Goal: Task Accomplishment & Management: Manage account settings

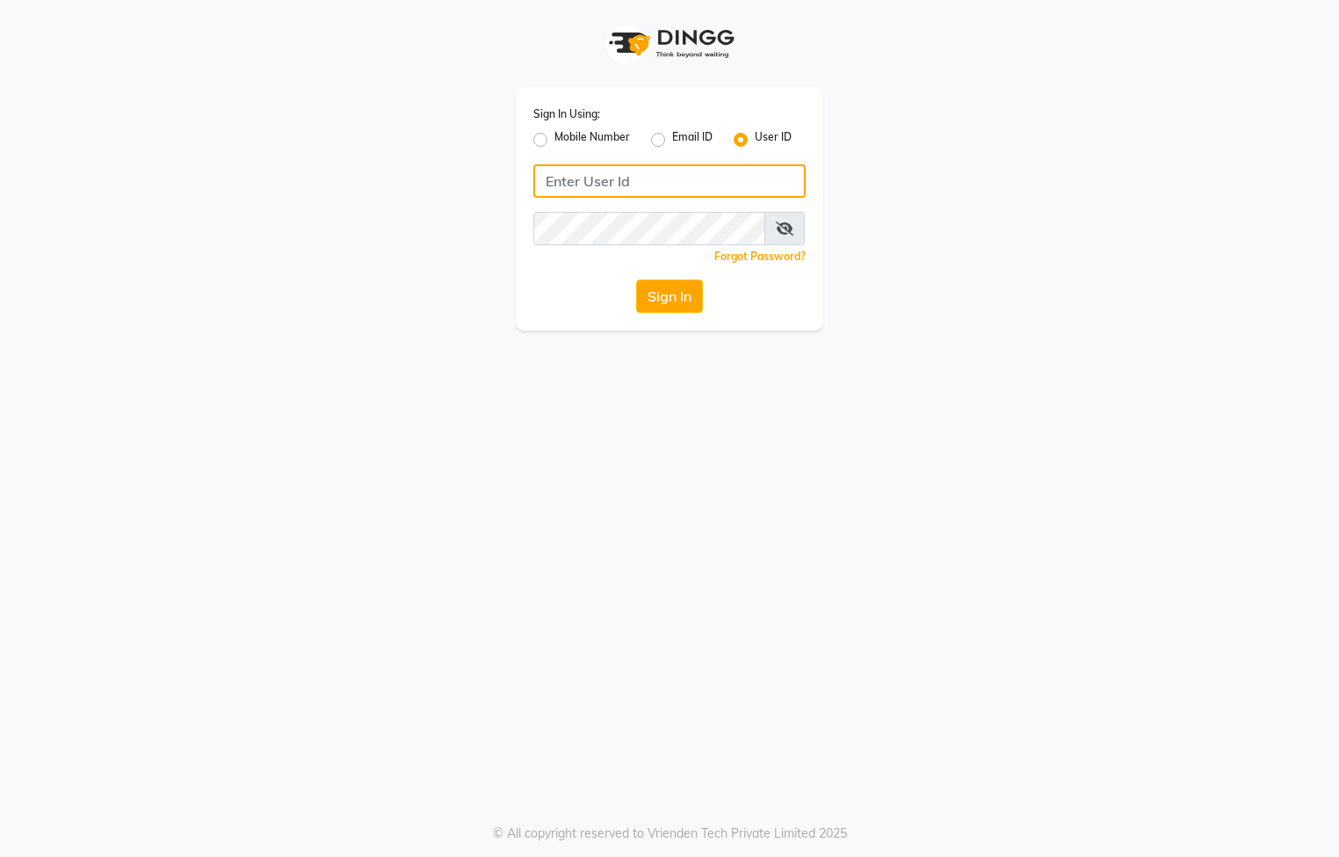
type input "pixcfamilysalon"
click at [660, 196] on input "pixcfamilysalon" at bounding box center [669, 180] width 272 height 33
click at [1042, 216] on div "Sign In Using: Mobile Number Email ID User ID pixcfamilysalon Remember me Forgo…" at bounding box center [670, 165] width 1002 height 330
click at [417, 422] on div "Sign In Using: Mobile Number Email ID User ID pixcfamilysalon Remember me Forgo…" at bounding box center [669, 428] width 1339 height 857
click at [673, 285] on button "Sign In" at bounding box center [669, 295] width 67 height 33
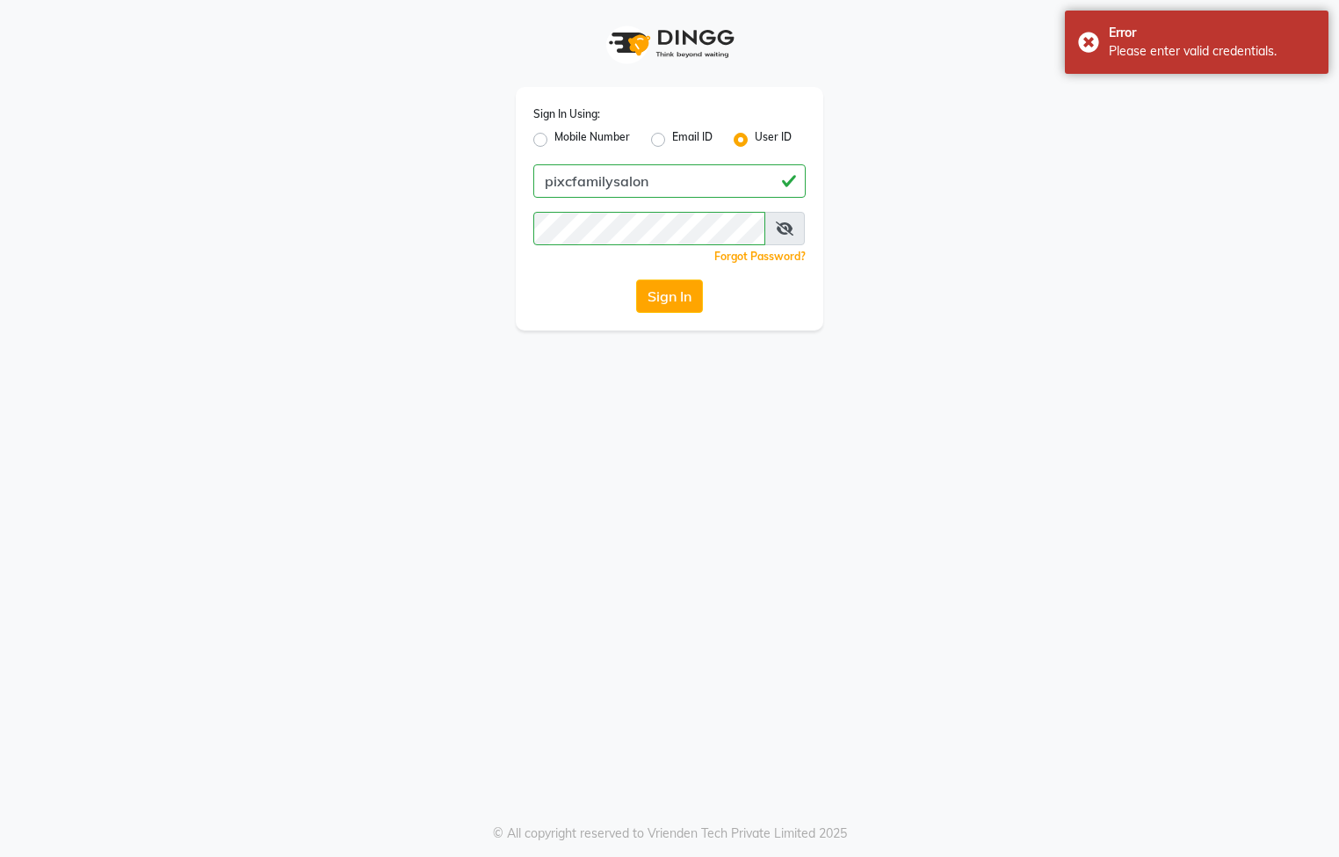
click at [796, 220] on span at bounding box center [784, 228] width 40 height 33
click at [784, 224] on icon at bounding box center [785, 228] width 18 height 14
click at [179, 633] on div "Sign In Using: Mobile Number Email ID User ID pixcfamilysalon Remember me Forgo…" at bounding box center [669, 428] width 1339 height 857
click at [664, 301] on button "Sign In" at bounding box center [669, 295] width 67 height 33
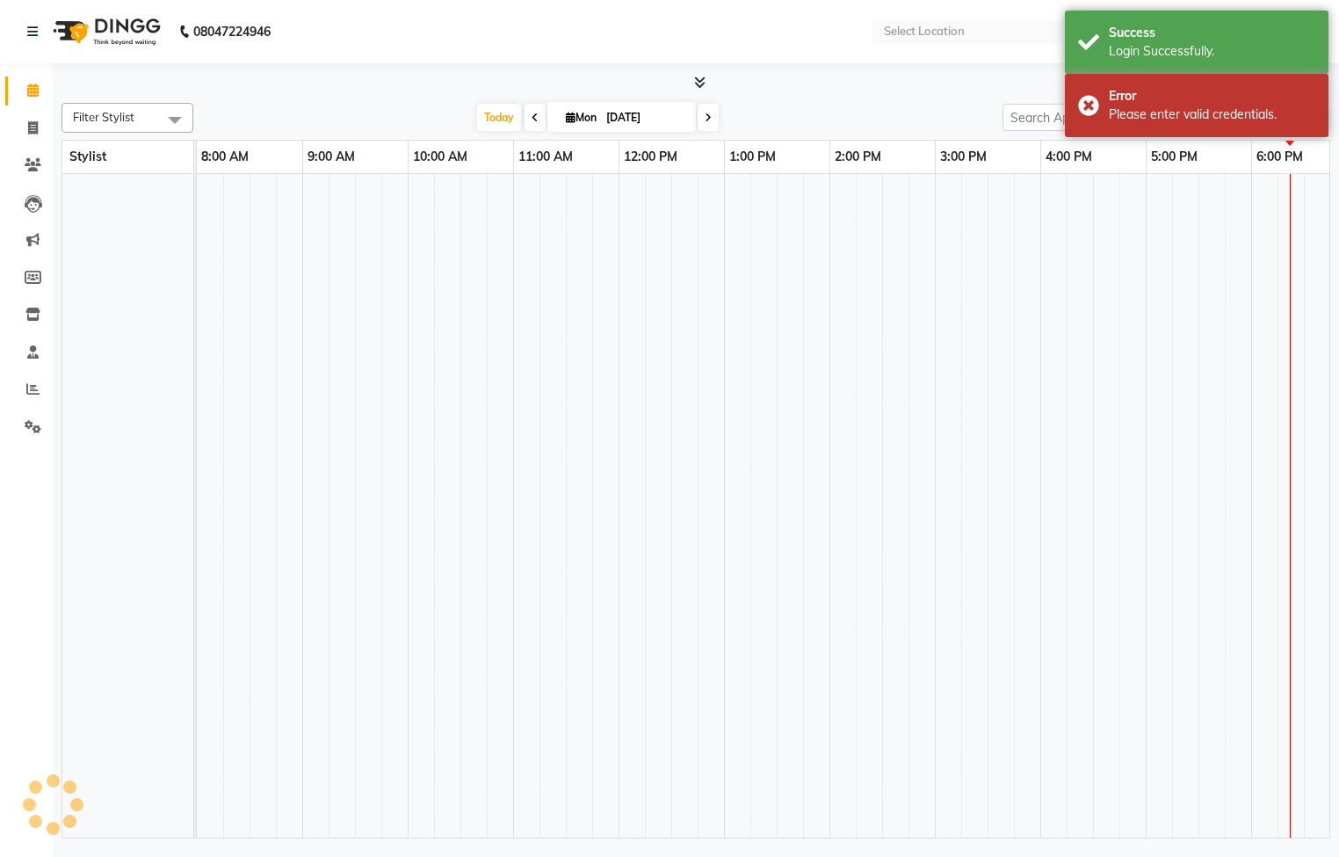
select select "en"
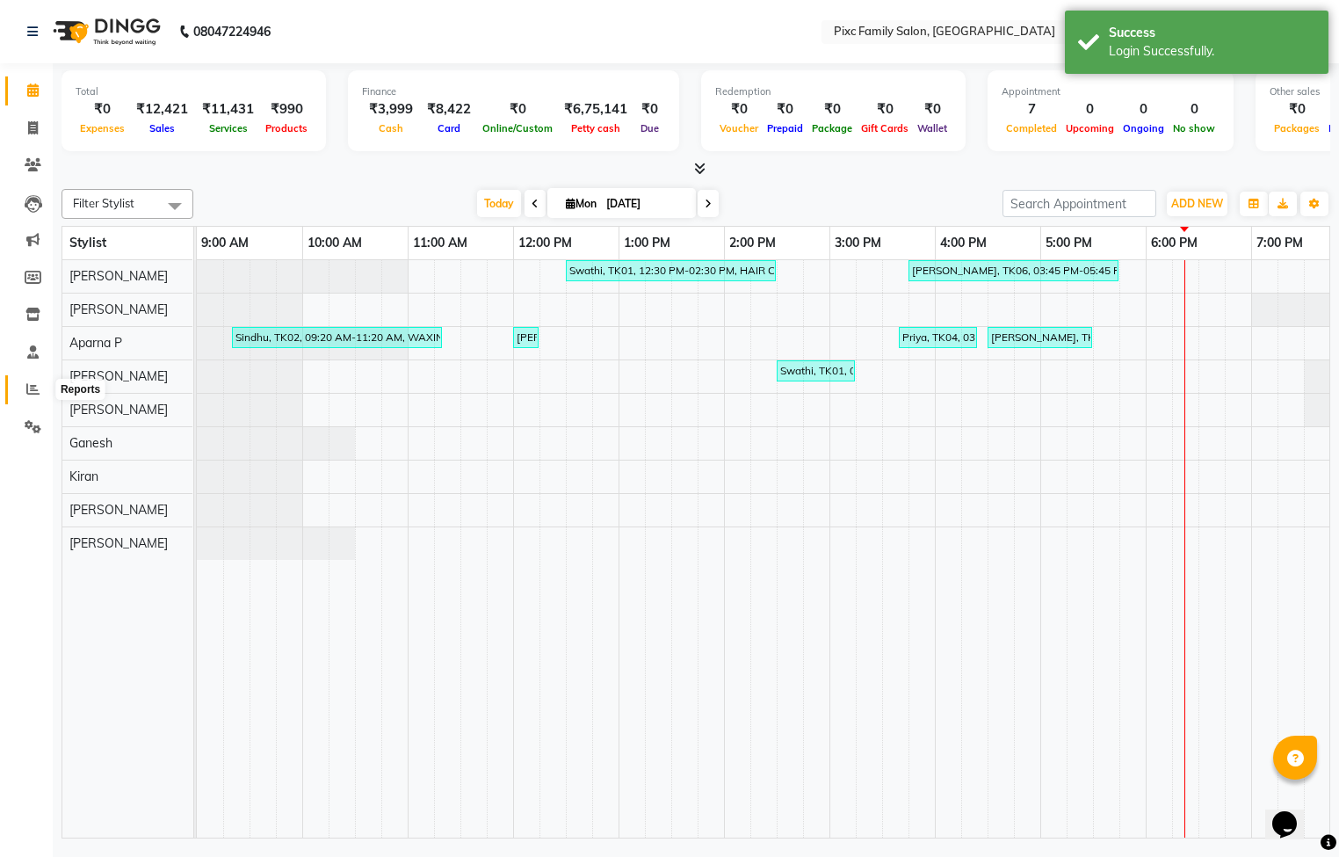
click at [27, 385] on icon at bounding box center [32, 388] width 13 height 13
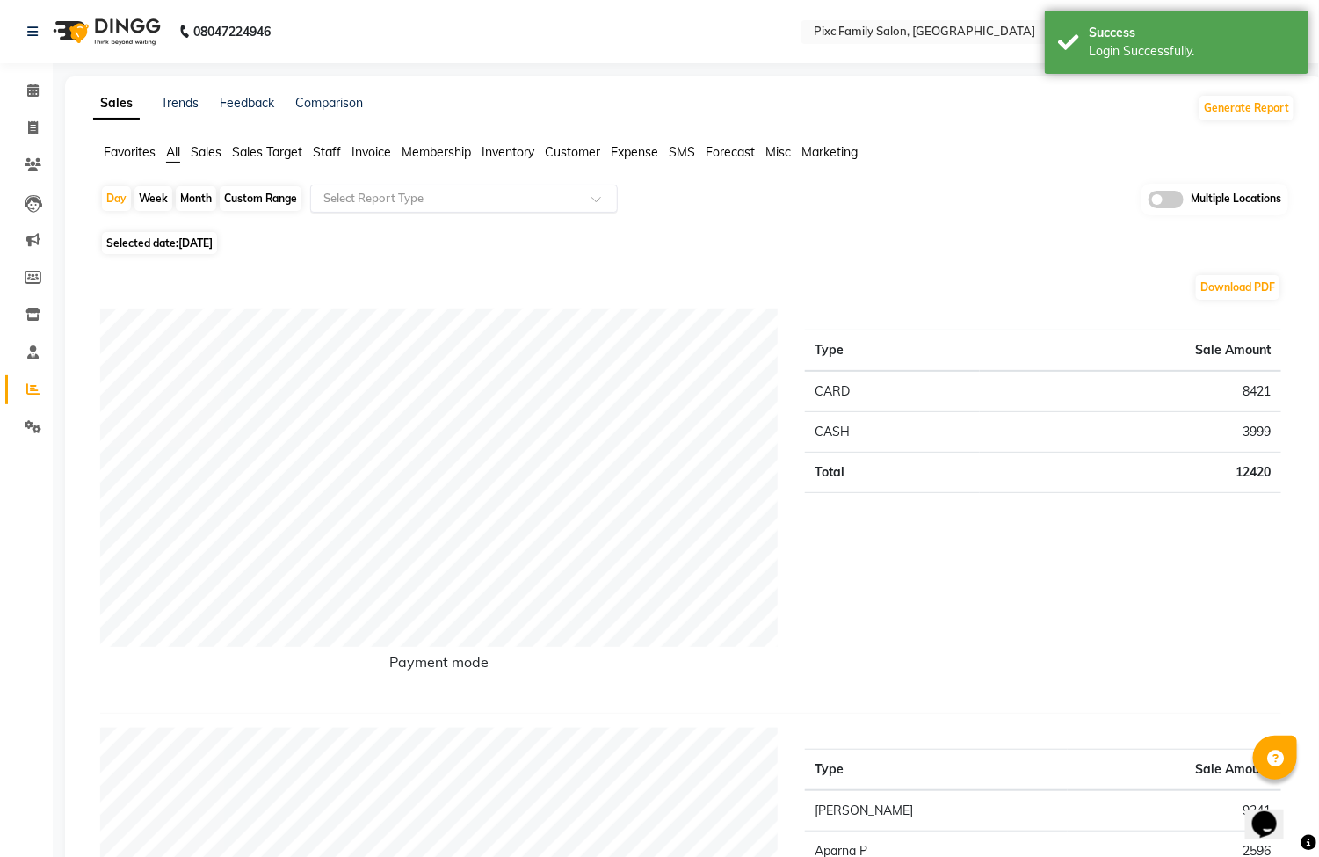
click at [391, 198] on input "text" at bounding box center [446, 199] width 253 height 18
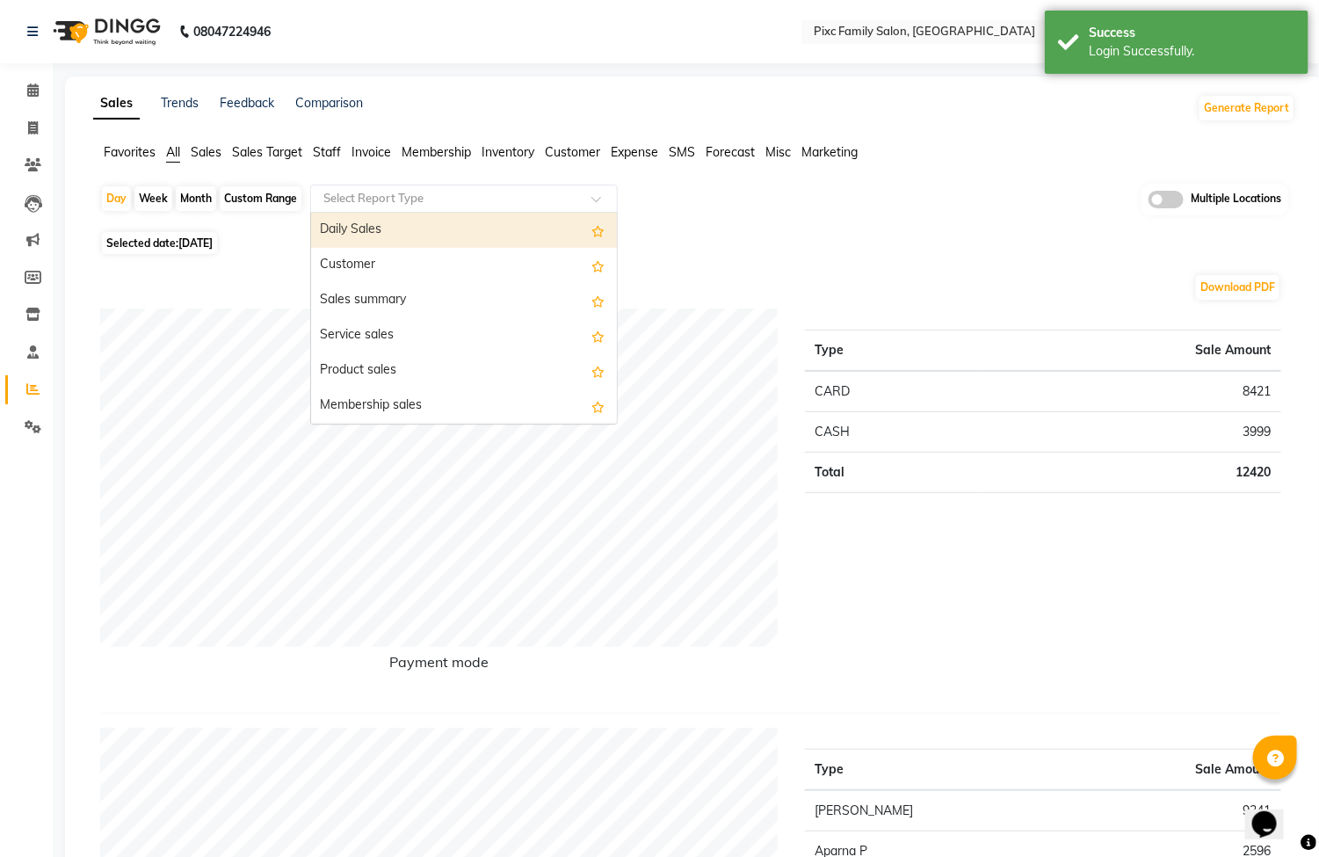
click at [399, 225] on div "Daily Sales" at bounding box center [464, 230] width 306 height 35
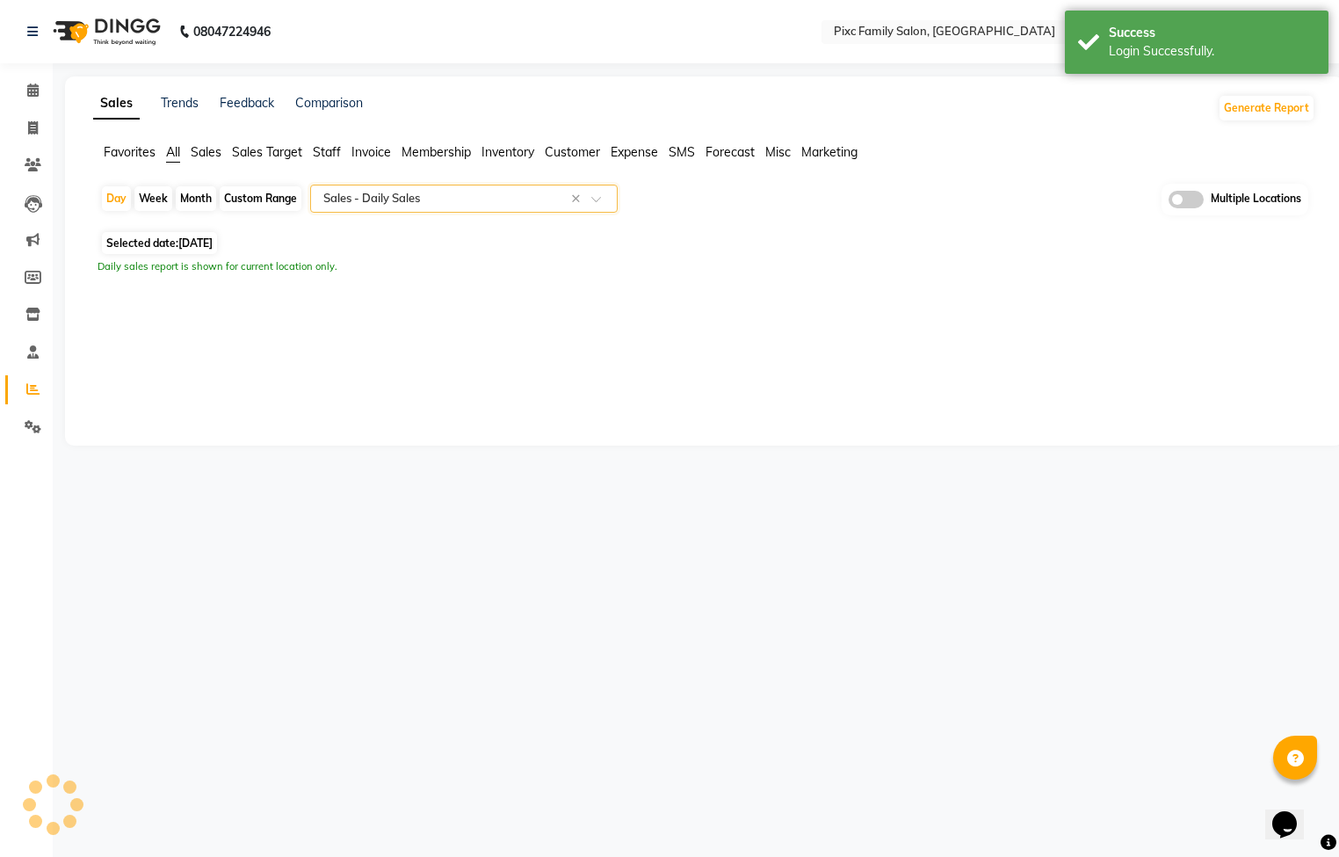
select select "full_report"
select select "csv"
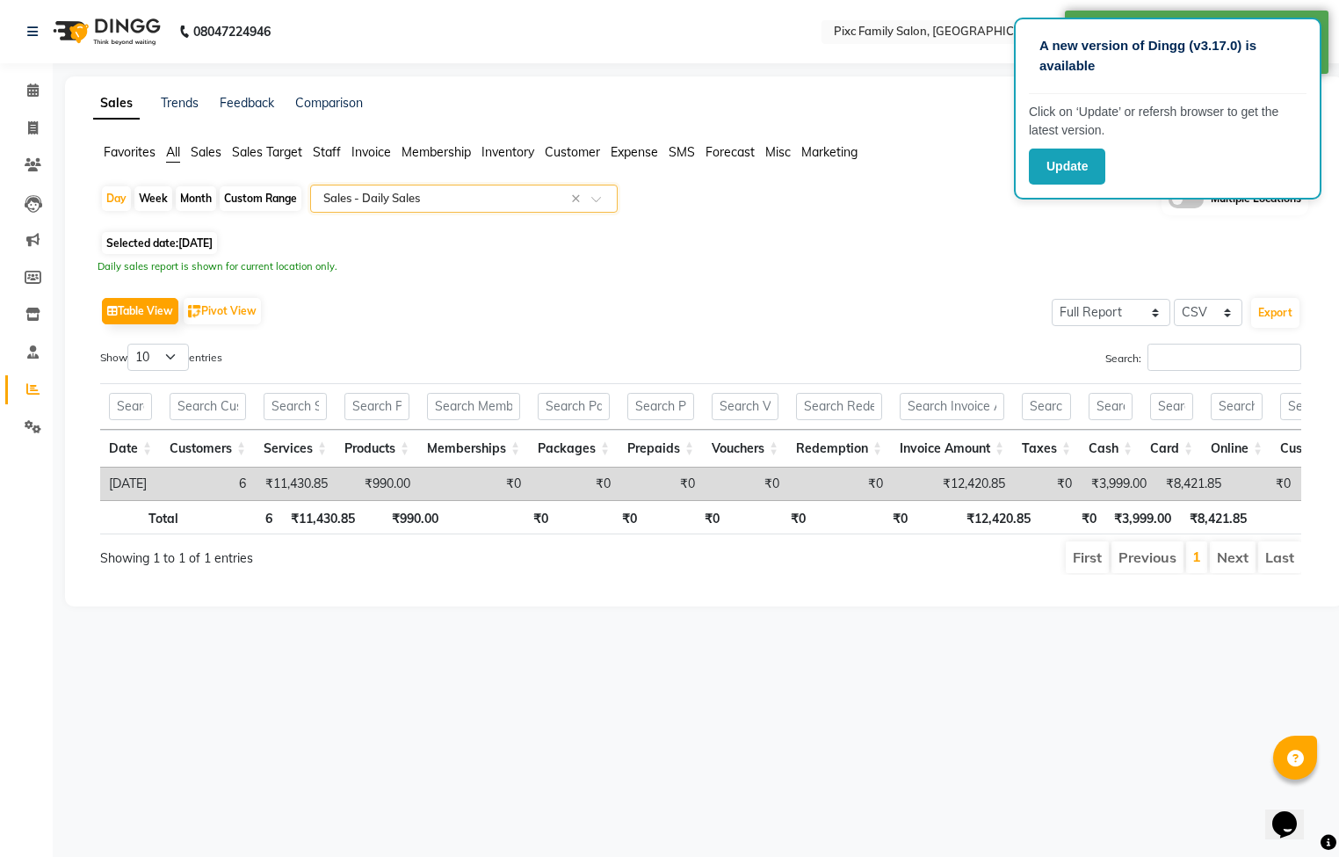
click at [196, 196] on div "Month" at bounding box center [196, 198] width 40 height 25
select select "9"
select select "2025"
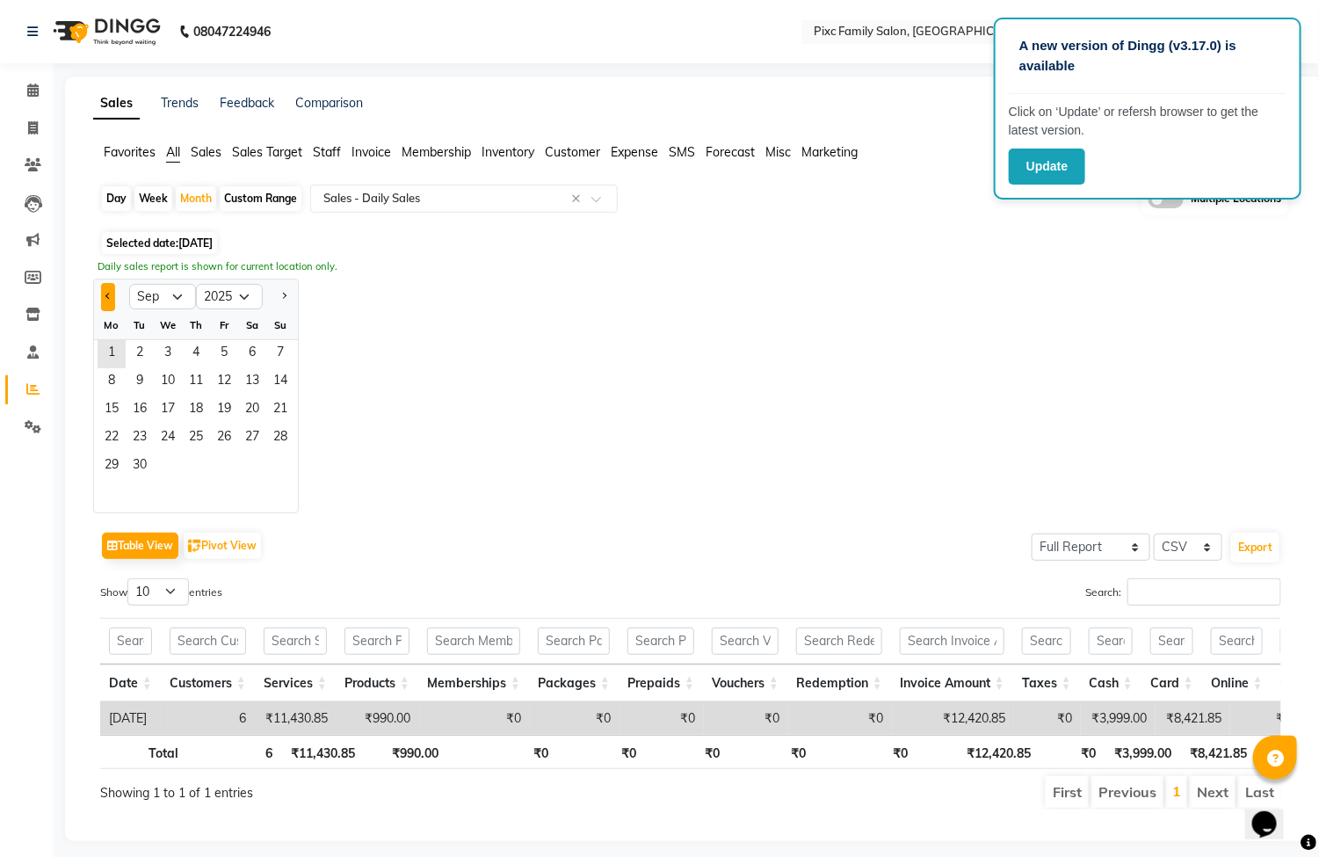
click at [104, 298] on button "Previous month" at bounding box center [108, 297] width 14 height 28
select select "8"
click at [214, 351] on span "1" at bounding box center [224, 354] width 28 height 28
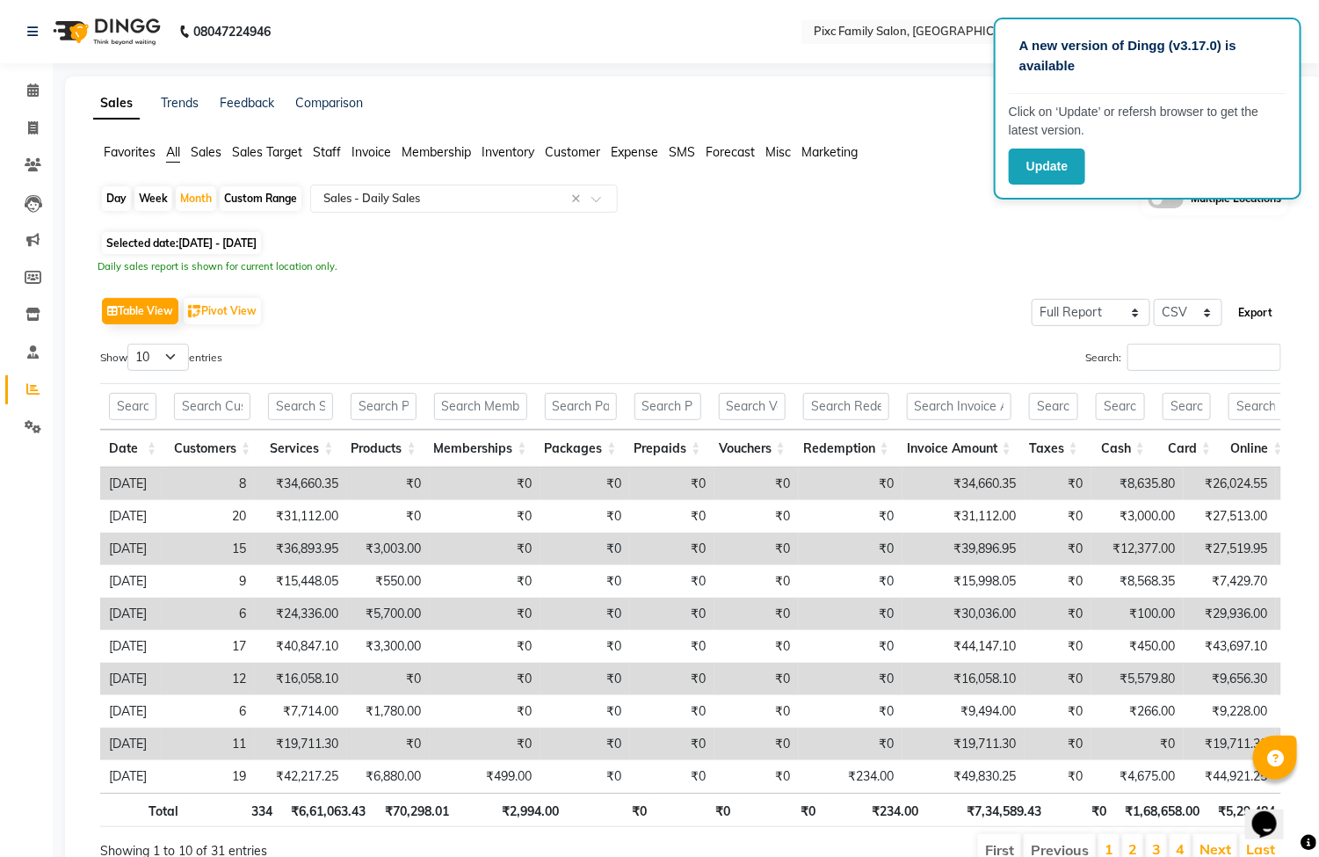
click at [1242, 322] on button "Export" at bounding box center [1255, 313] width 48 height 30
click at [27, 92] on icon at bounding box center [32, 89] width 11 height 13
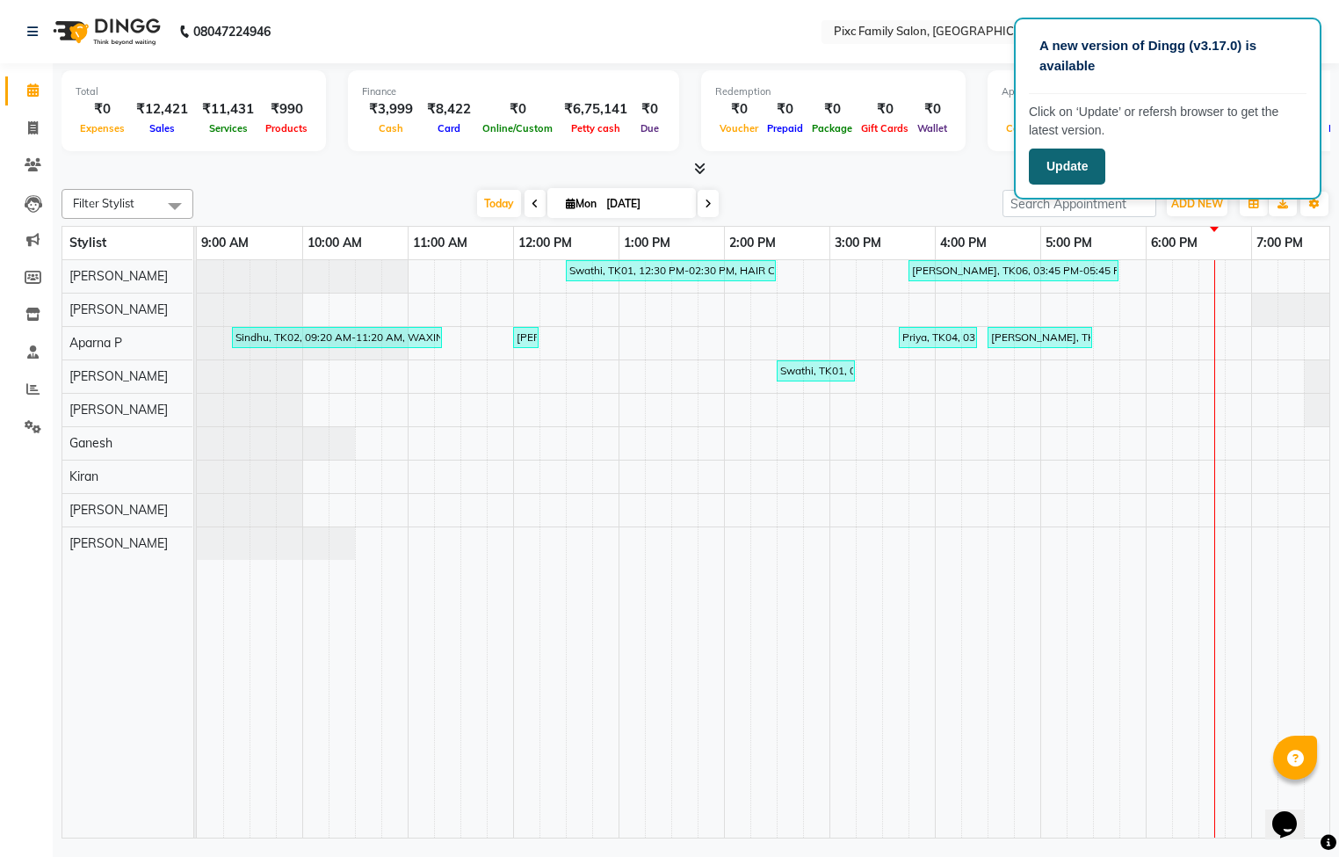
click at [1075, 163] on button "Update" at bounding box center [1067, 166] width 76 height 36
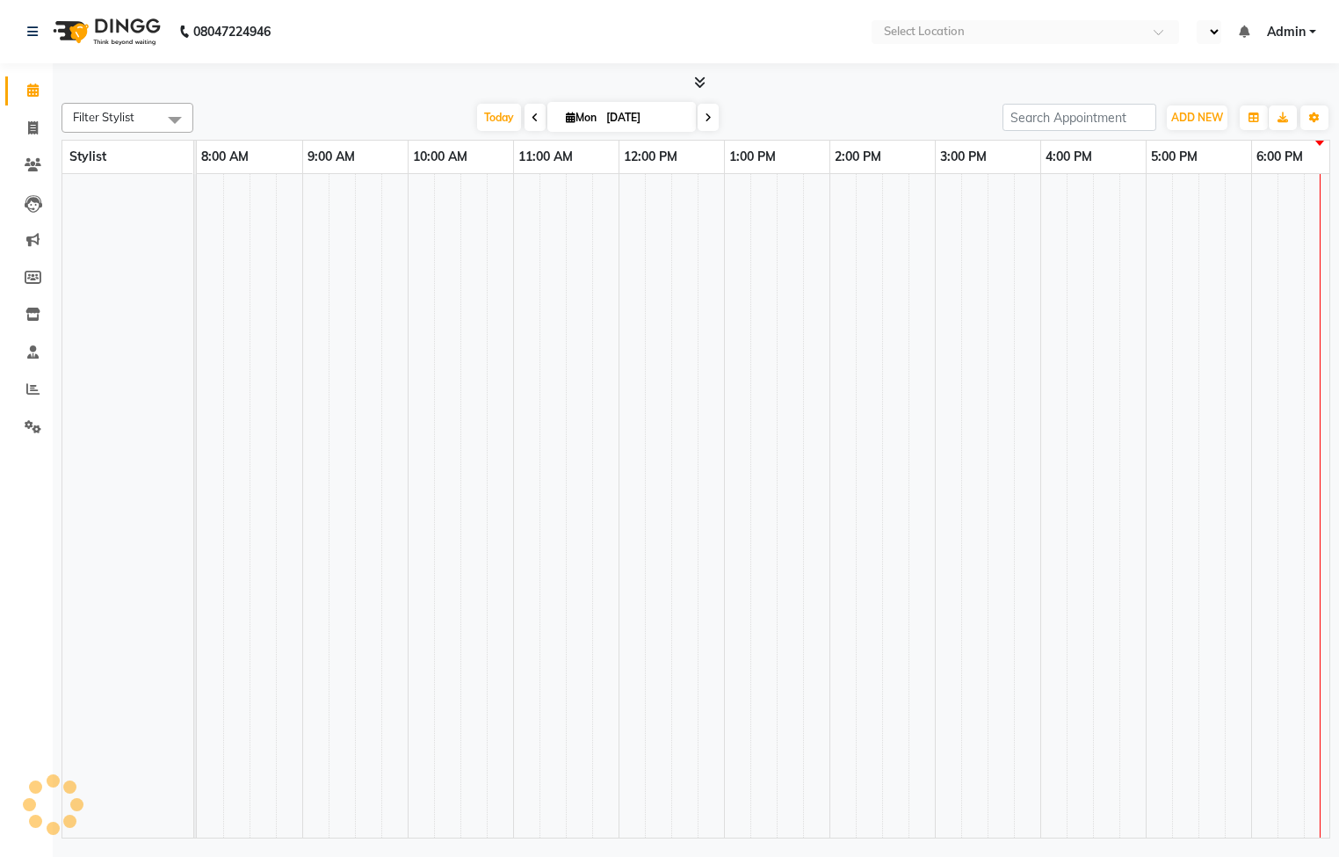
select select "en"
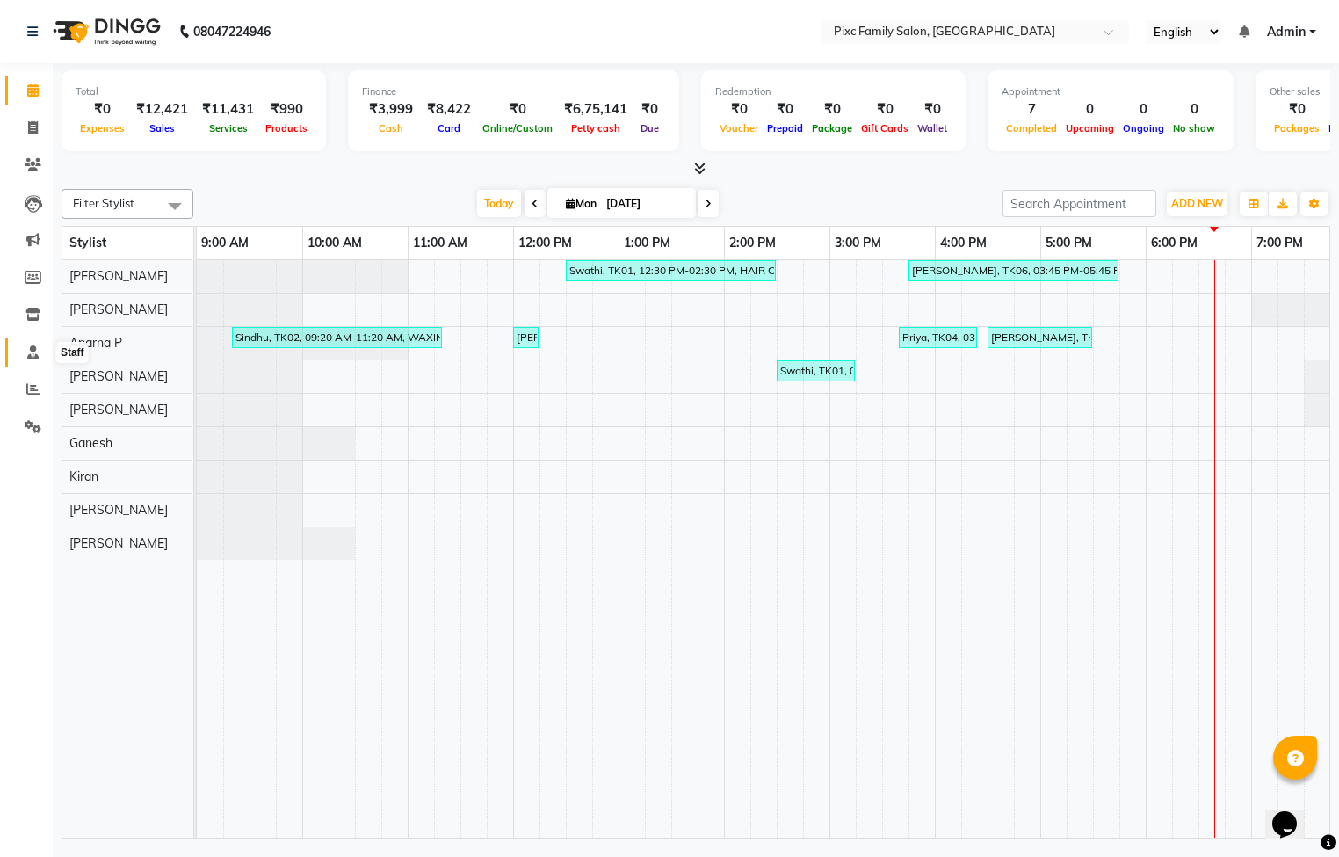
click at [27, 348] on icon at bounding box center [32, 351] width 11 height 13
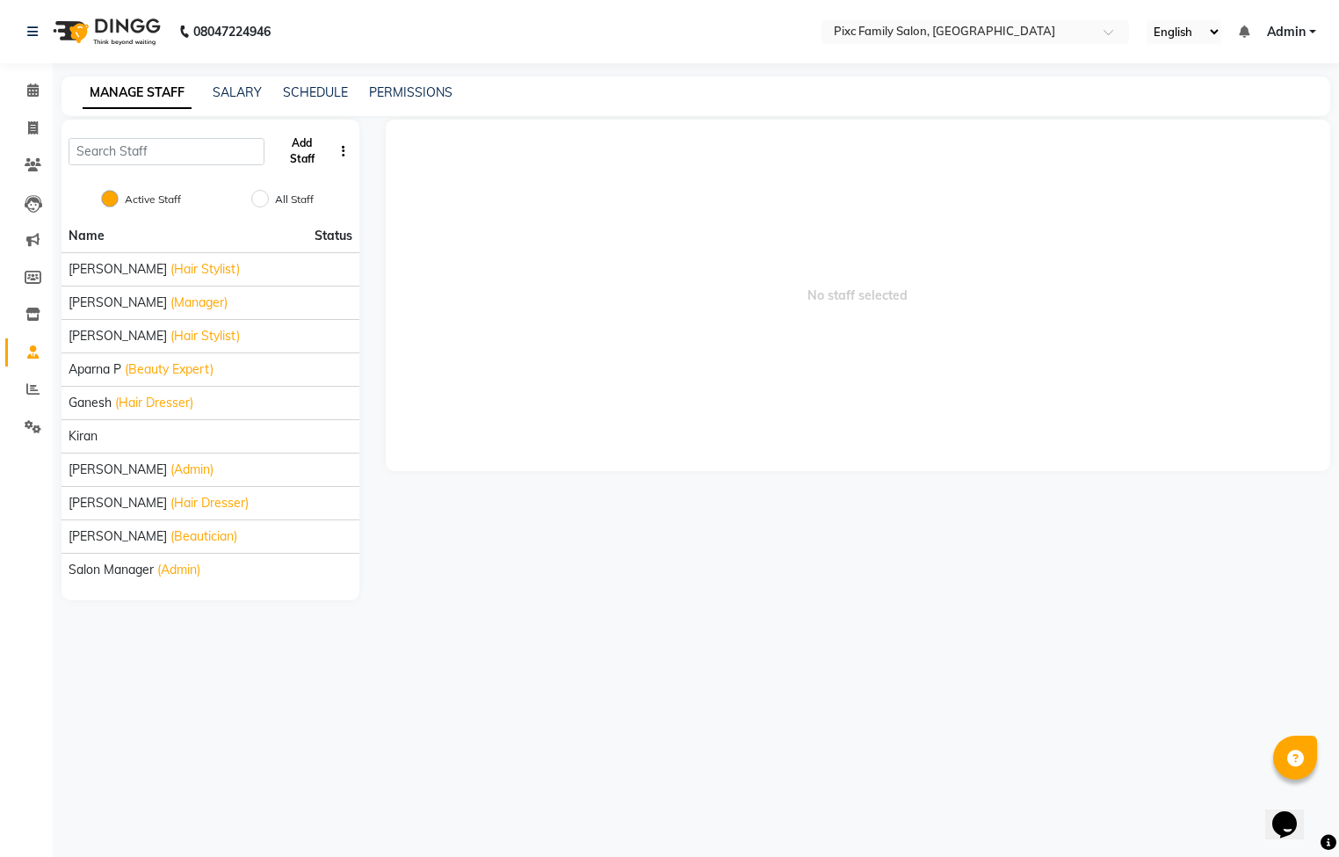
click at [295, 150] on button "Add Staff" at bounding box center [302, 151] width 61 height 46
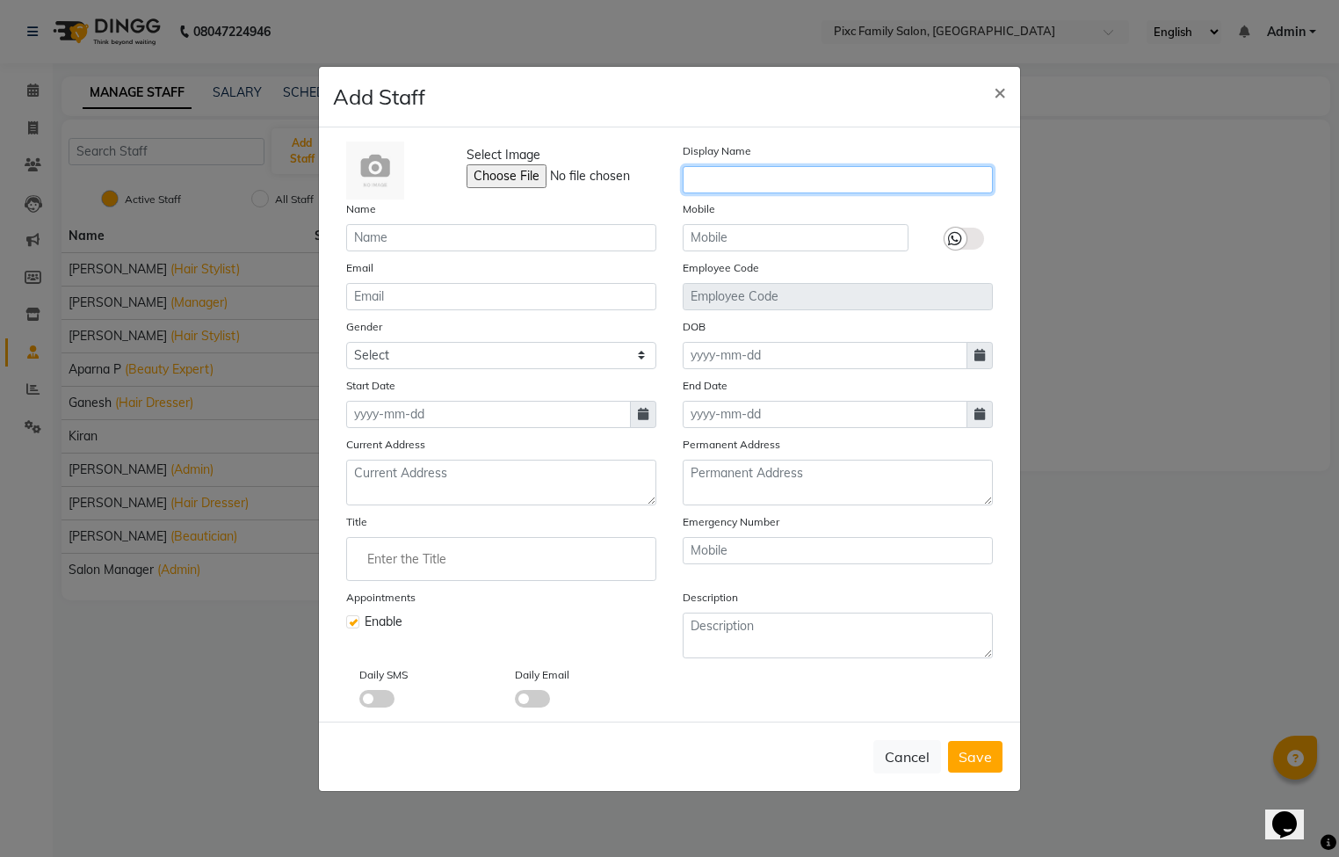
click at [699, 177] on input "text" at bounding box center [838, 179] width 310 height 27
type input "Jagadeeshkumar"
click at [971, 246] on label at bounding box center [965, 239] width 40 height 22
click at [0, 0] on input "checkbox" at bounding box center [0, 0] width 0 height 0
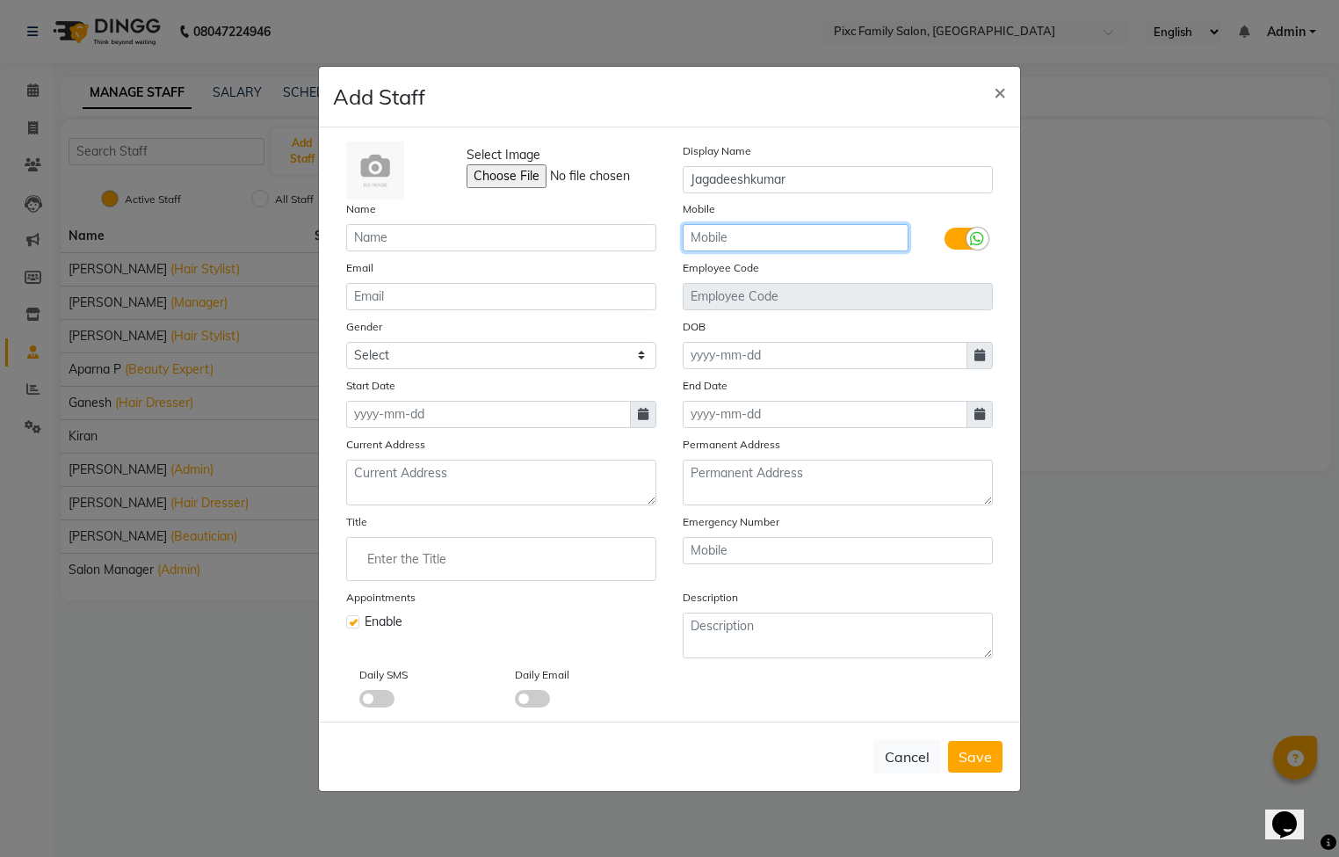
click at [720, 241] on input "text" at bounding box center [796, 237] width 226 height 27
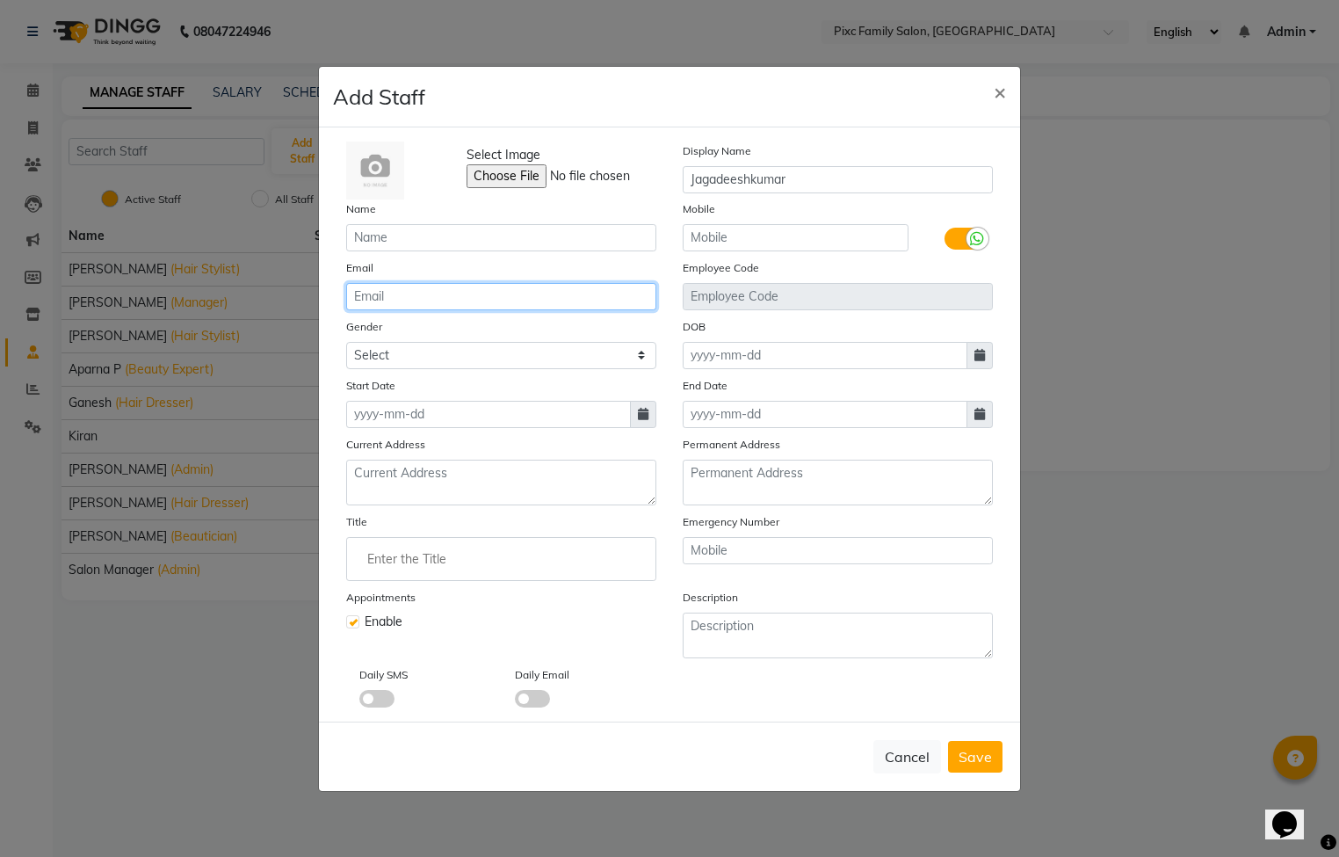
click at [425, 293] on input "email" at bounding box center [501, 296] width 310 height 27
type input "jaggus"
click at [975, 358] on icon at bounding box center [979, 355] width 11 height 12
select select "9"
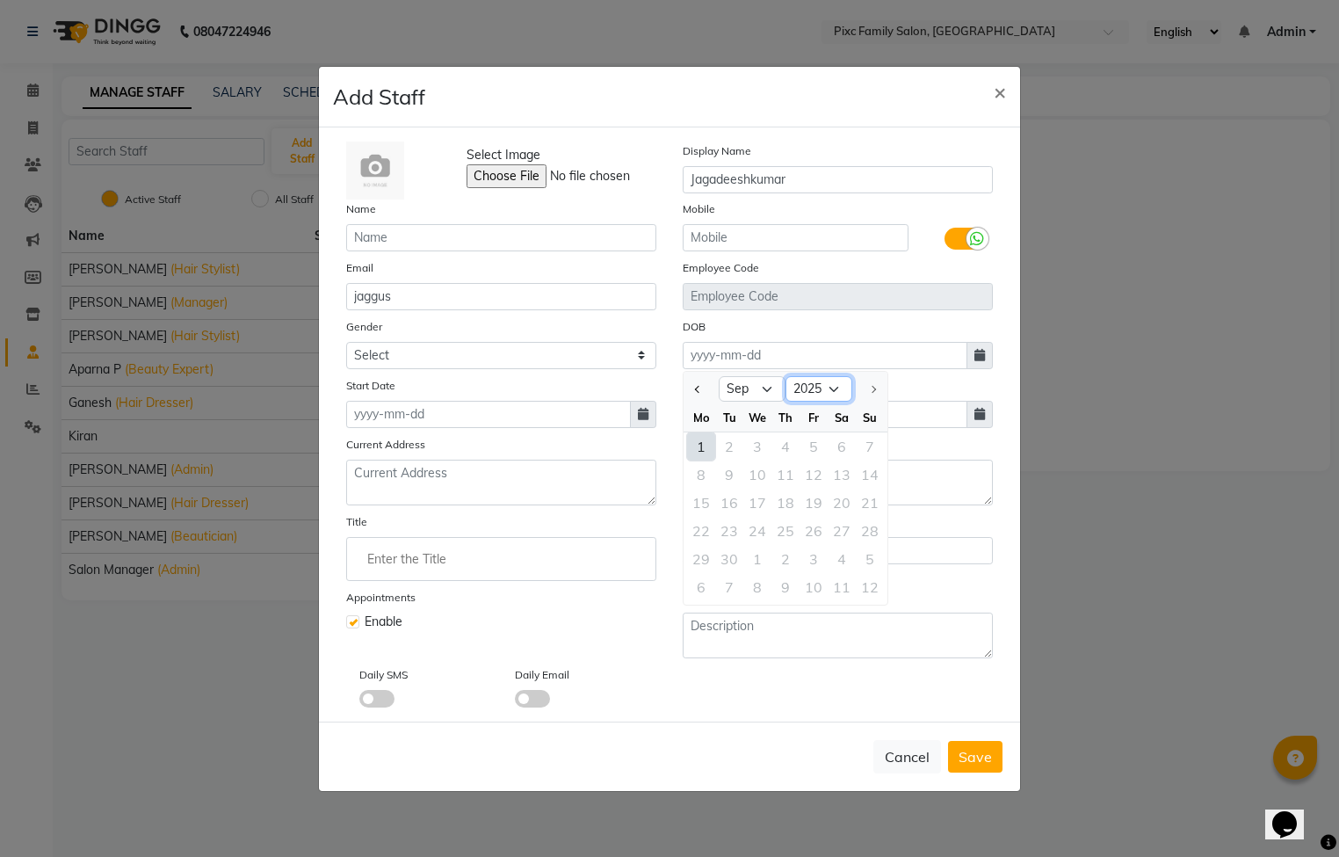
click at [817, 390] on select "1920 1921 1922 1923 1924 1925 1926 1927 1928 1929 1930 1931 1932 1933 1934 1935…" at bounding box center [819, 389] width 67 height 26
select select "1998"
click at [786, 376] on select "1920 1921 1922 1923 1924 1925 1926 1927 1928 1929 1930 1931 1932 1933 1934 1935…" at bounding box center [819, 389] width 67 height 26
click at [764, 396] on select "Jan Feb Mar Apr May Jun Jul Aug Sep Oct Nov Dec" at bounding box center [752, 389] width 67 height 26
select select "3"
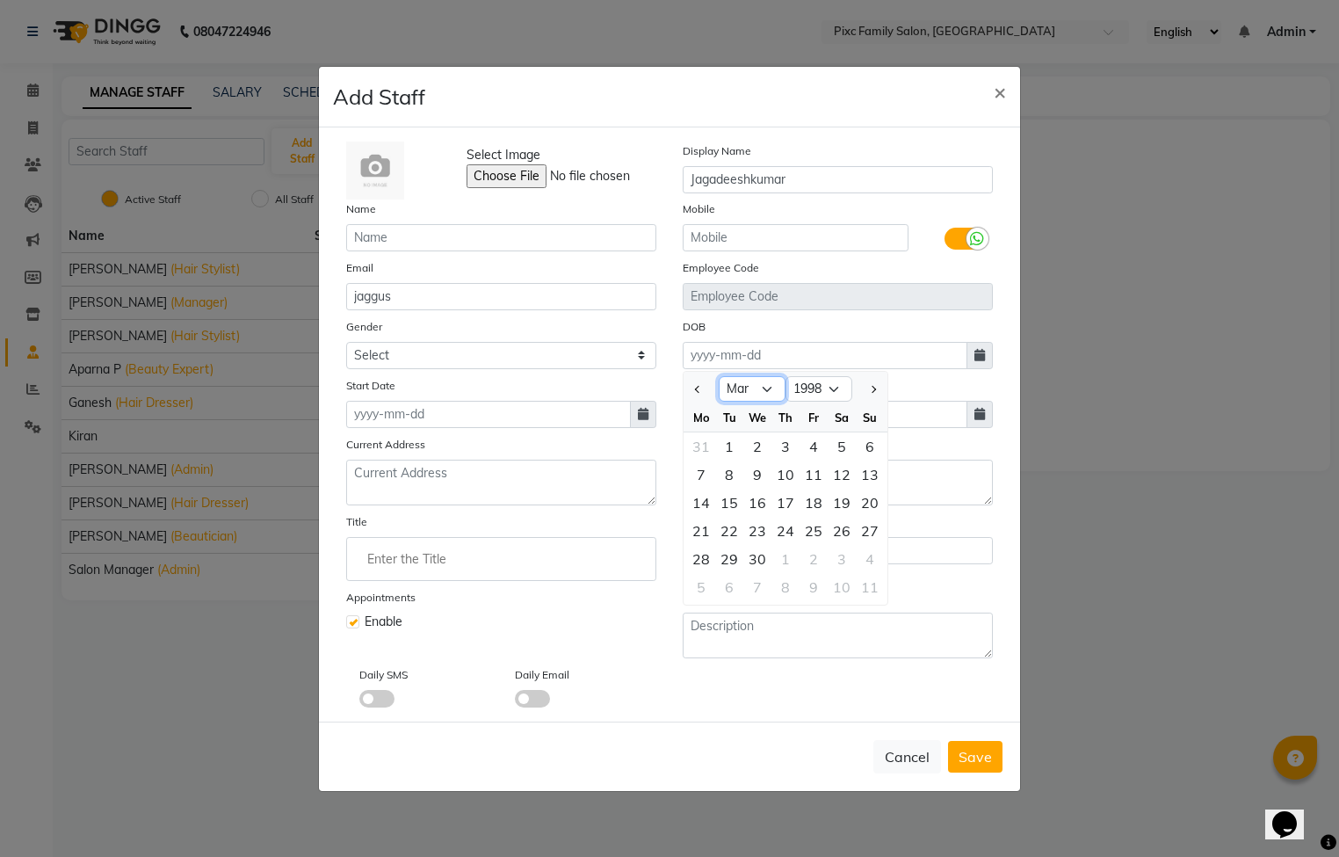
click at [719, 376] on select "Jan Feb Mar Apr May Jun Jul Aug Sep Oct Nov Dec" at bounding box center [752, 389] width 67 height 26
click at [731, 560] on div "24" at bounding box center [729, 559] width 28 height 28
type input "24-03-1998"
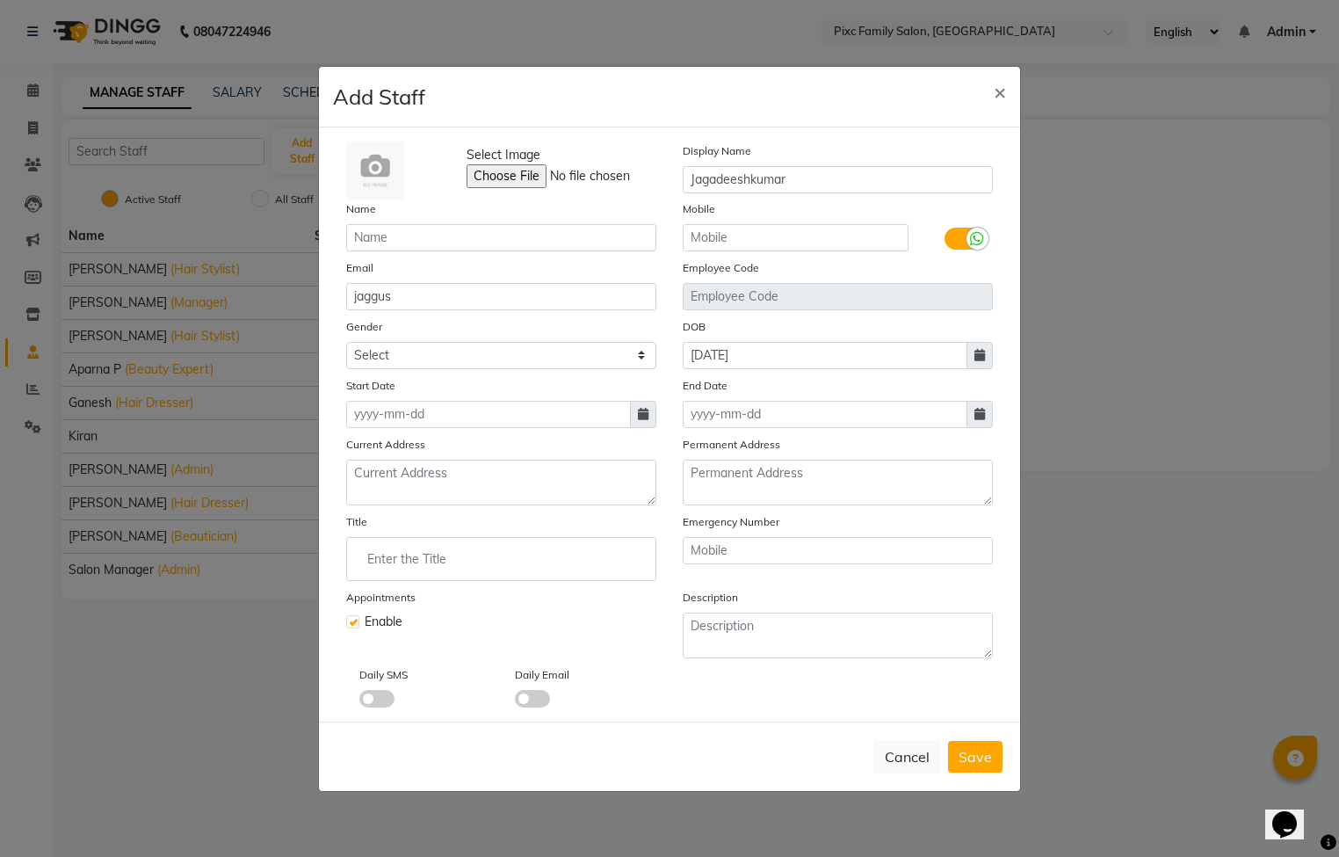
click at [634, 409] on span at bounding box center [643, 414] width 26 height 27
select select "9"
select select "2025"
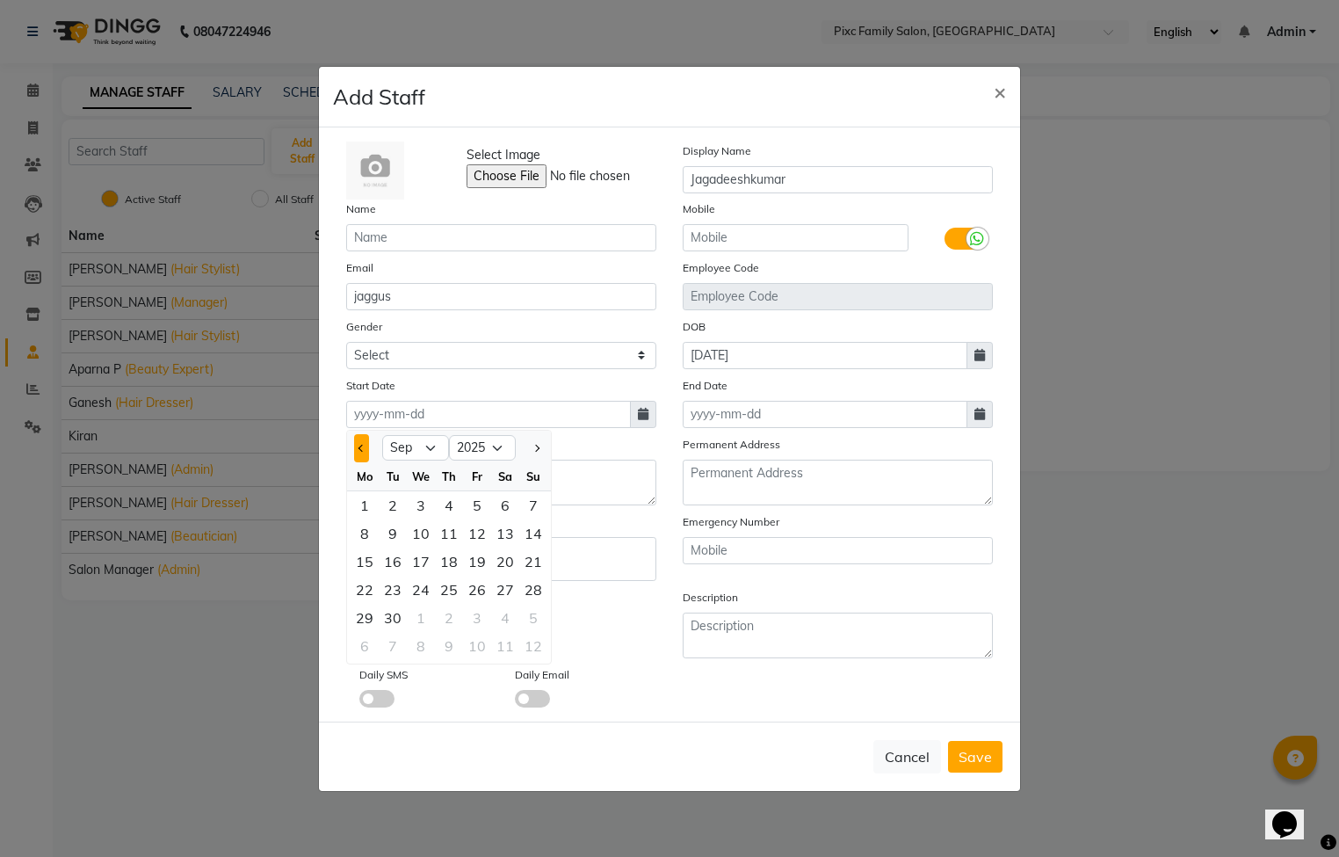
click at [366, 449] on button "Previous month" at bounding box center [361, 448] width 15 height 28
select select "8"
click at [373, 557] on div "11" at bounding box center [365, 561] width 28 height 28
type input "11-08-2025"
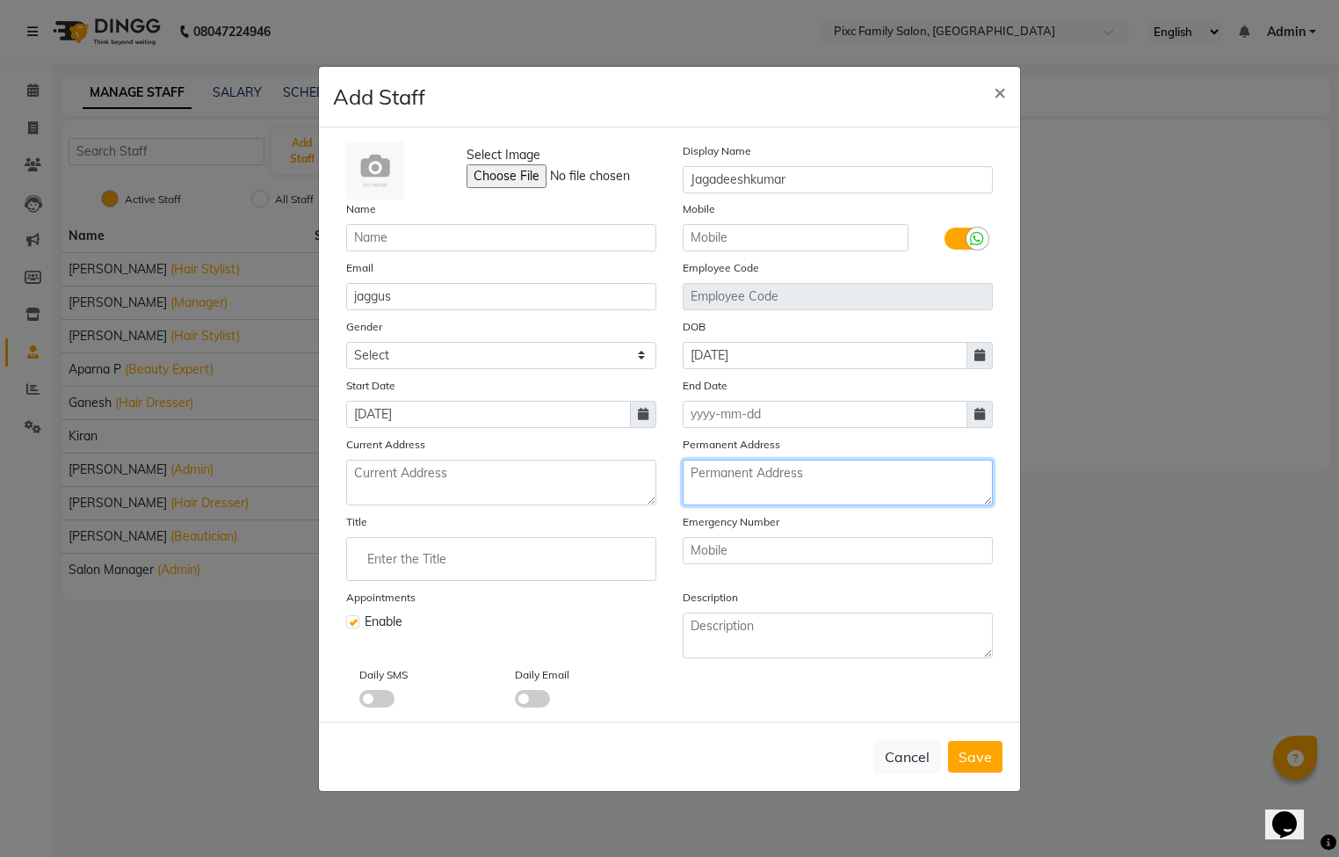
click at [751, 481] on textarea at bounding box center [838, 483] width 310 height 46
type textarea "S/O bajantri munirathnam H - no 13-46 Kondapuram Gorantla anathpur Andhar prade…"
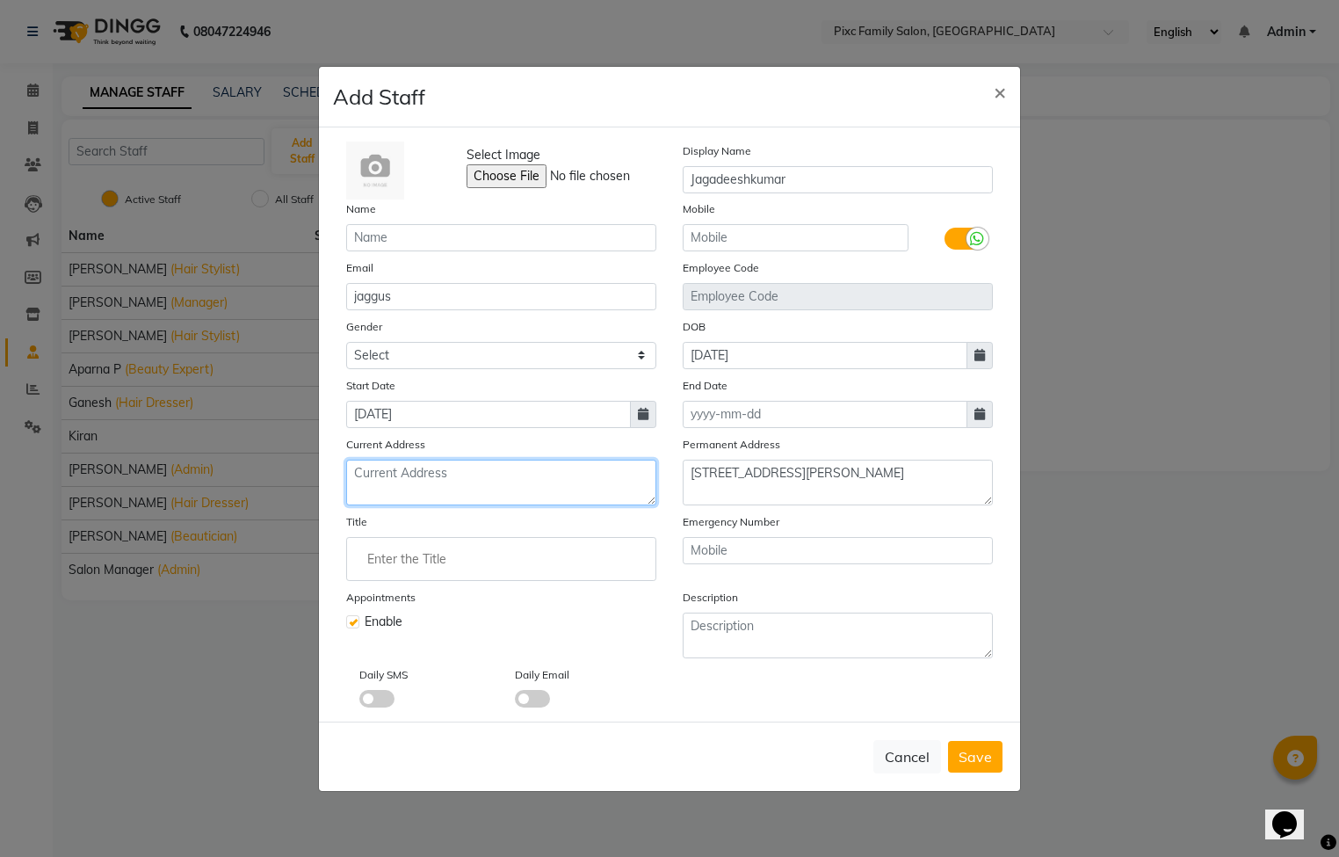
click at [511, 462] on textarea at bounding box center [501, 483] width 310 height 46
type textarea "Amruthalli Police station Back side SV PG Gents"
click at [554, 554] on input "Enter the Title" at bounding box center [501, 558] width 294 height 35
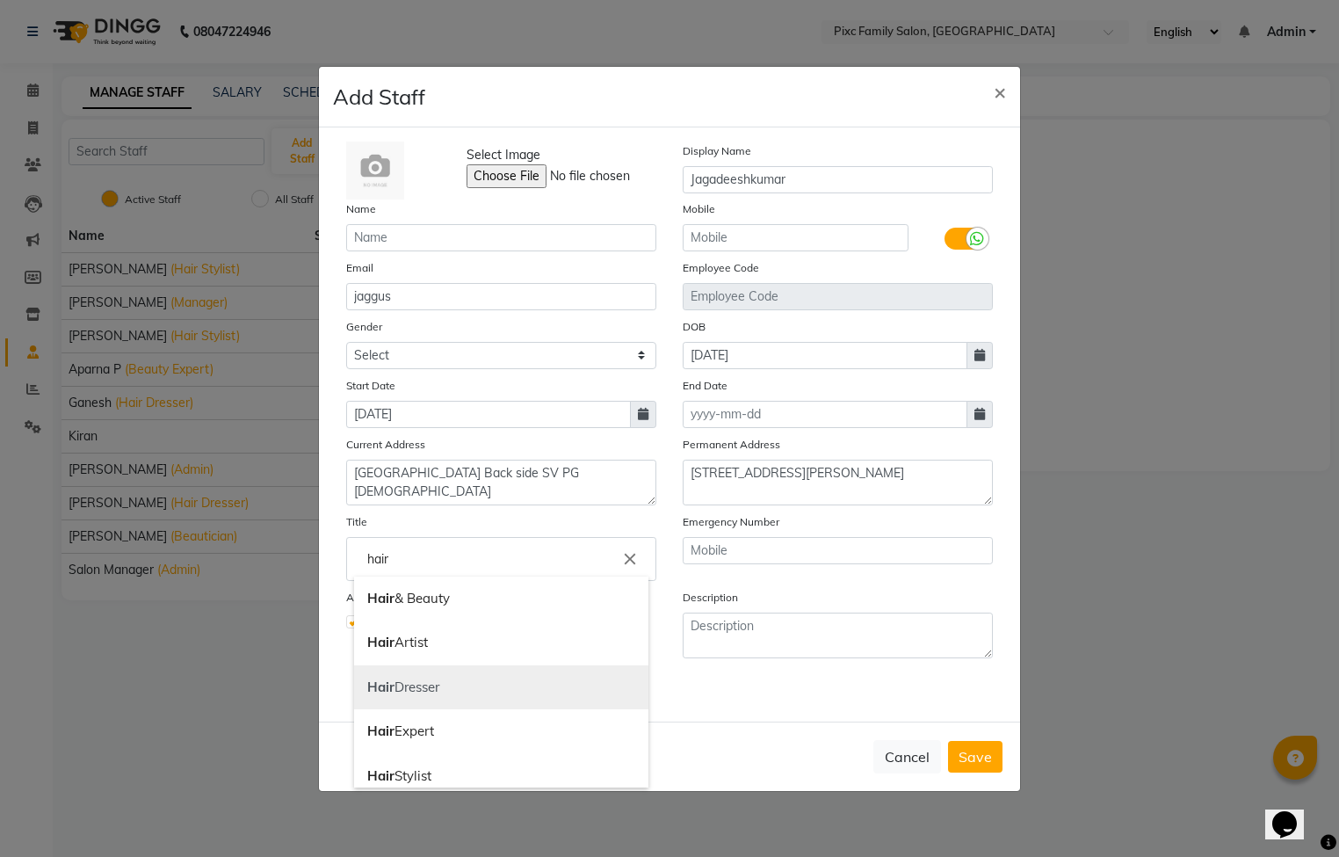
click at [472, 684] on link "Hair Dresser" at bounding box center [501, 687] width 294 height 45
type input "Hair Dresser"
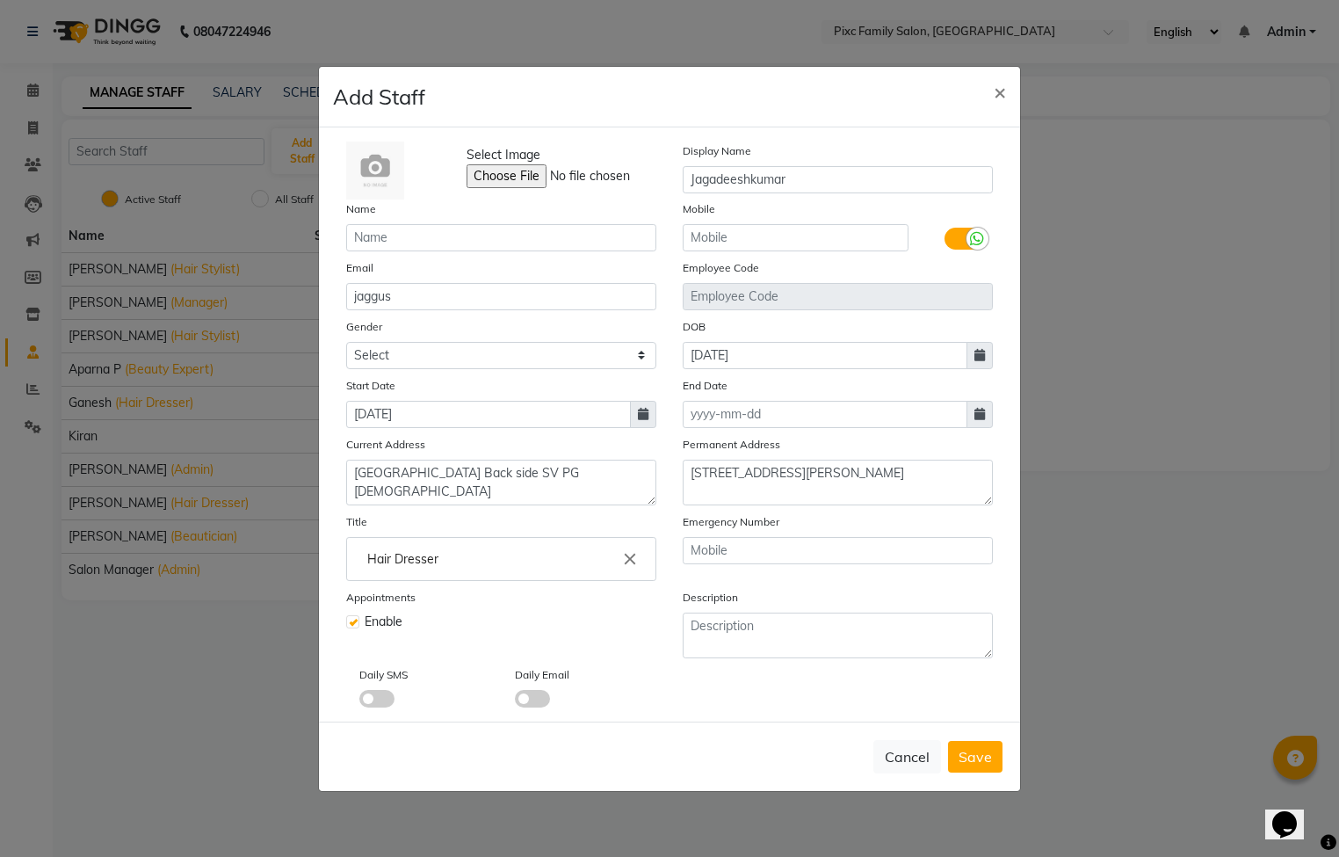
click at [390, 699] on span at bounding box center [376, 699] width 35 height 18
click at [359, 701] on input "checkbox" at bounding box center [359, 701] width 0 height 0
drag, startPoint x: 528, startPoint y: 696, endPoint x: 540, endPoint y: 696, distance: 12.3
click at [530, 696] on span at bounding box center [532, 699] width 35 height 18
click at [515, 701] on input "checkbox" at bounding box center [515, 701] width 0 height 0
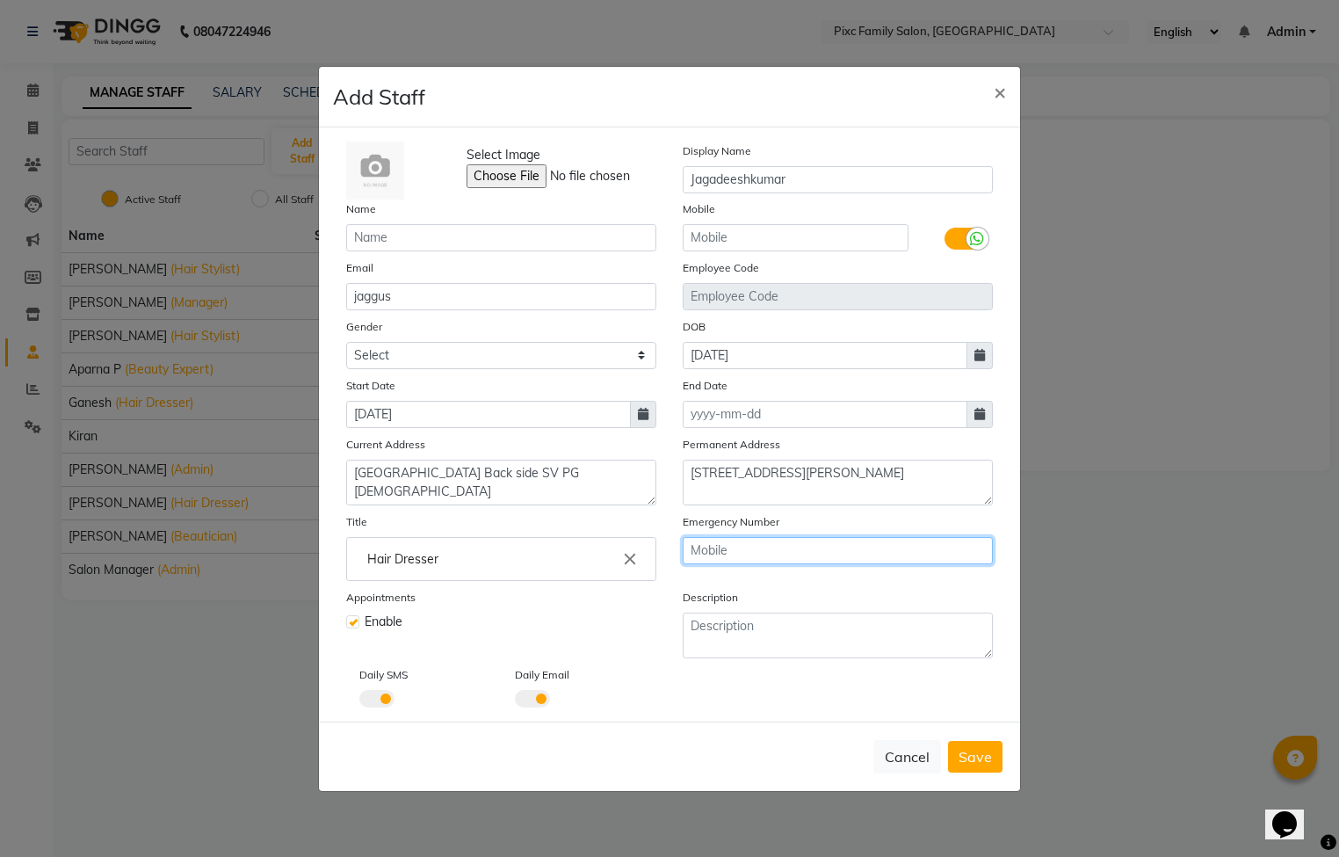
click at [749, 547] on input "text" at bounding box center [838, 550] width 310 height 27
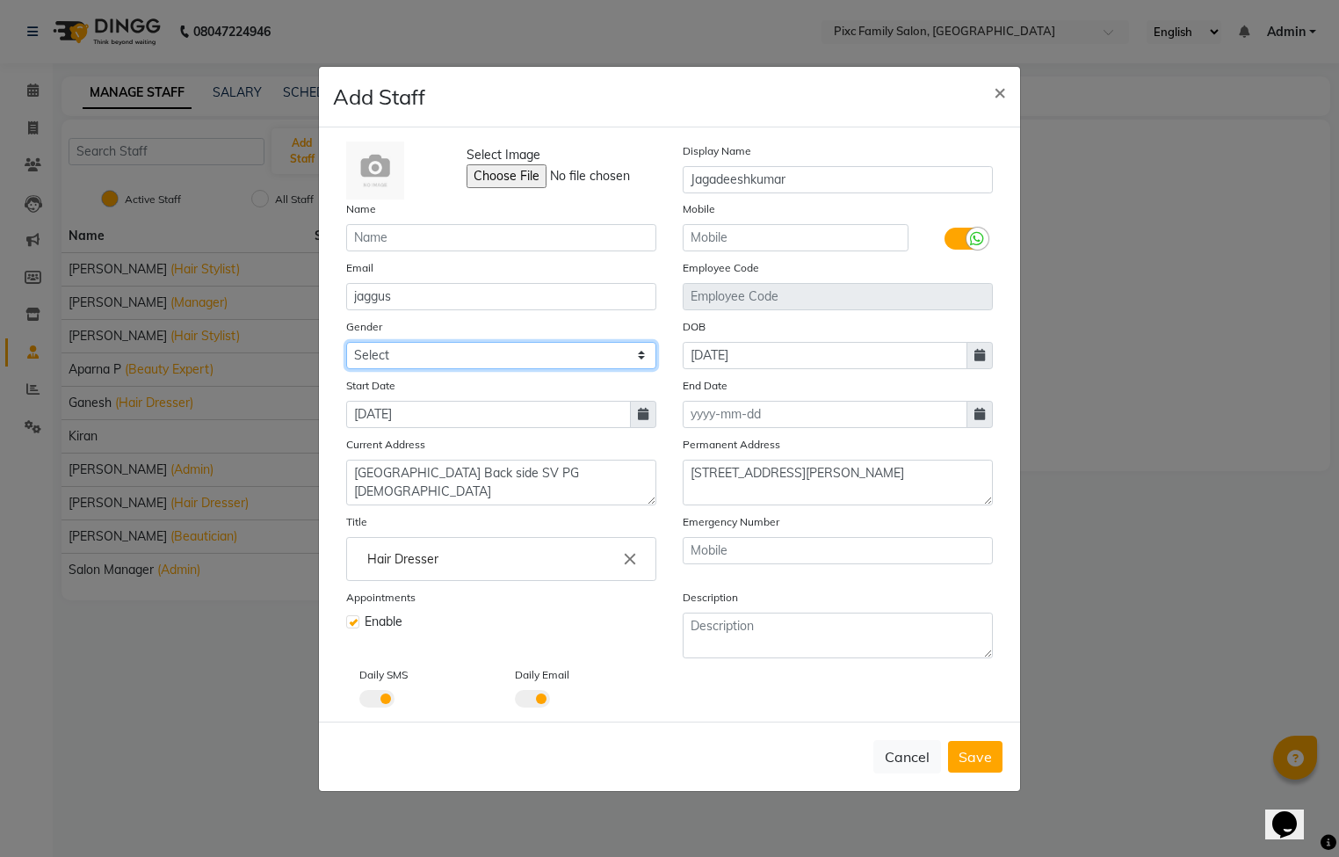
click at [467, 357] on select "Select Male Female Other Prefer Not To Say" at bounding box center [501, 355] width 310 height 27
select select "male"
click at [346, 342] on select "Select Male Female Other Prefer Not To Say" at bounding box center [501, 355] width 310 height 27
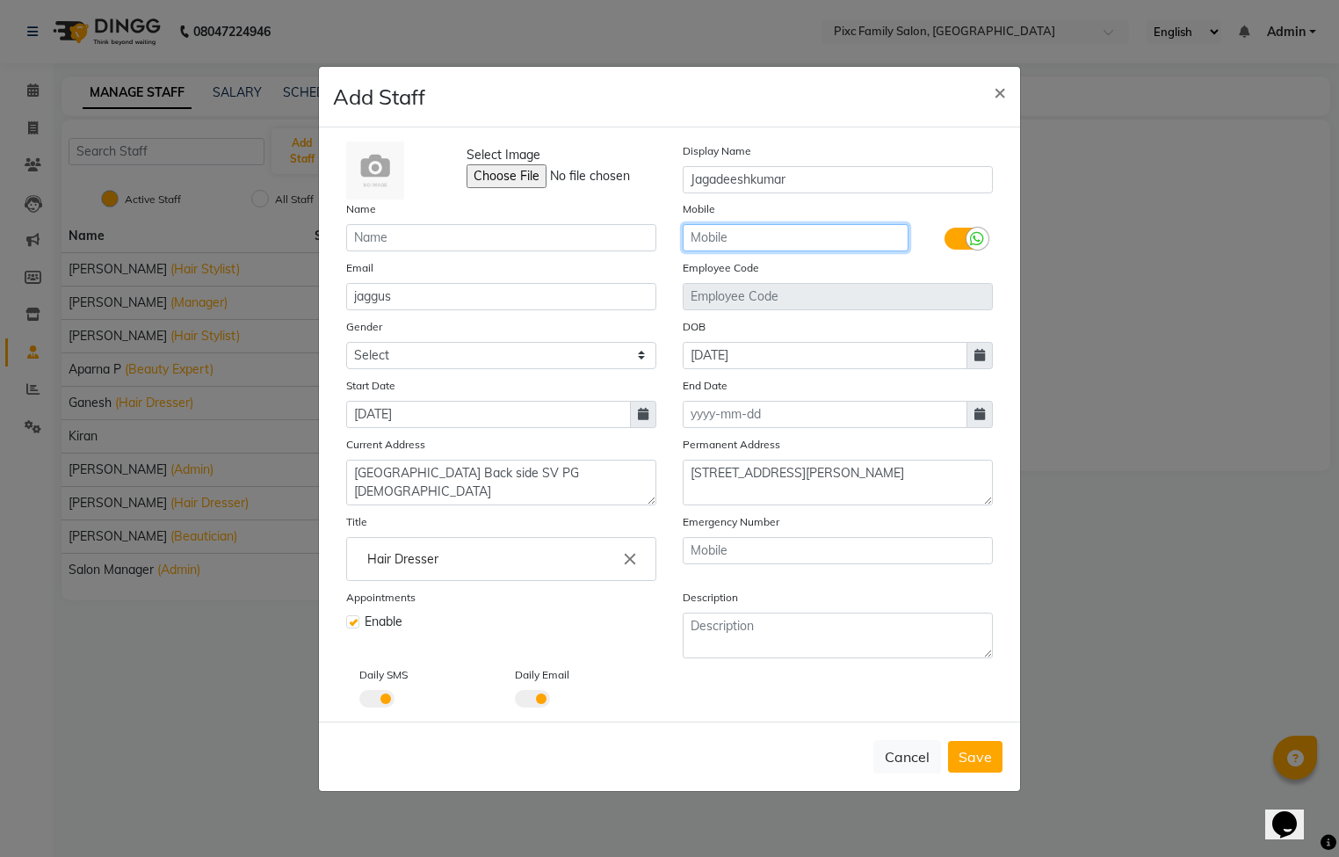
click at [762, 241] on input "text" at bounding box center [796, 237] width 226 height 27
type input "7675829436"
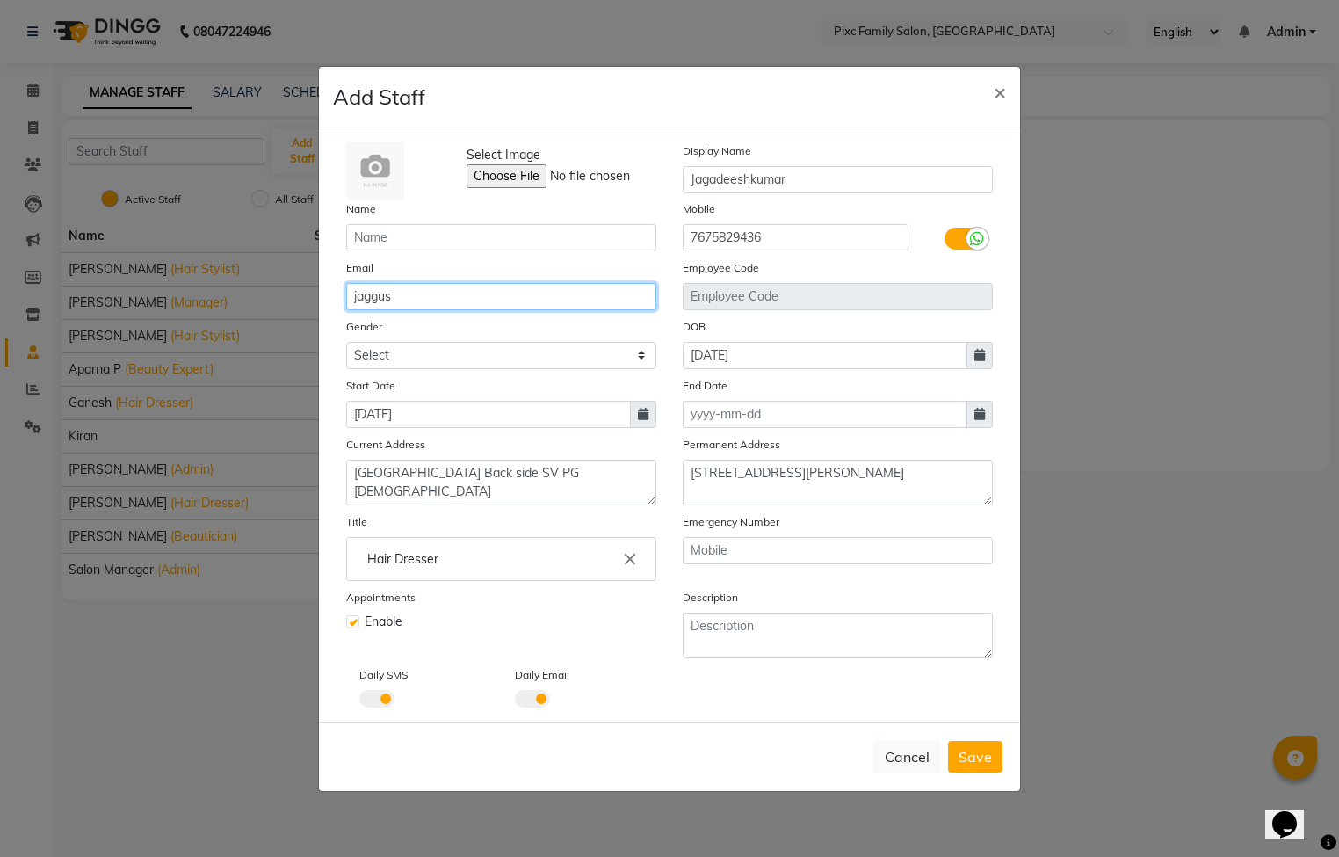
click at [430, 288] on input "jaggus" at bounding box center [501, 296] width 310 height 27
type input "jaggushiva0@gmail.com"
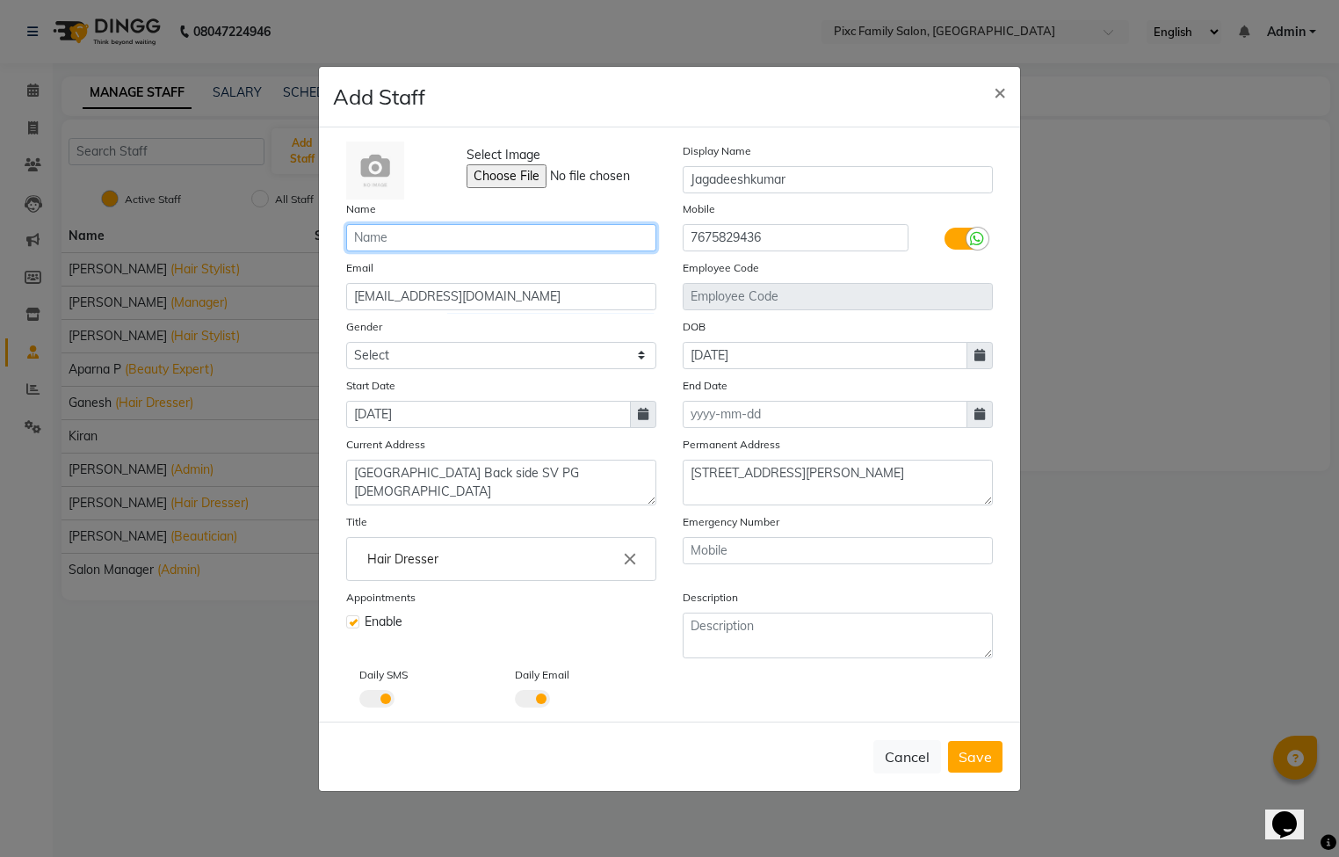
click at [453, 243] on input "text" at bounding box center [501, 237] width 310 height 27
type input "Jagadeesh"
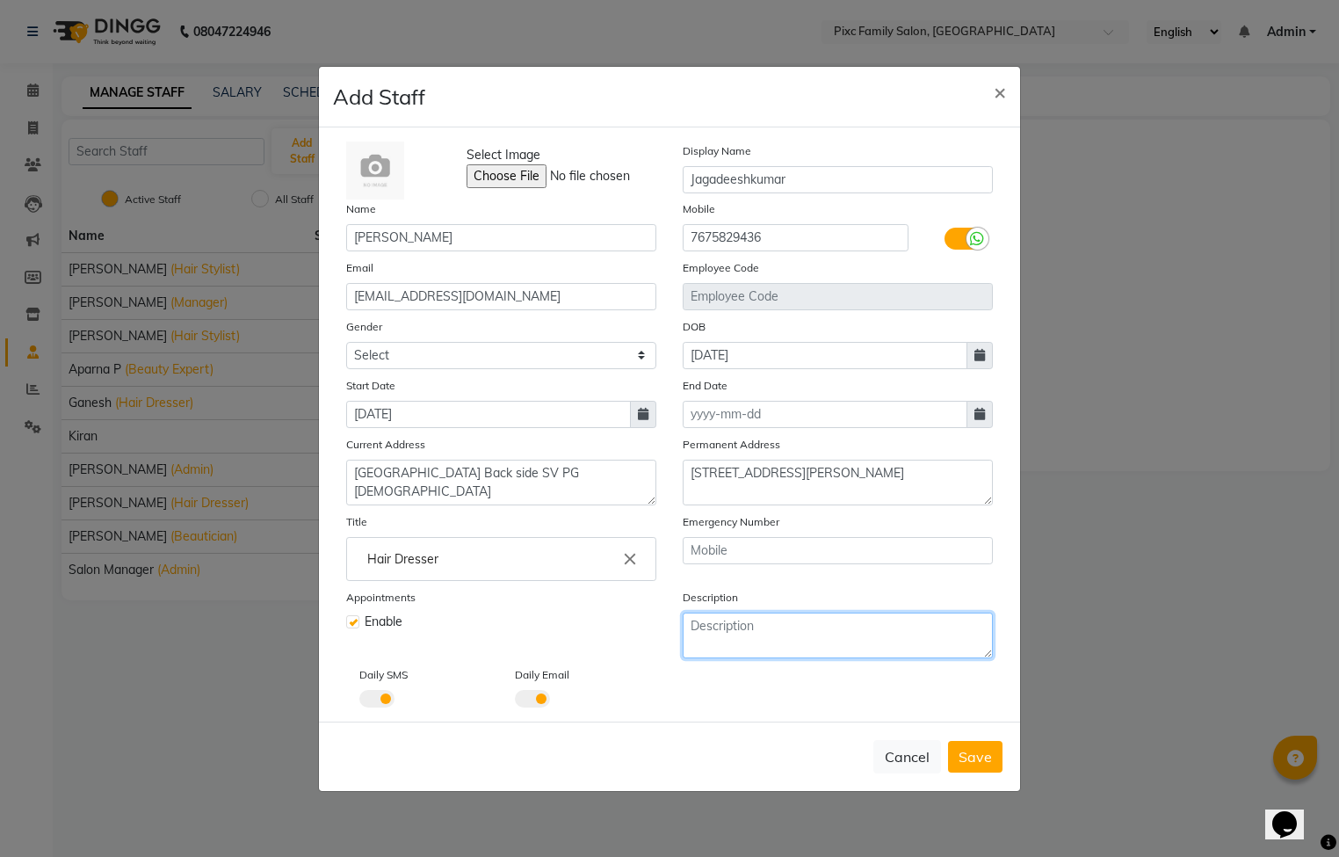
click at [833, 634] on textarea at bounding box center [838, 635] width 310 height 46
type textarea "Tarinee"
click at [960, 760] on span "Save" at bounding box center [975, 757] width 33 height 18
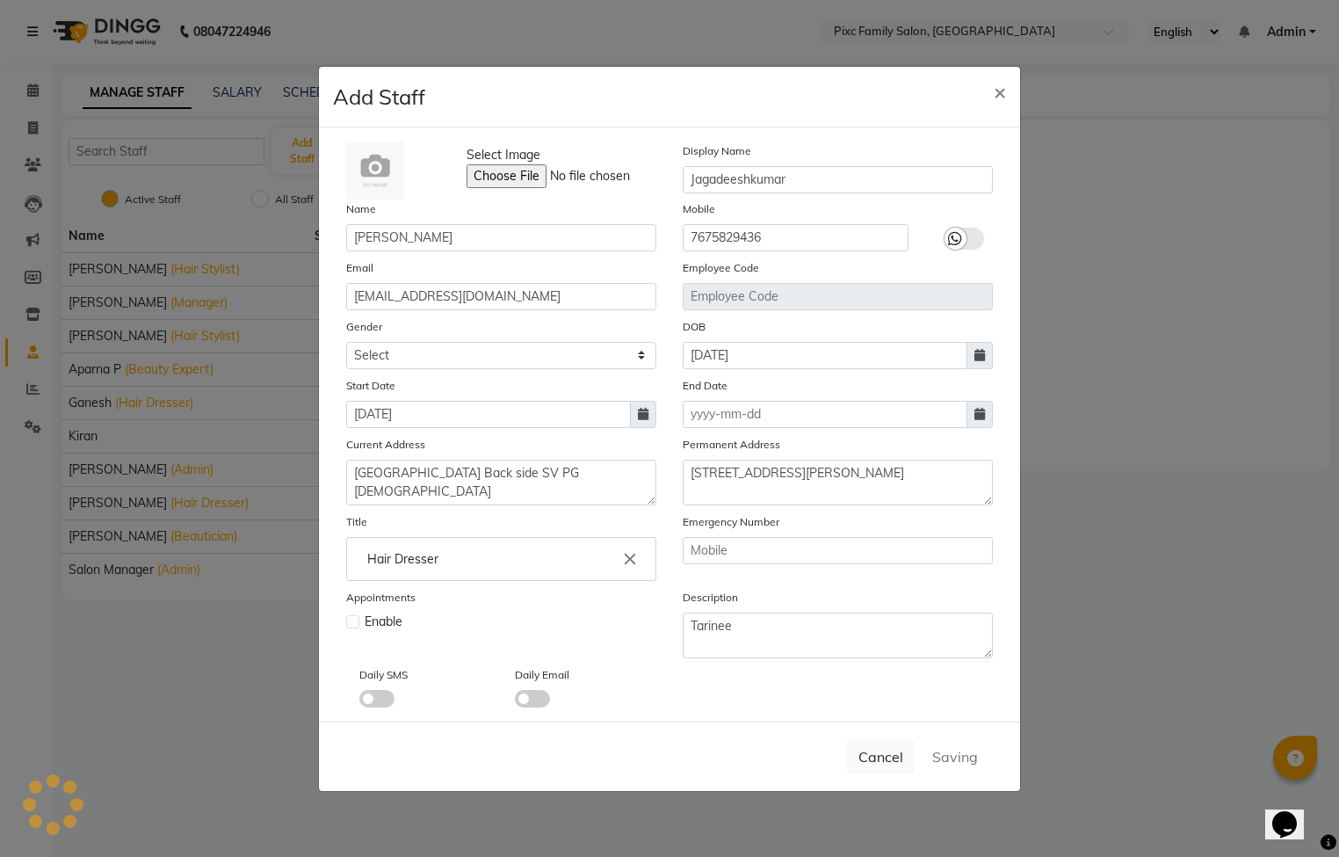
select select
checkbox input "false"
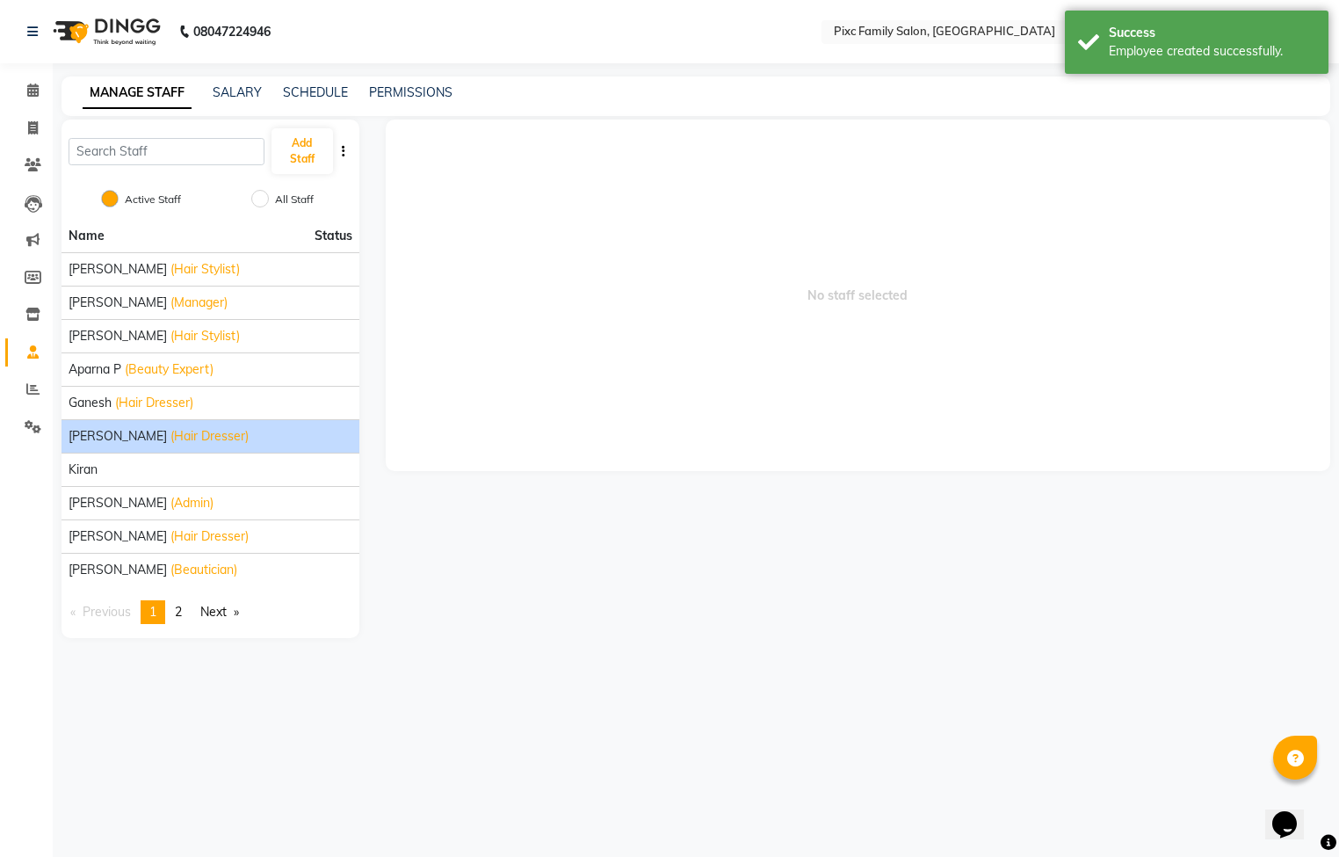
click at [214, 435] on div "Jagadeesh (Hair Dresser)" at bounding box center [211, 436] width 284 height 18
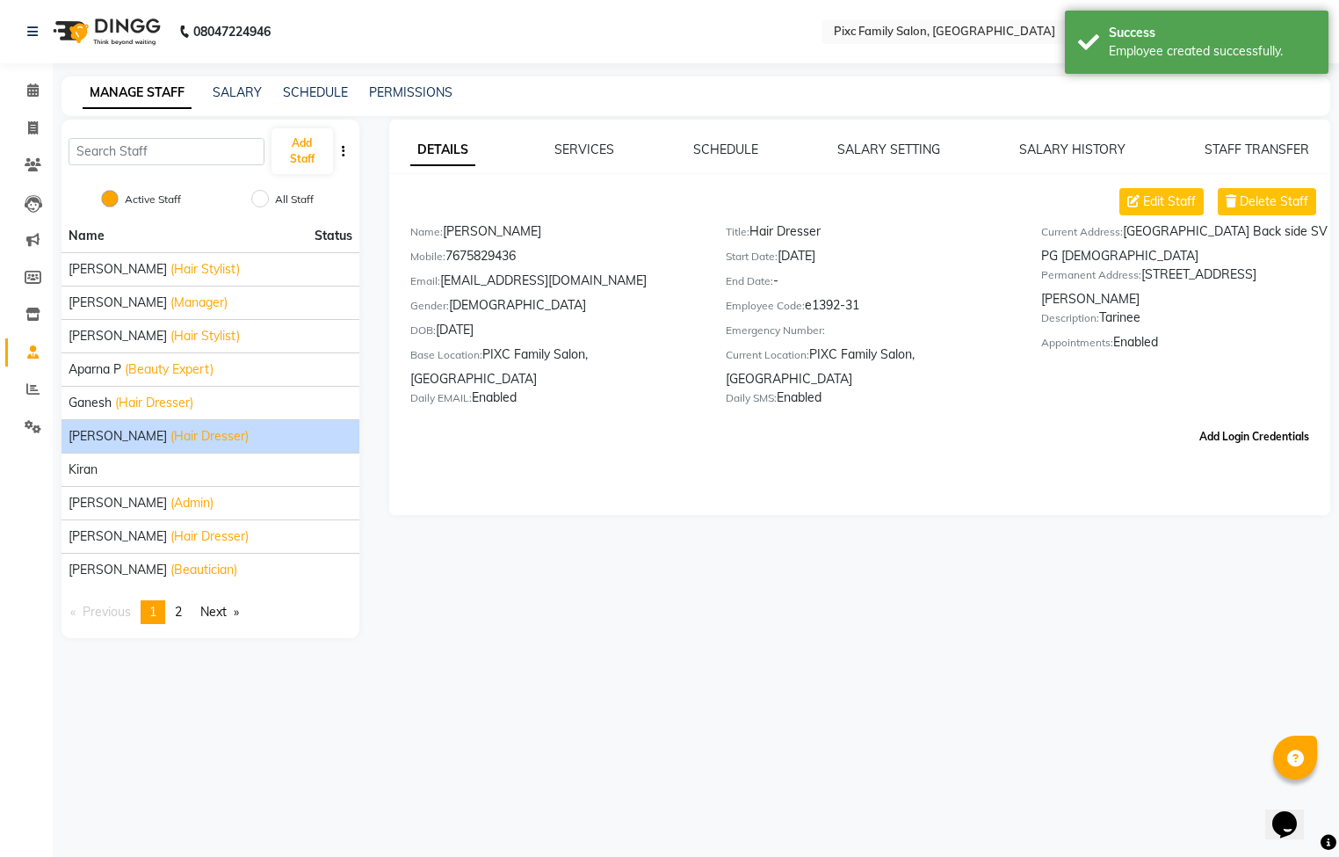
click at [1249, 422] on button "Add Login Credentials" at bounding box center [1254, 437] width 124 height 30
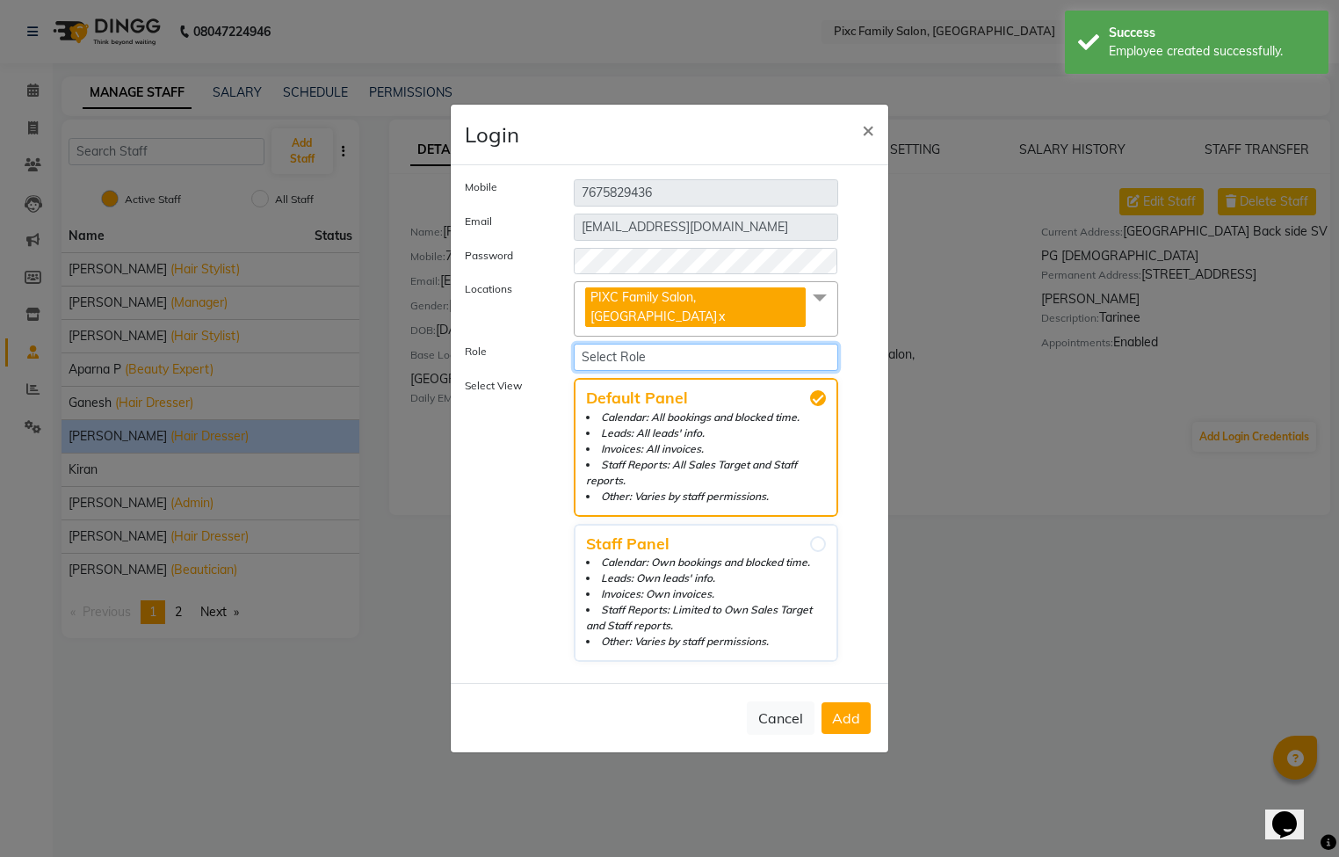
click at [670, 358] on select "Select Role Staff Access Administrative Manager" at bounding box center [706, 357] width 264 height 27
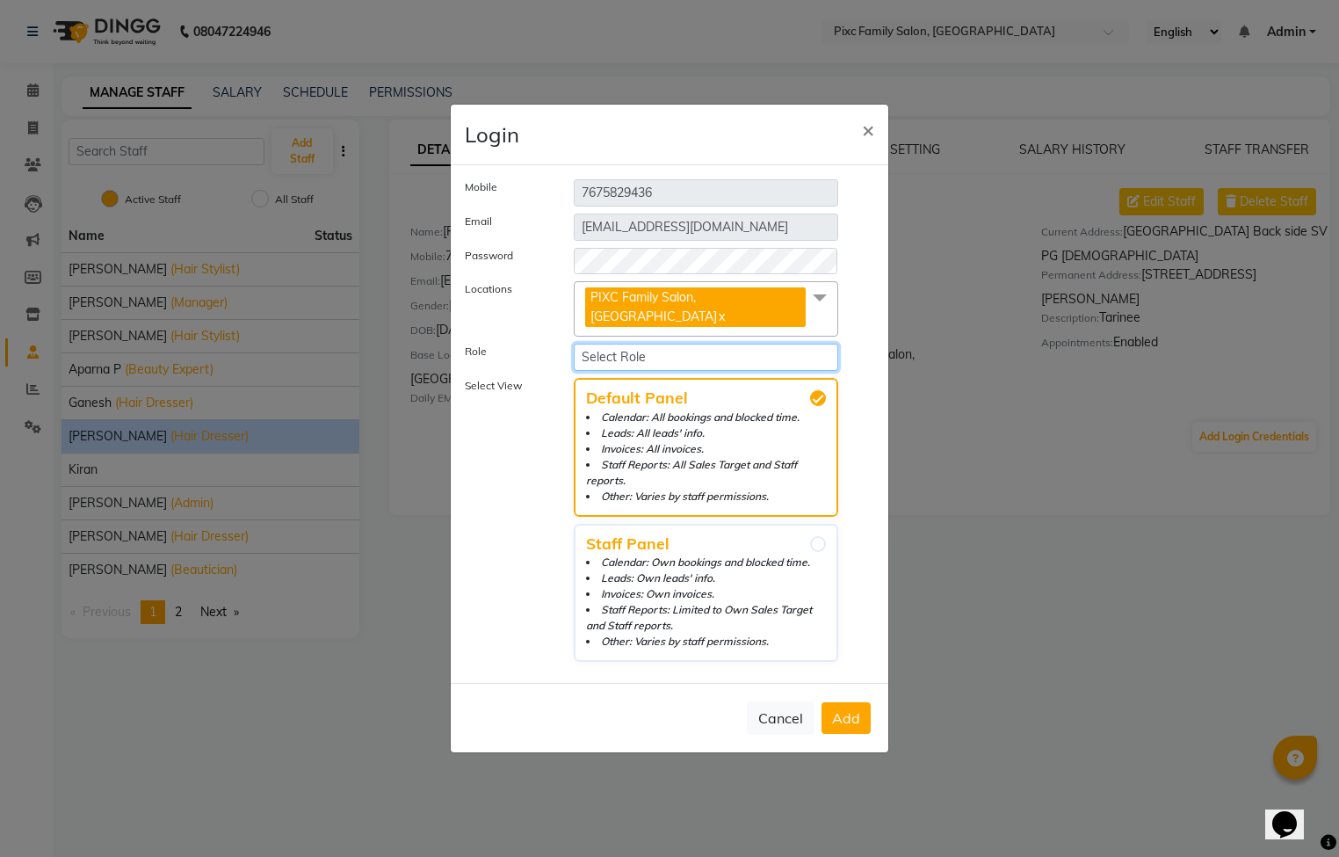
select select "726"
click at [574, 344] on select "Select Role Staff Access Administrative Manager" at bounding box center [706, 357] width 264 height 27
click at [1190, 680] on ngb-modal-window "Login × Mobile 7675829436 Email jaggushiva0@gmail.com Password Locations PIXC F…" at bounding box center [669, 428] width 1339 height 857
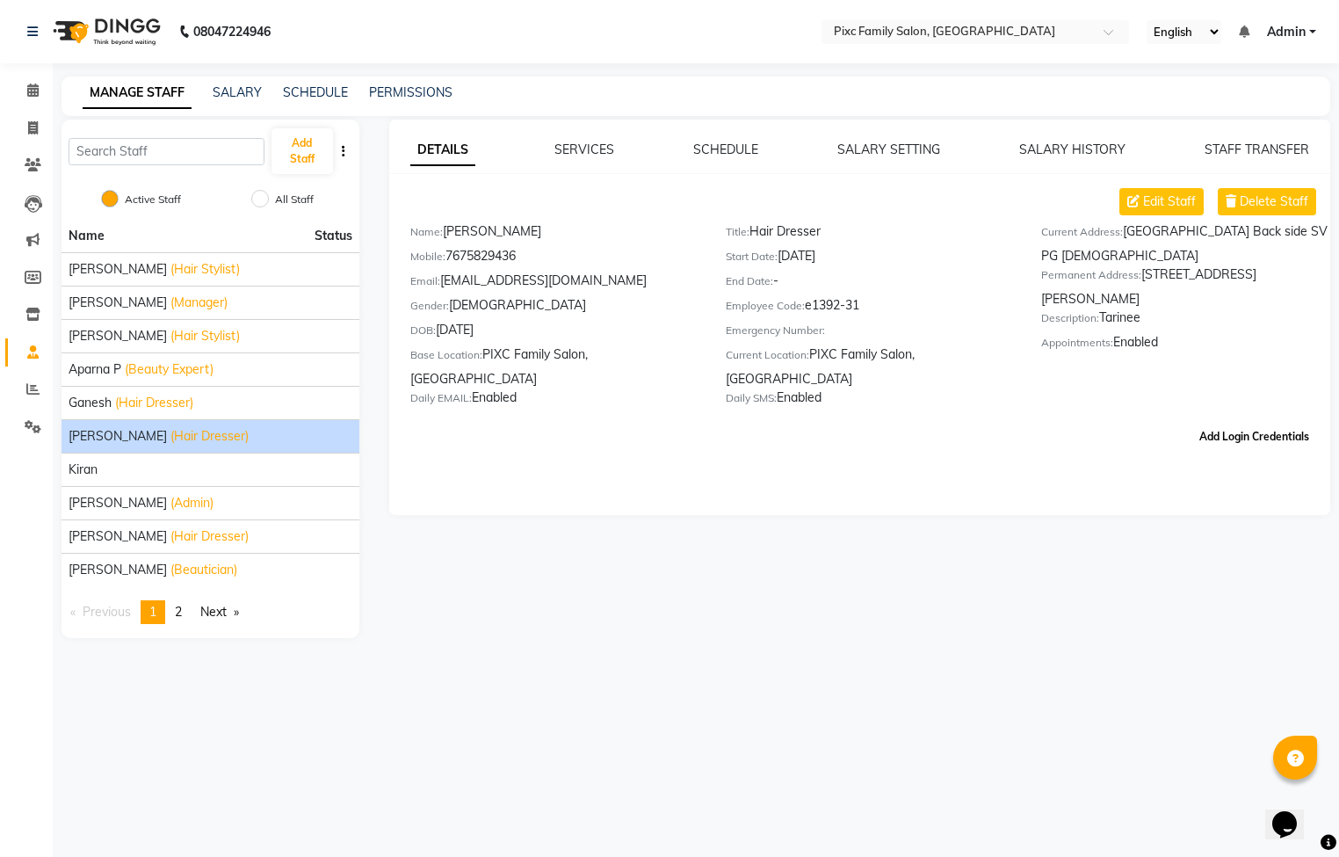
click at [1242, 422] on button "Add Login Credentials" at bounding box center [1254, 437] width 124 height 30
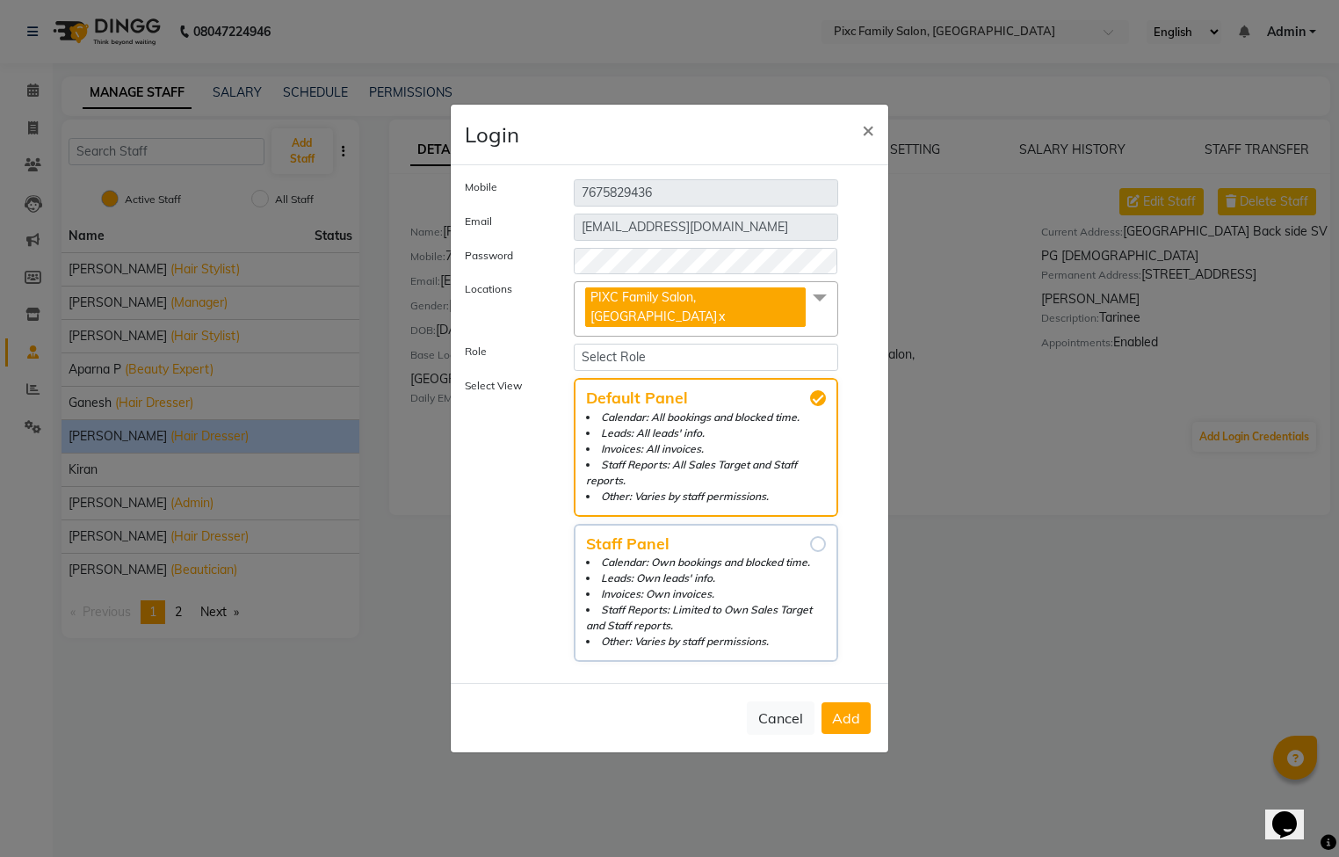
click at [815, 543] on input "Staff Panel Calendar: Own bookings and blocked time. Leads: Own leads' info. In…" at bounding box center [818, 544] width 16 height 16
radio input "true"
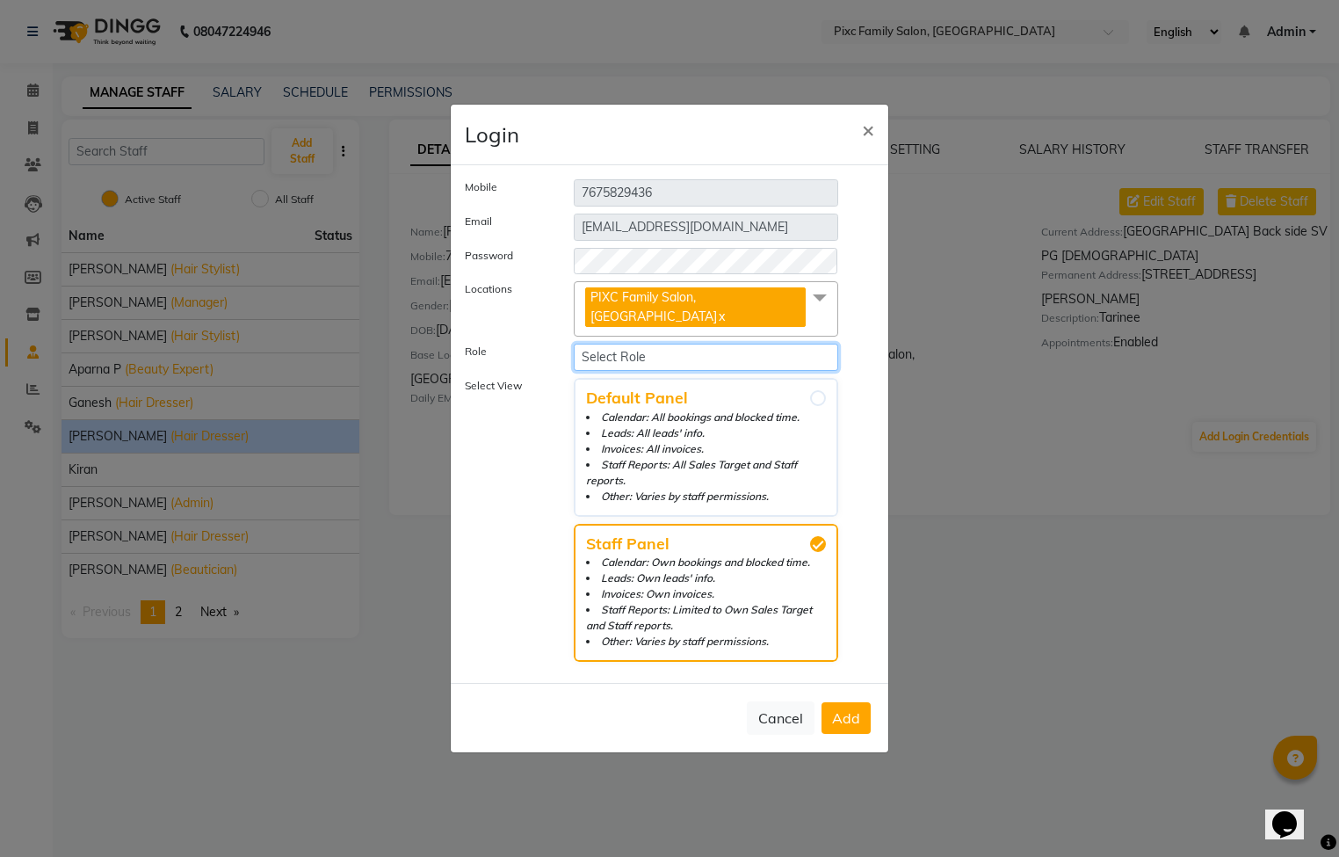
click at [705, 359] on select "Select Role Staff Access Administrative Manager" at bounding box center [706, 357] width 264 height 27
select select "726"
click at [574, 344] on select "Select Role Staff Access Administrative Manager" at bounding box center [706, 357] width 264 height 27
click at [844, 722] on span "Add" at bounding box center [846, 718] width 28 height 18
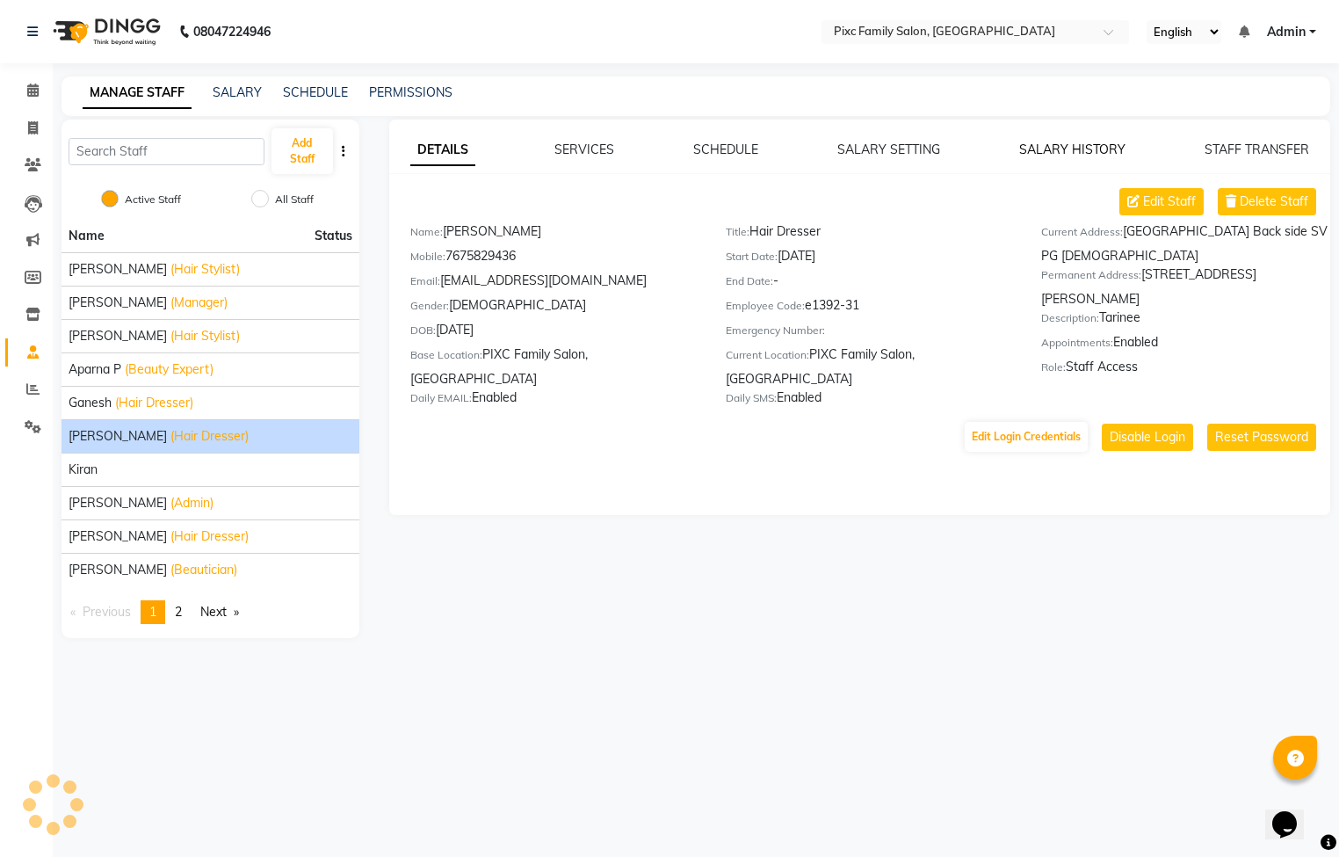
click at [1068, 148] on link "SALARY HISTORY" at bounding box center [1072, 149] width 106 height 16
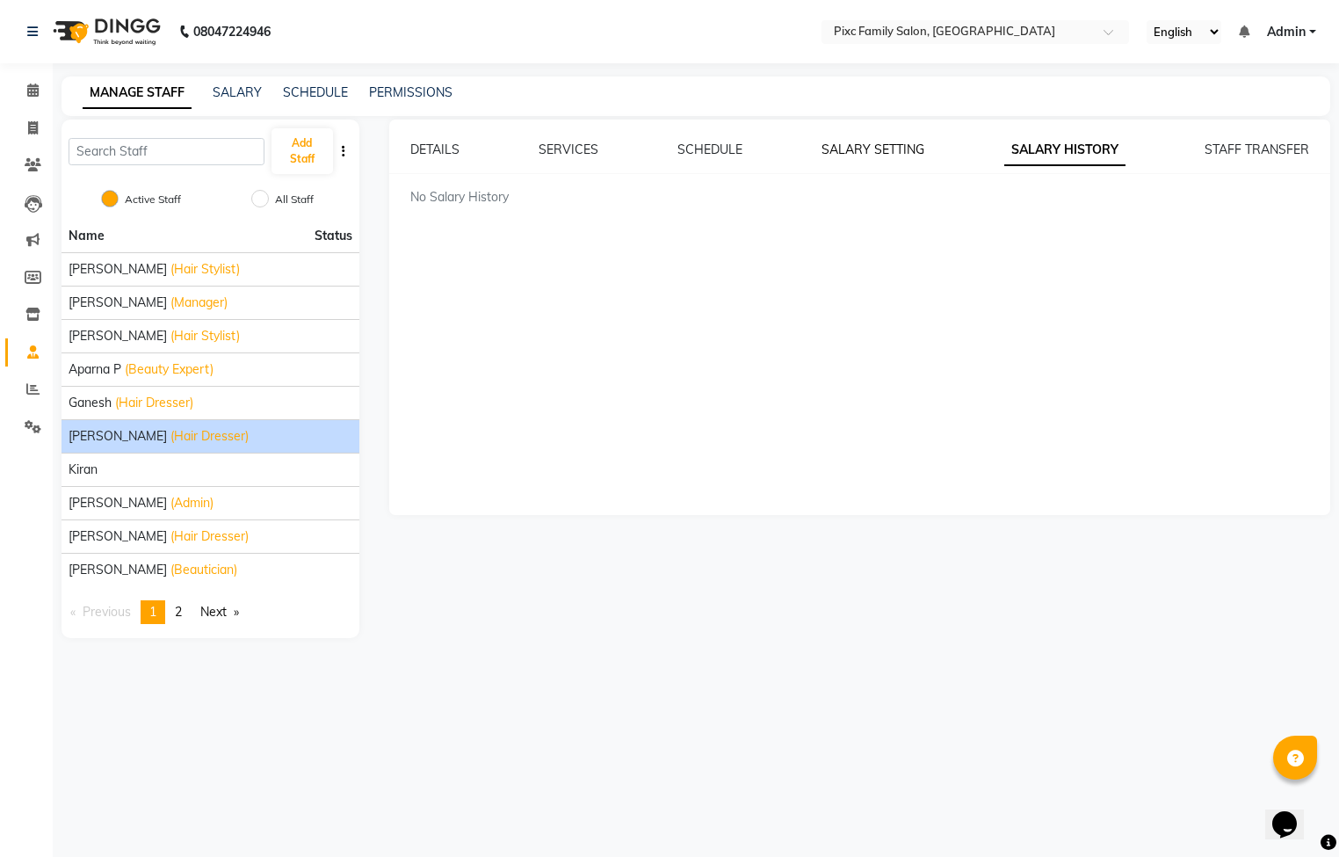
click at [871, 146] on link "SALARY SETTING" at bounding box center [873, 149] width 103 height 16
click at [705, 154] on link "SCHEDULE" at bounding box center [709, 149] width 65 height 16
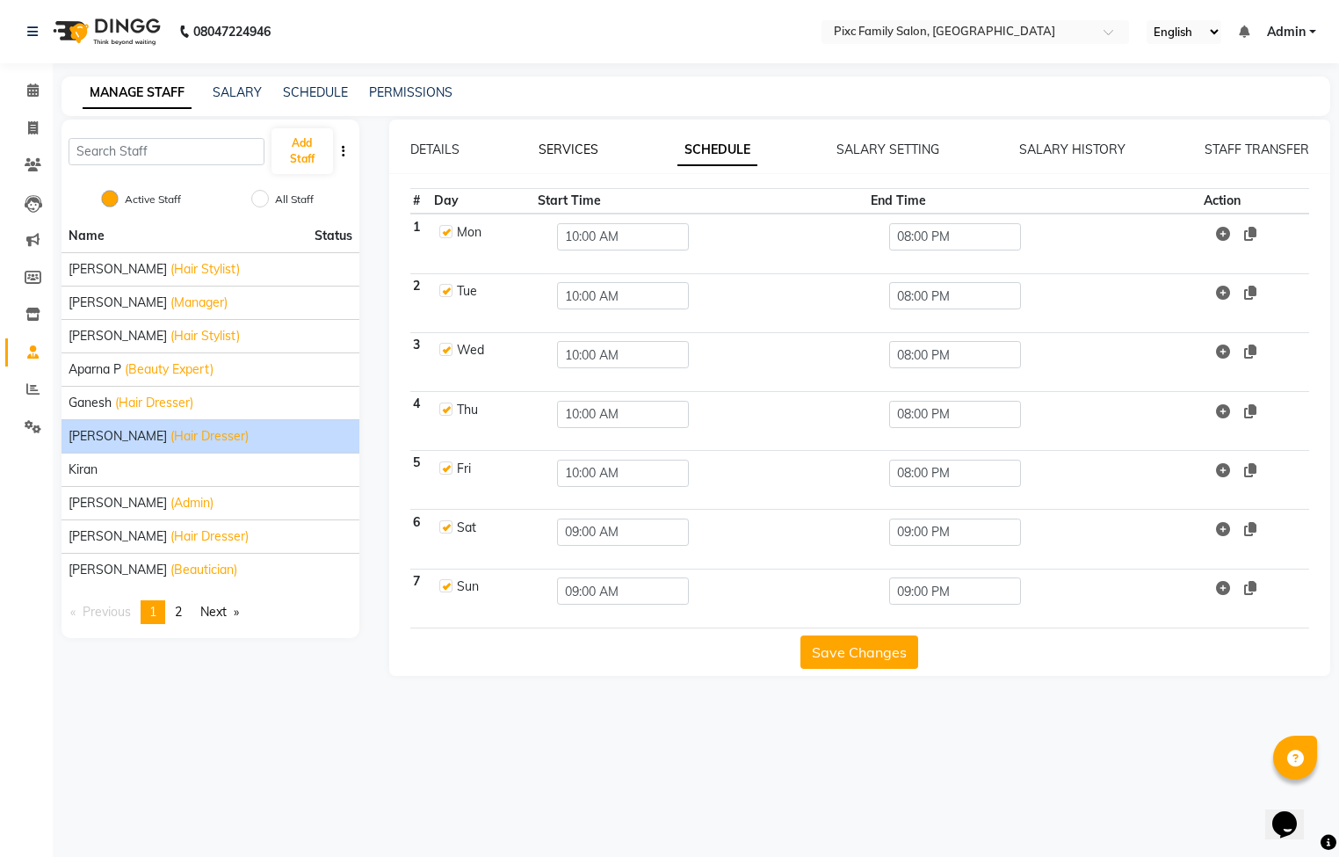
click at [578, 150] on link "SERVICES" at bounding box center [569, 149] width 60 height 16
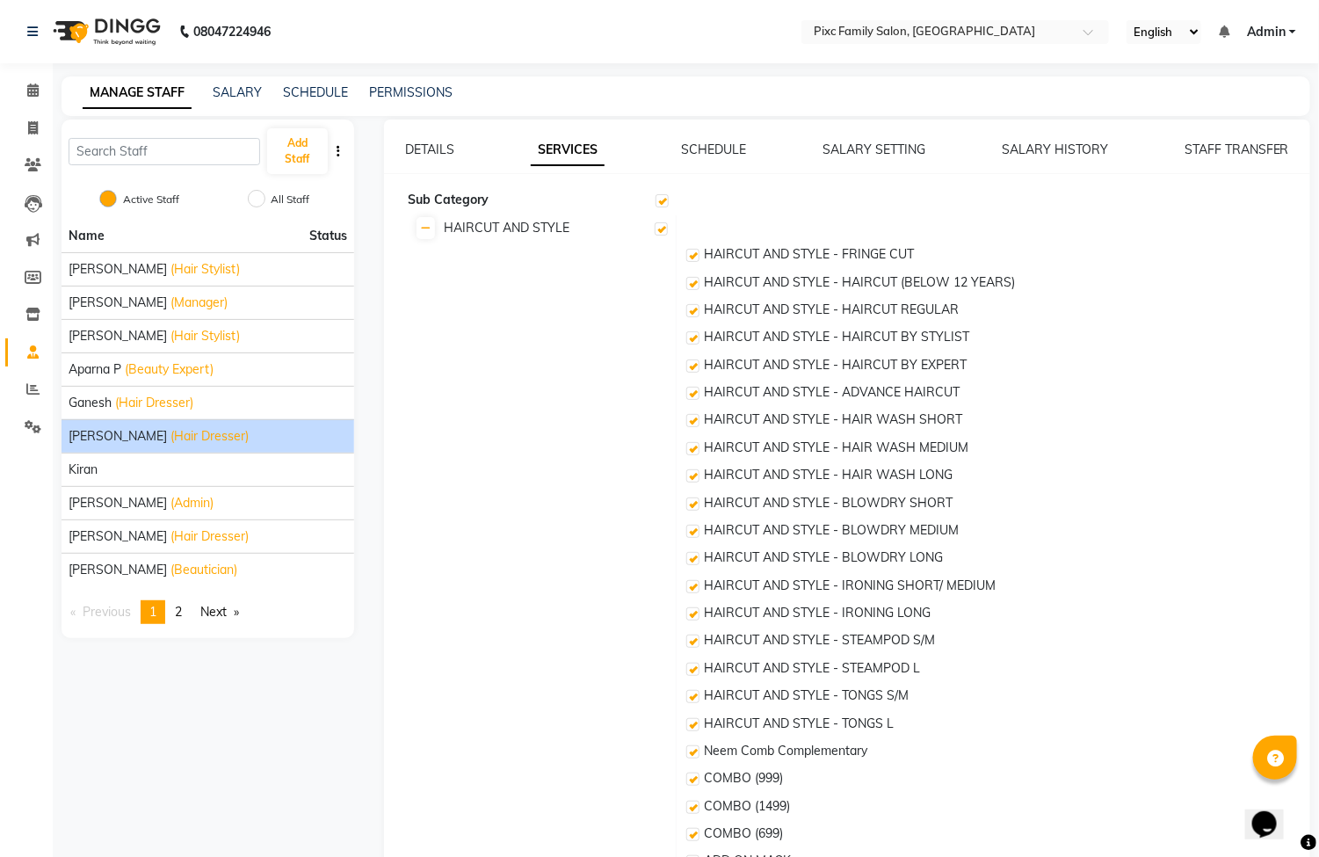
checkbox input "true"
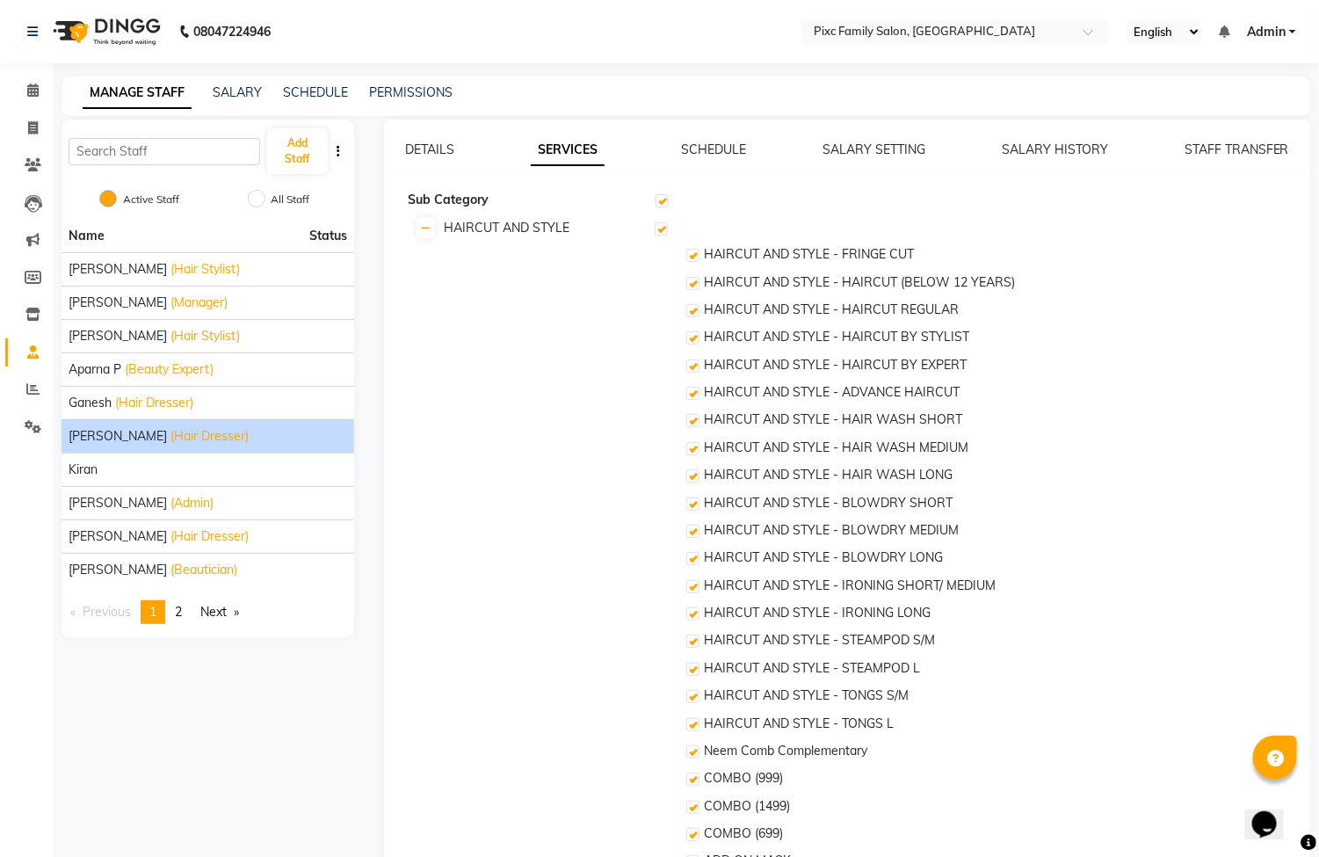
checkbox input "true"
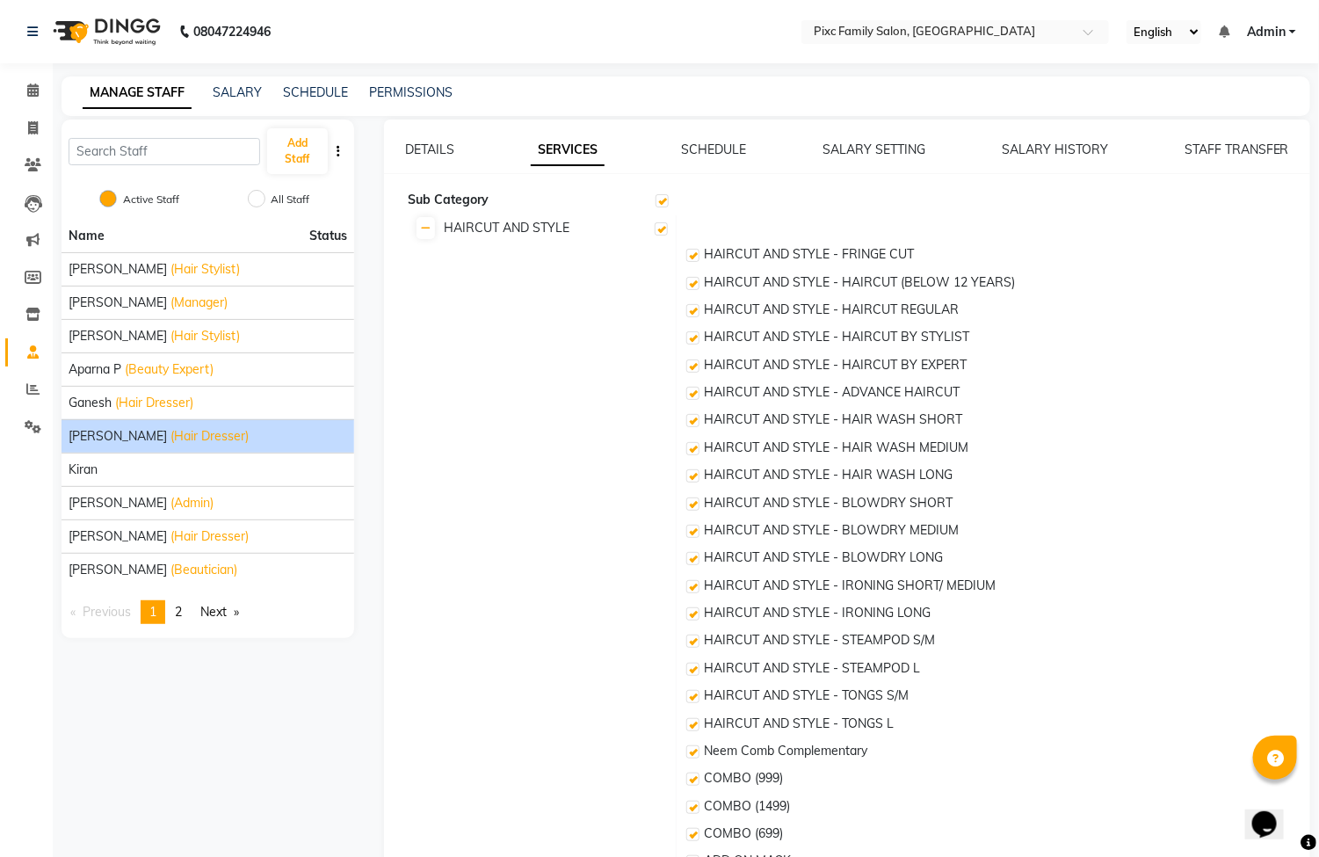
checkbox input "true"
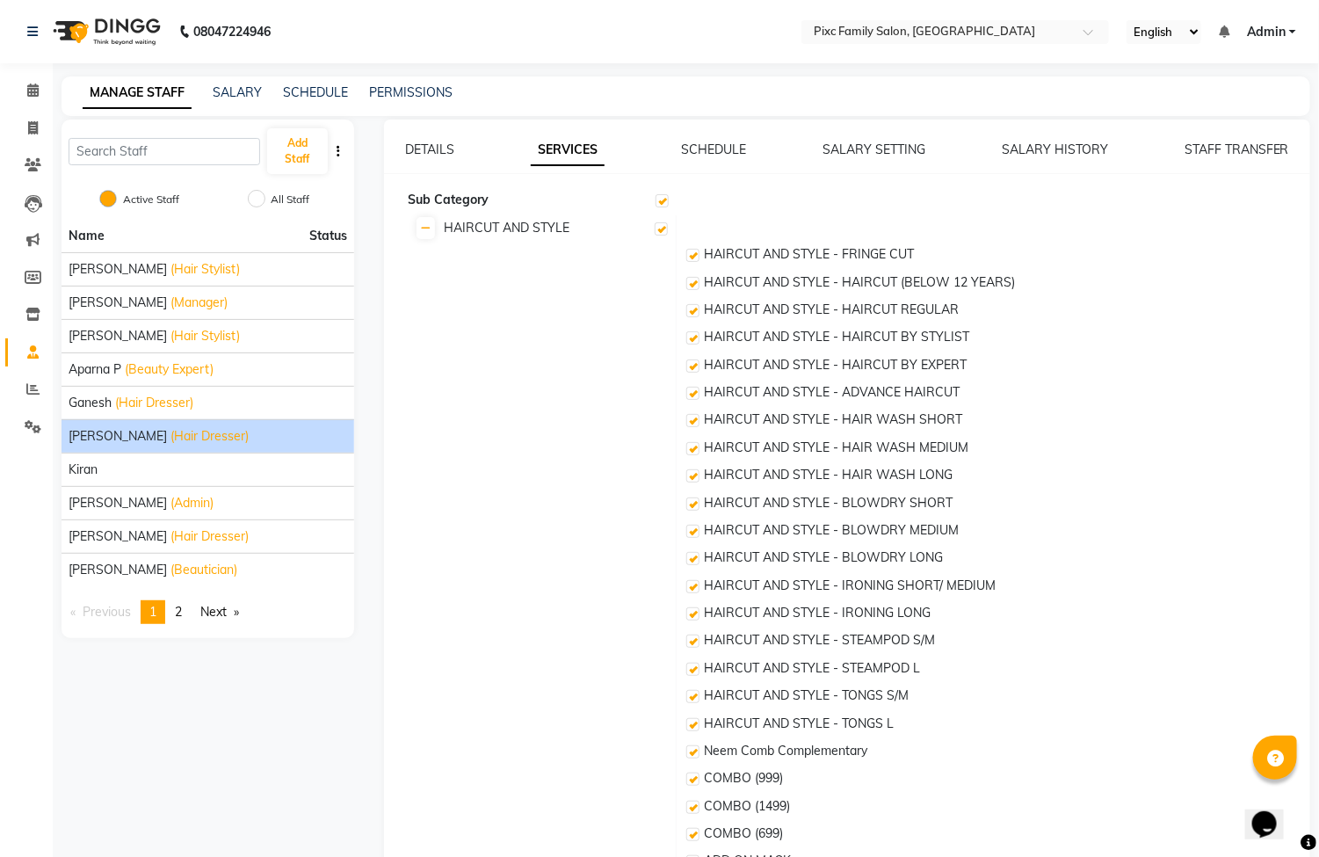
checkbox input "true"
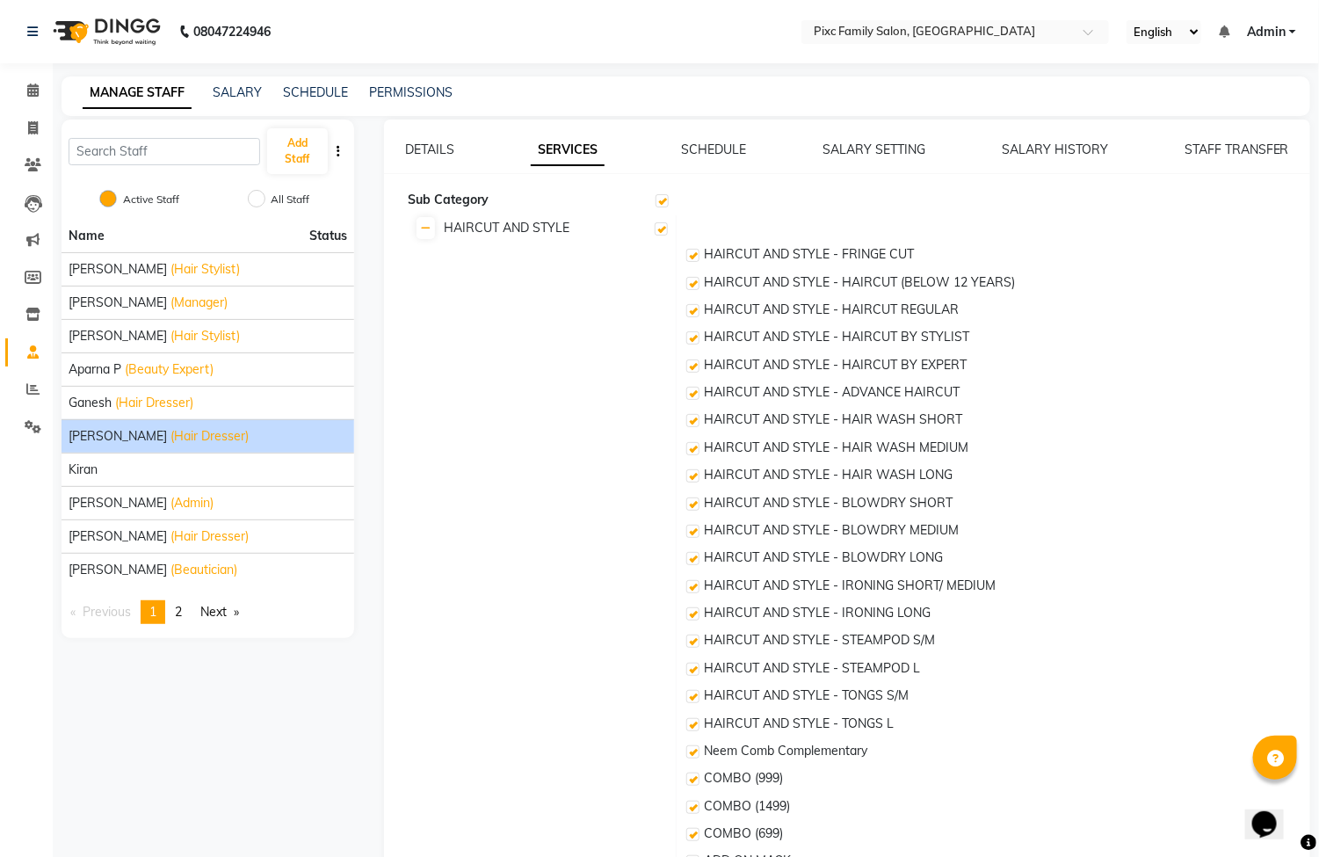
checkbox input "true"
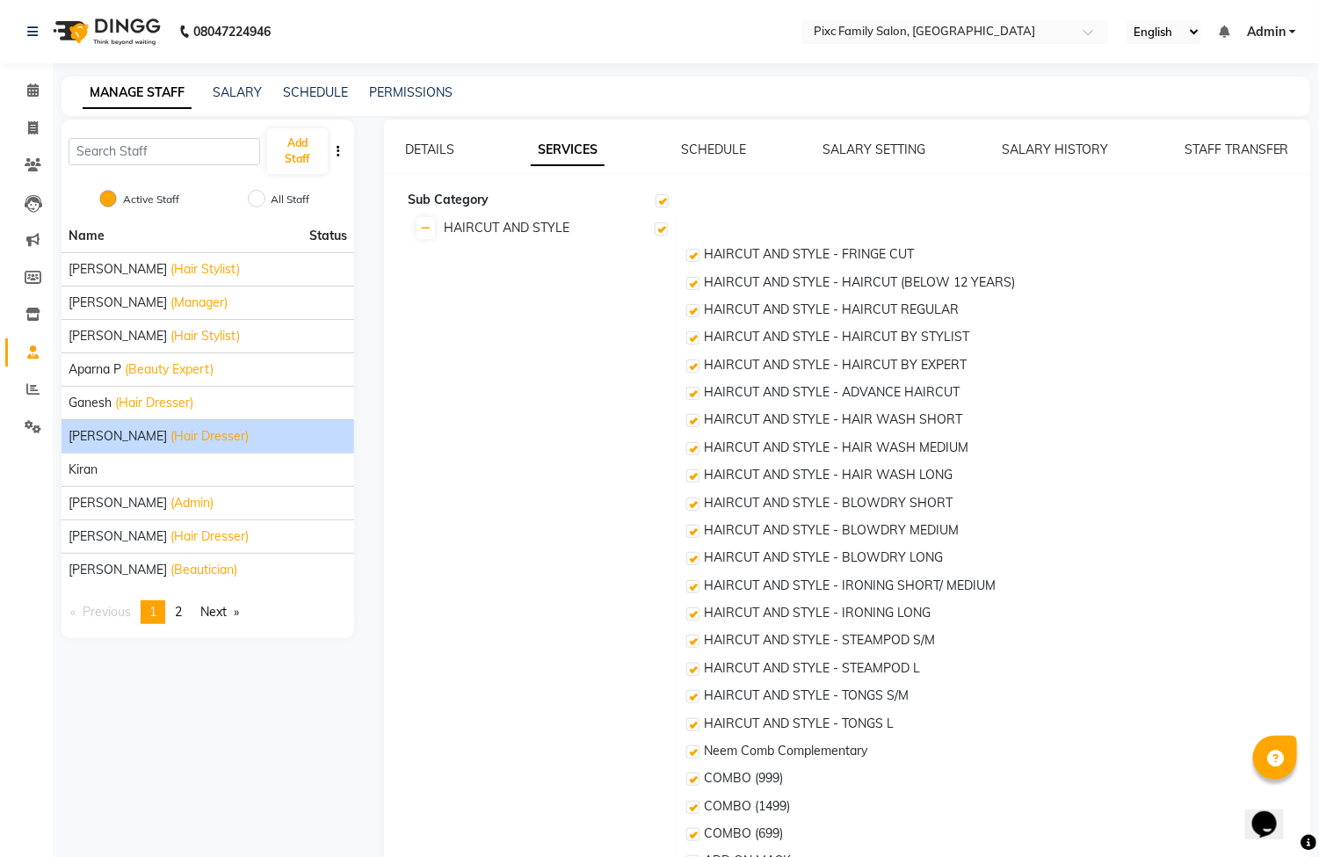
checkbox input "true"
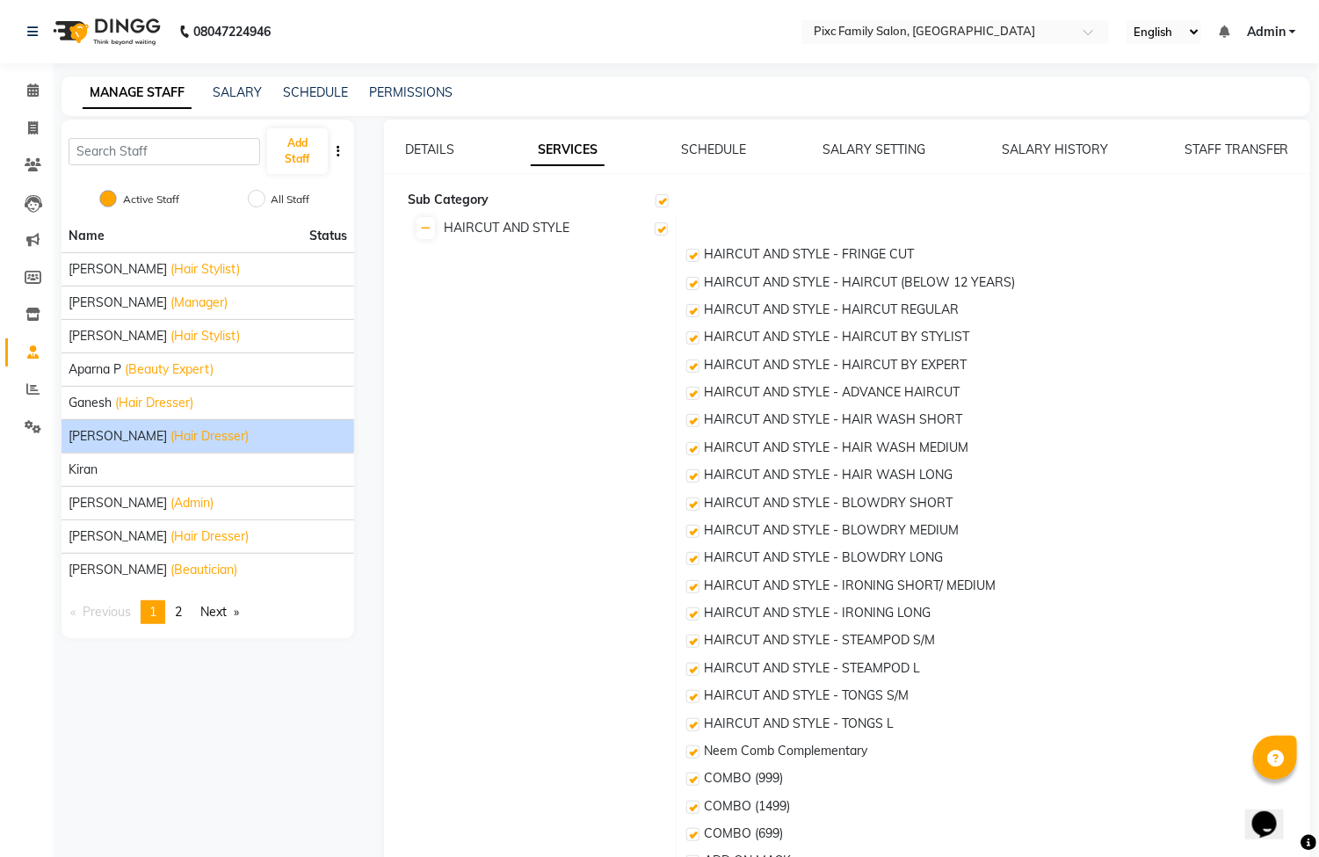
checkbox input "true"
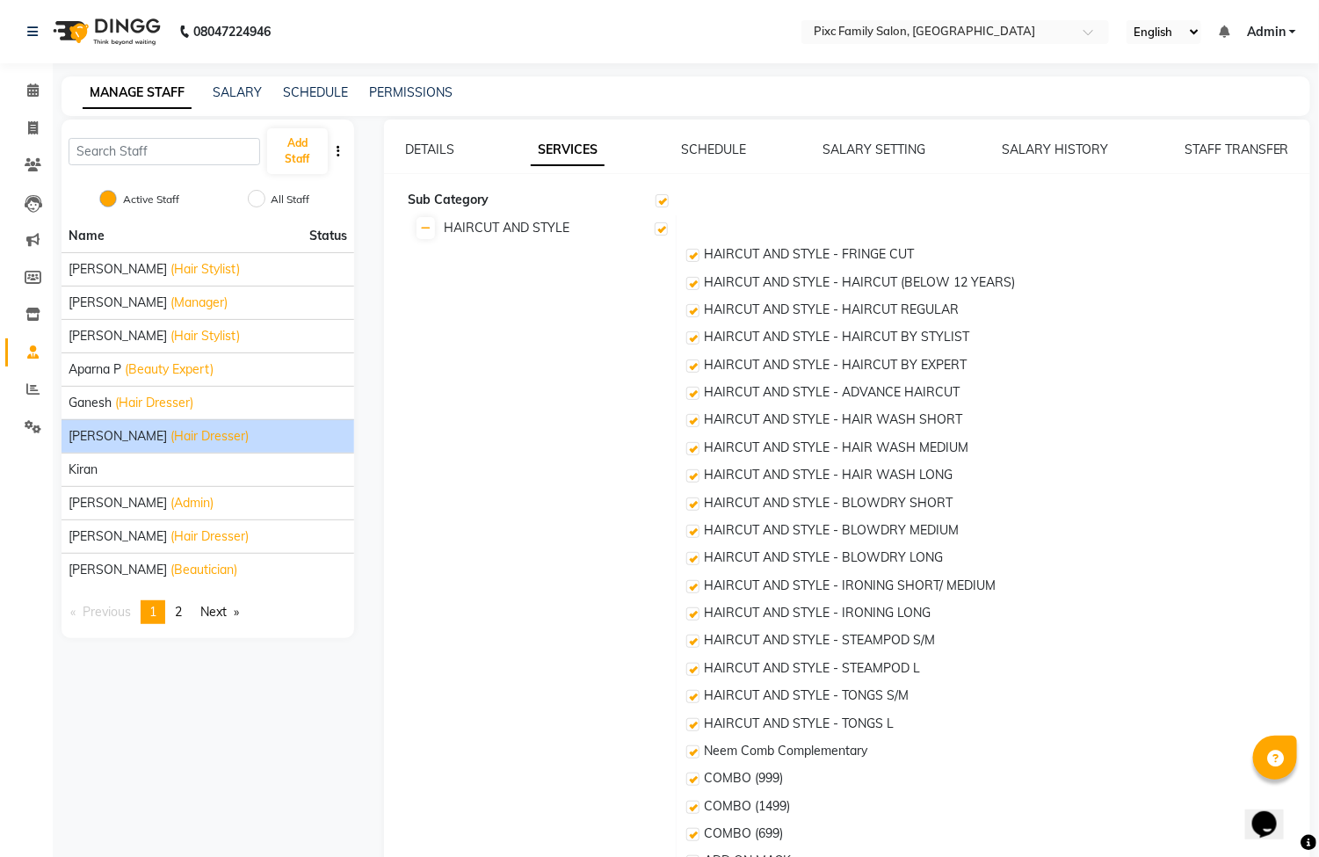
checkbox input "true"
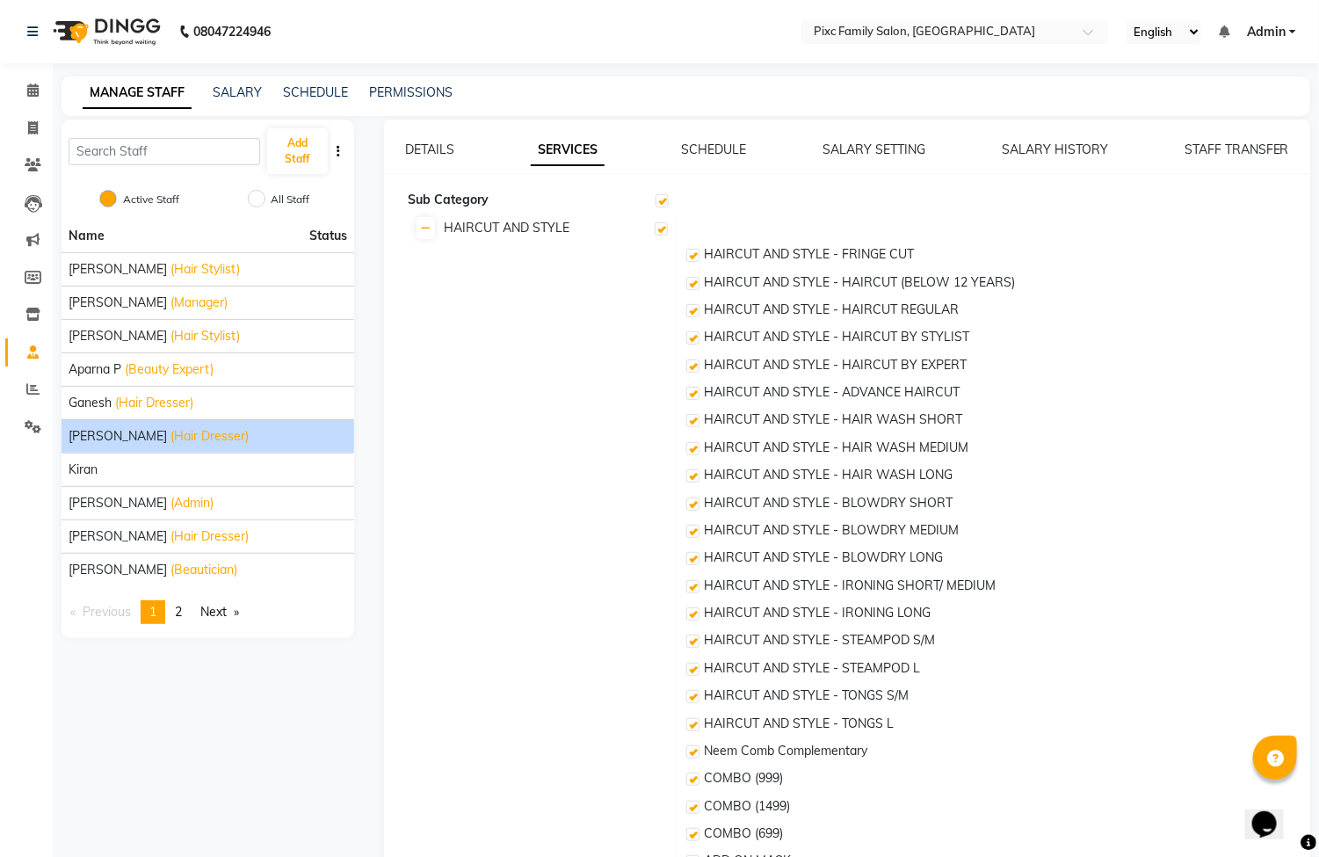
checkbox input "true"
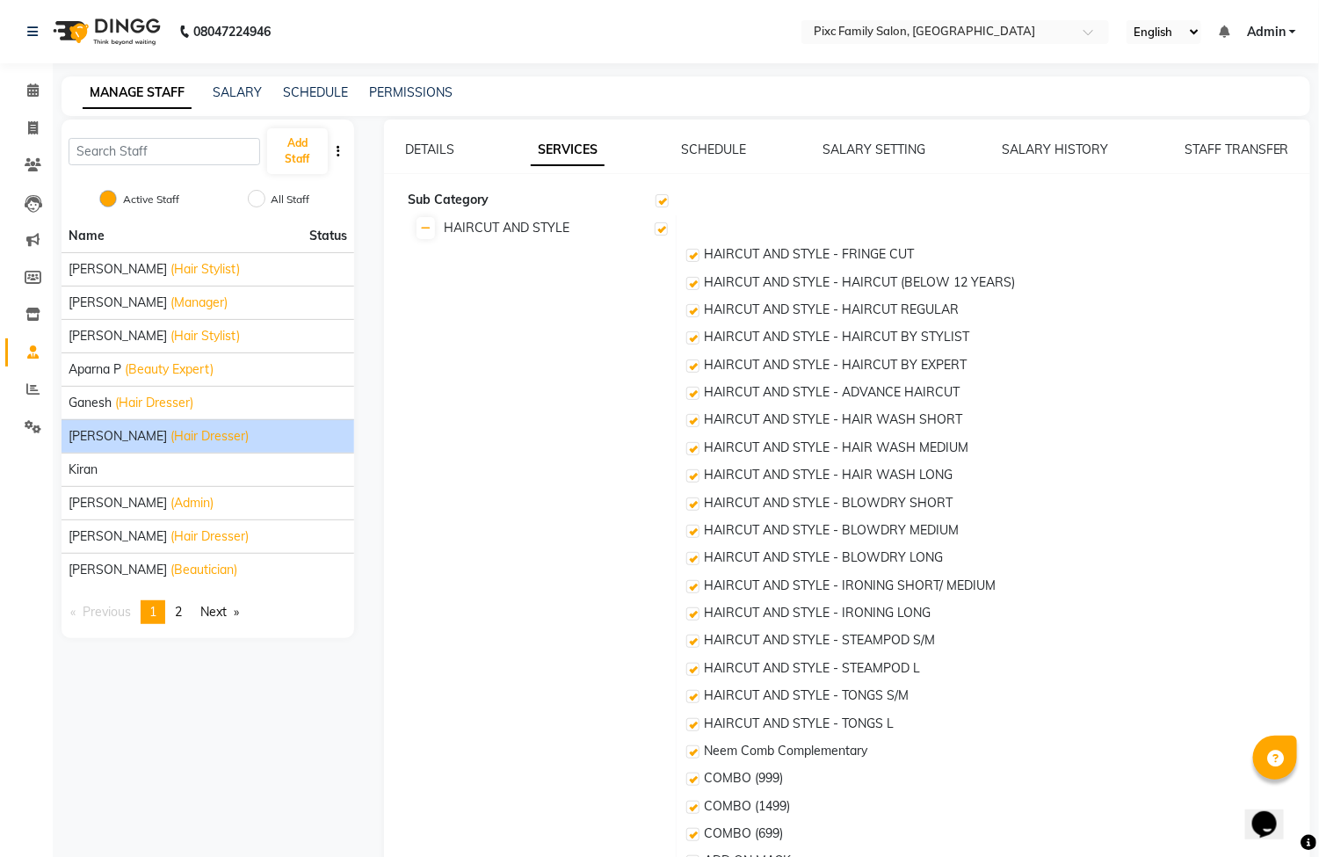
checkbox input "true"
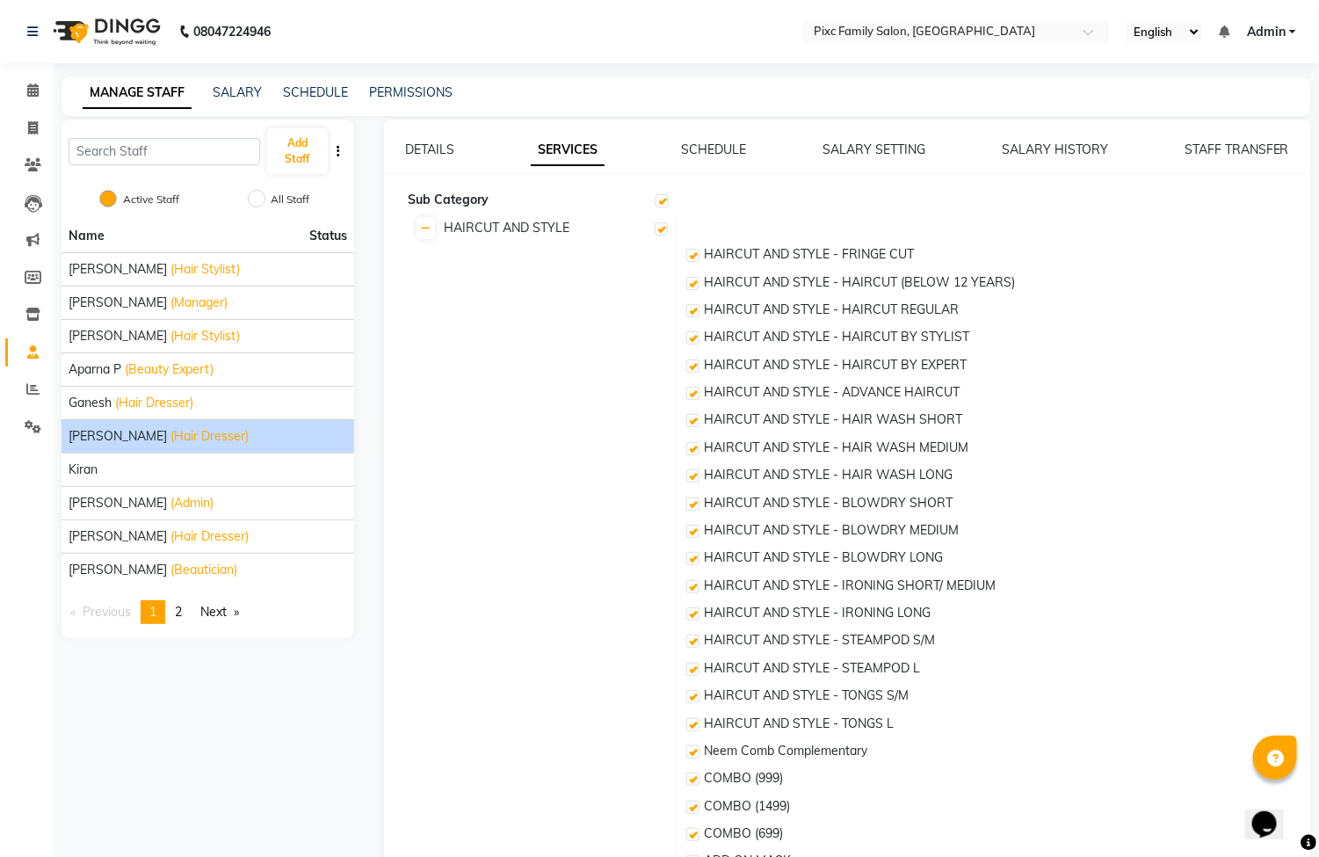
checkbox input "true"
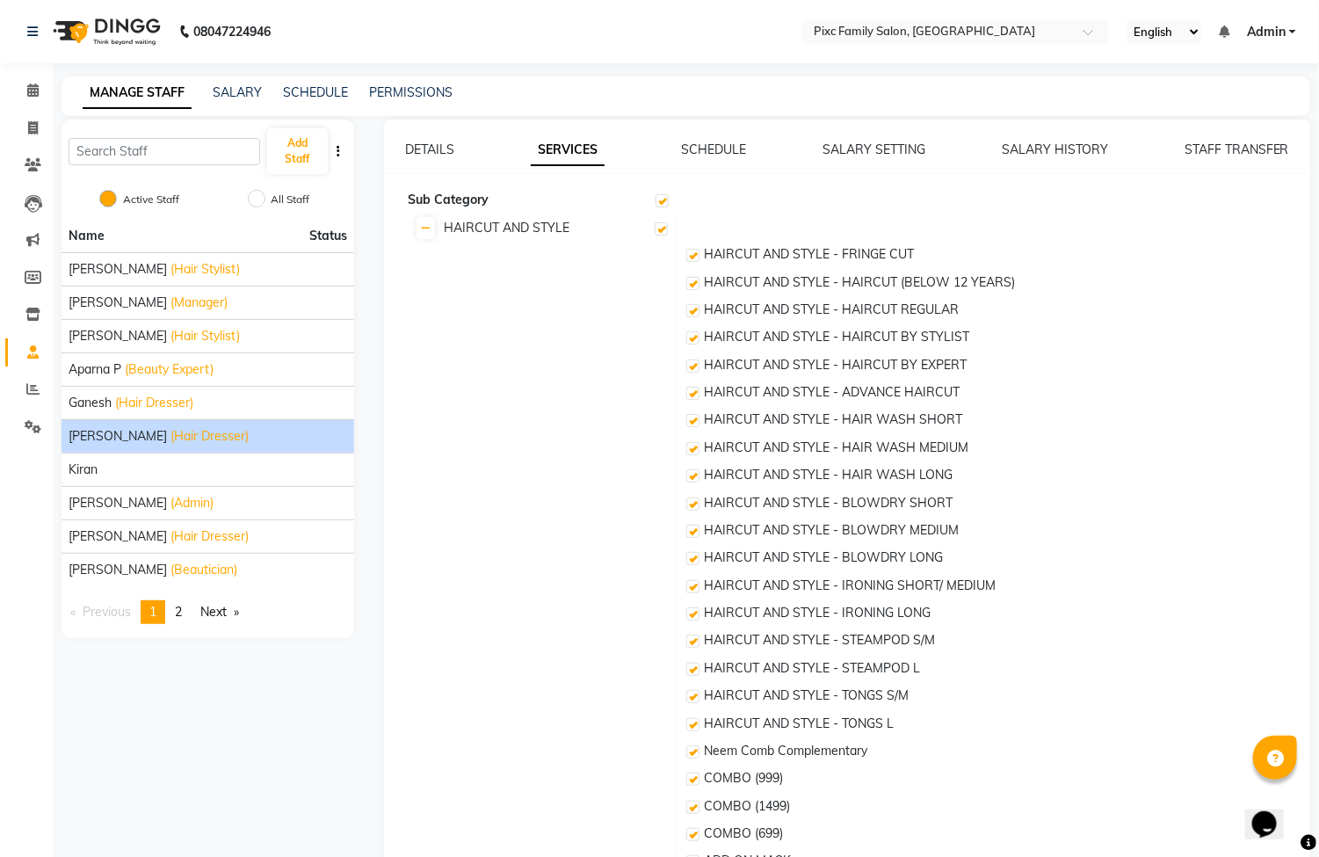
checkbox input "true"
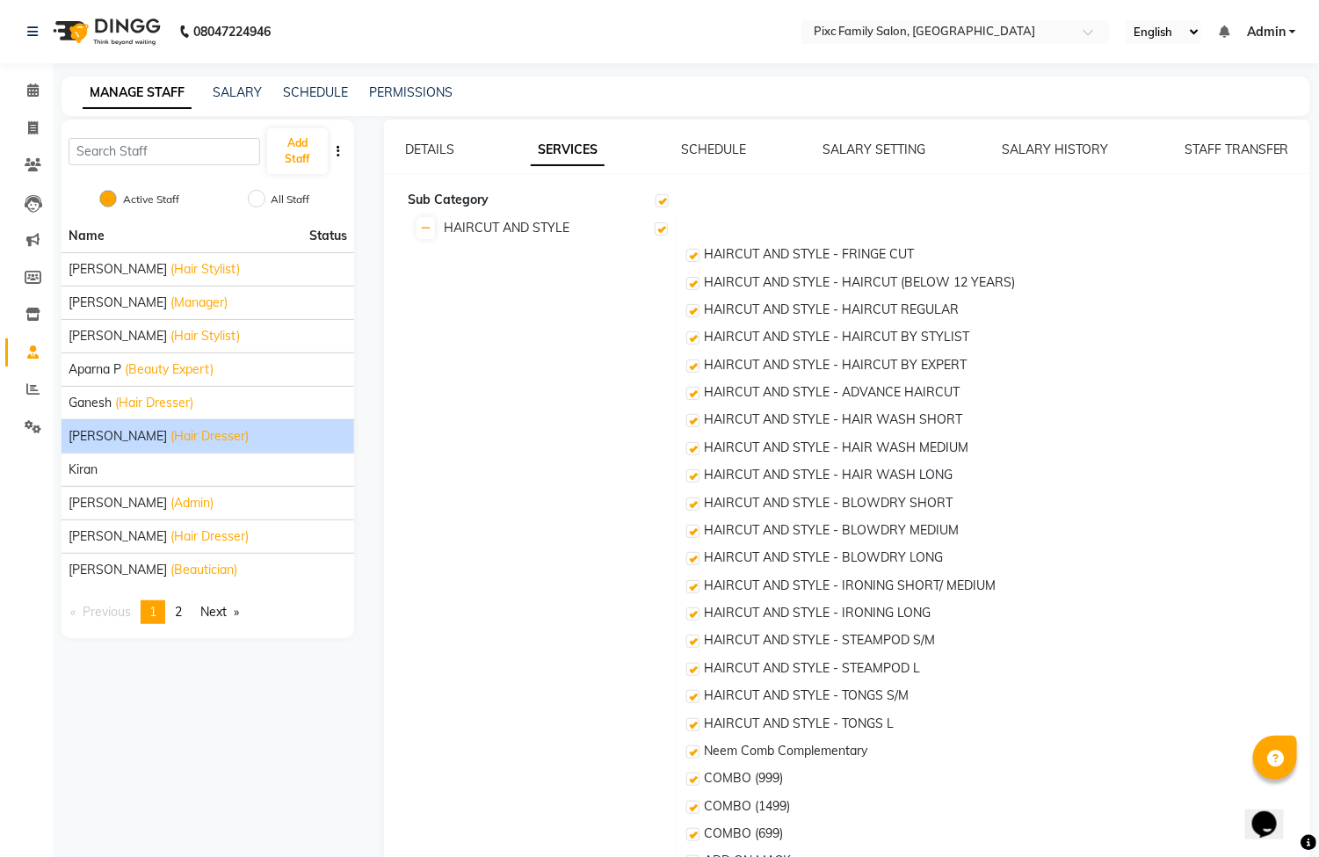
checkbox input "true"
click at [702, 143] on link "SCHEDULE" at bounding box center [713, 149] width 65 height 16
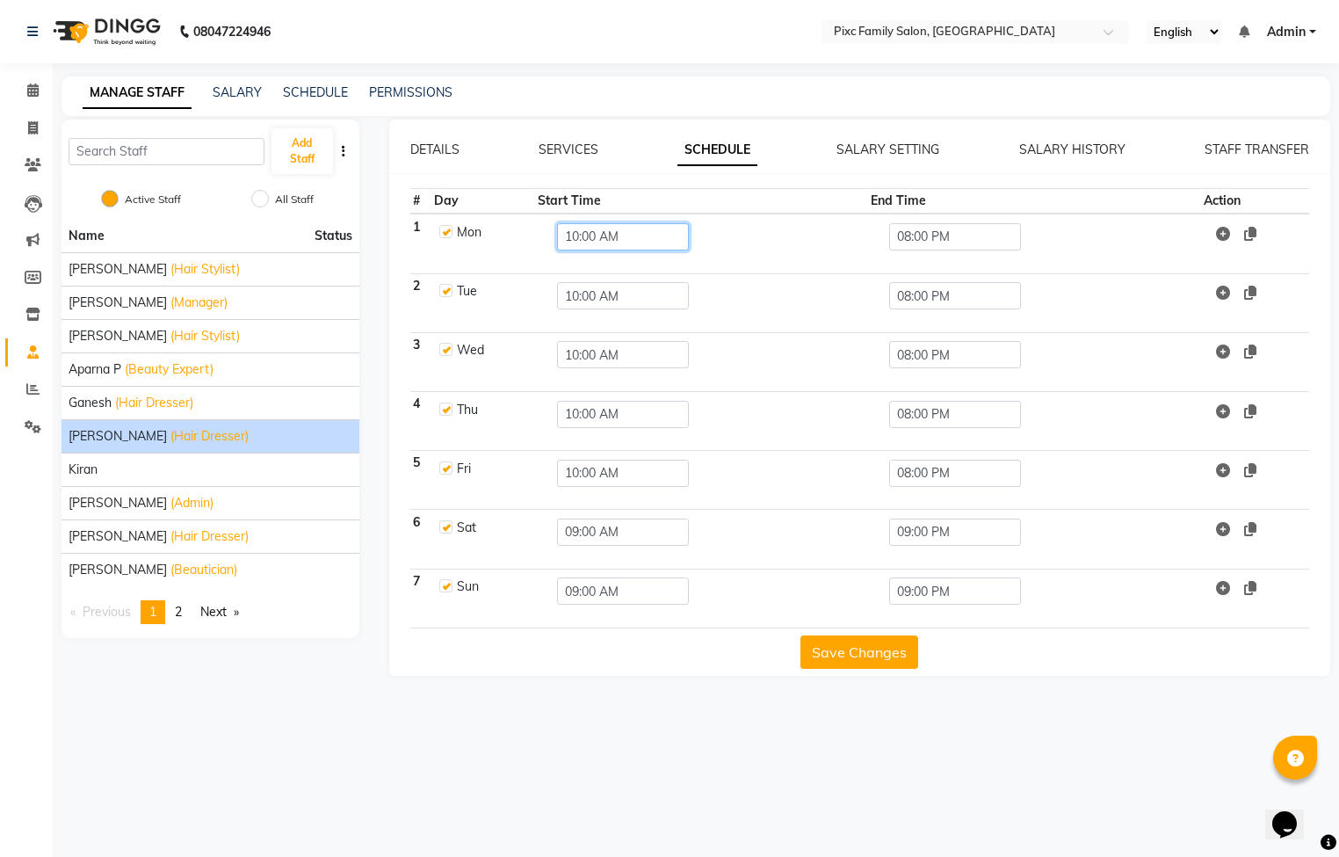
click at [622, 233] on input "10:00 AM" at bounding box center [623, 236] width 132 height 27
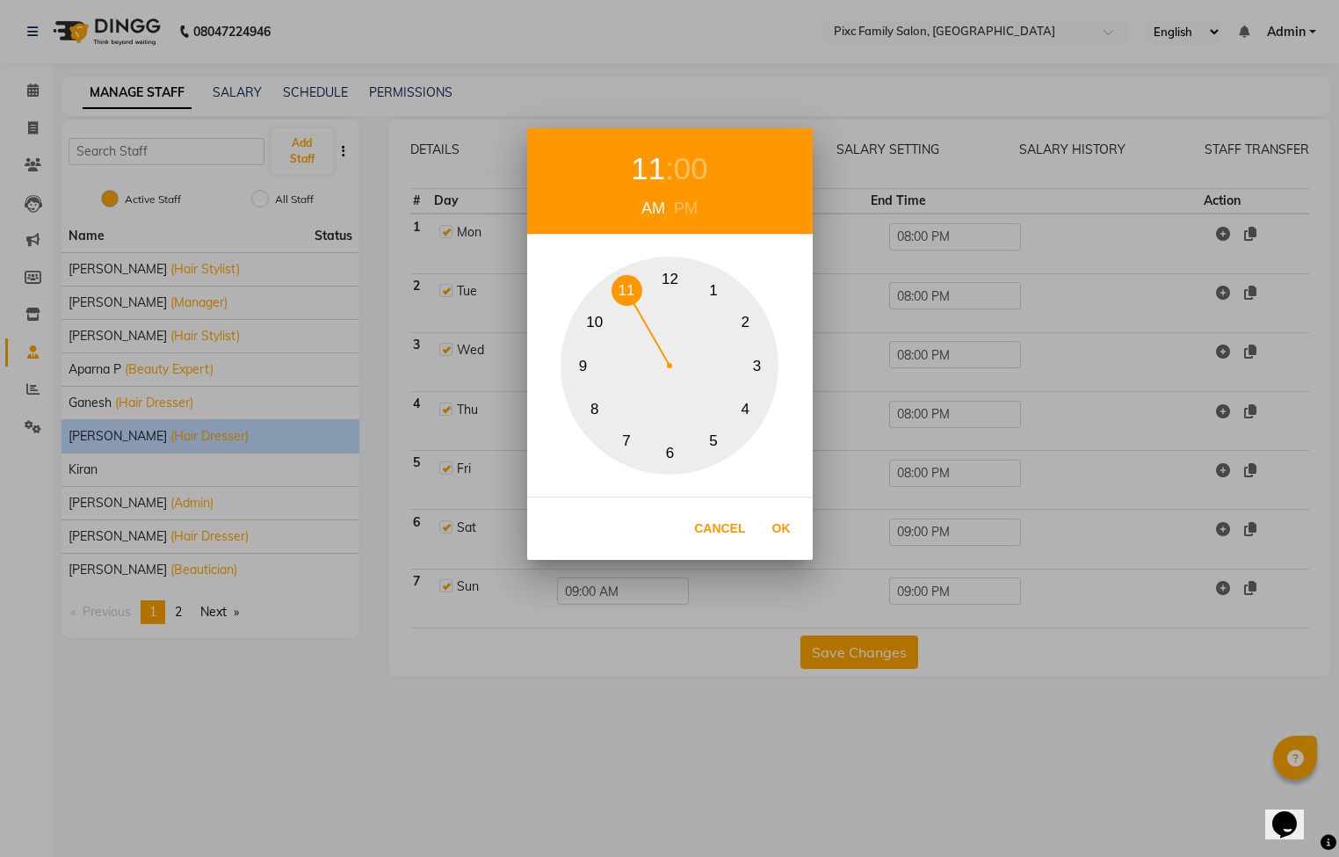
click at [625, 280] on button "11" at bounding box center [627, 290] width 31 height 31
click at [773, 519] on button "Ok" at bounding box center [782, 529] width 36 height 36
type input "11:00 AM"
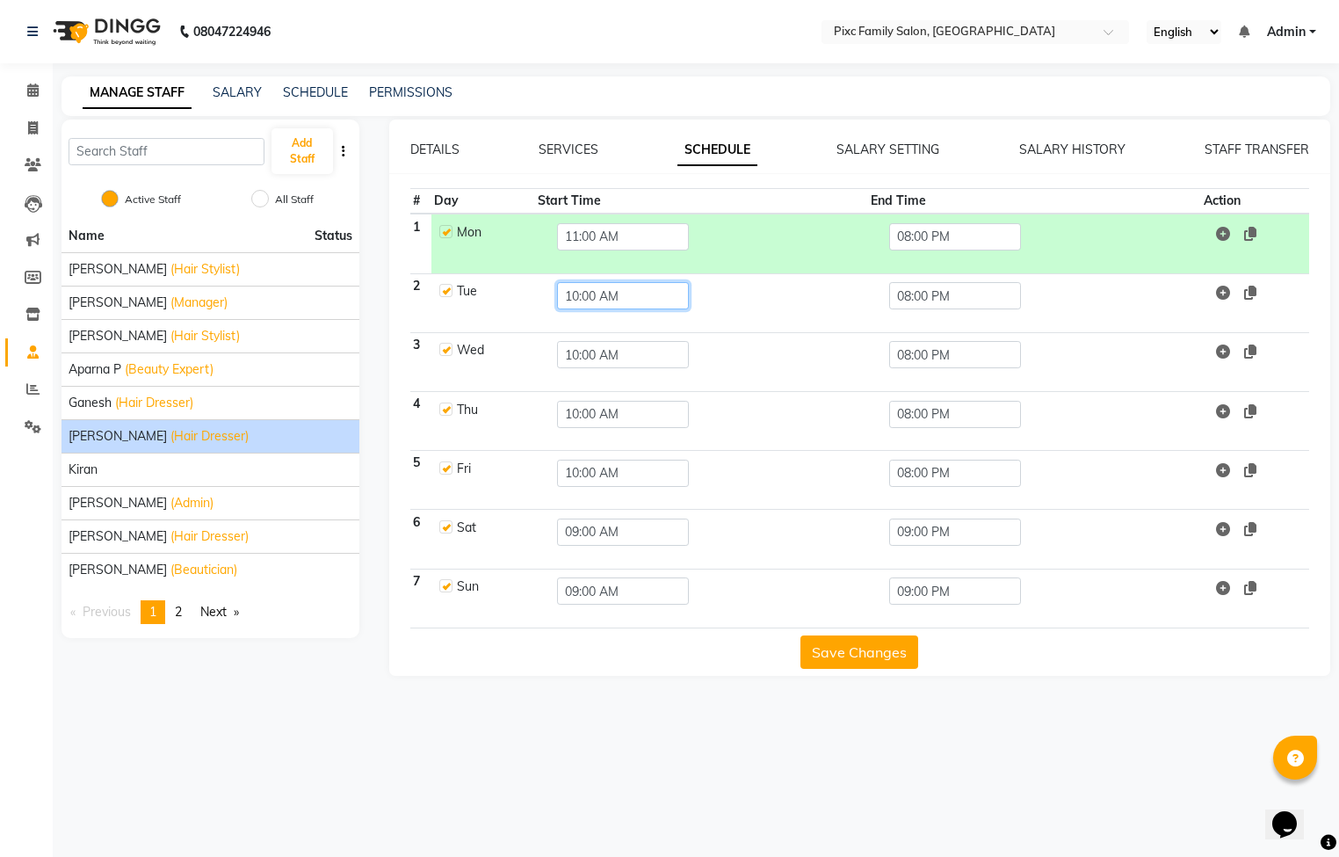
click at [622, 299] on input "10:00 AM" at bounding box center [623, 295] width 132 height 27
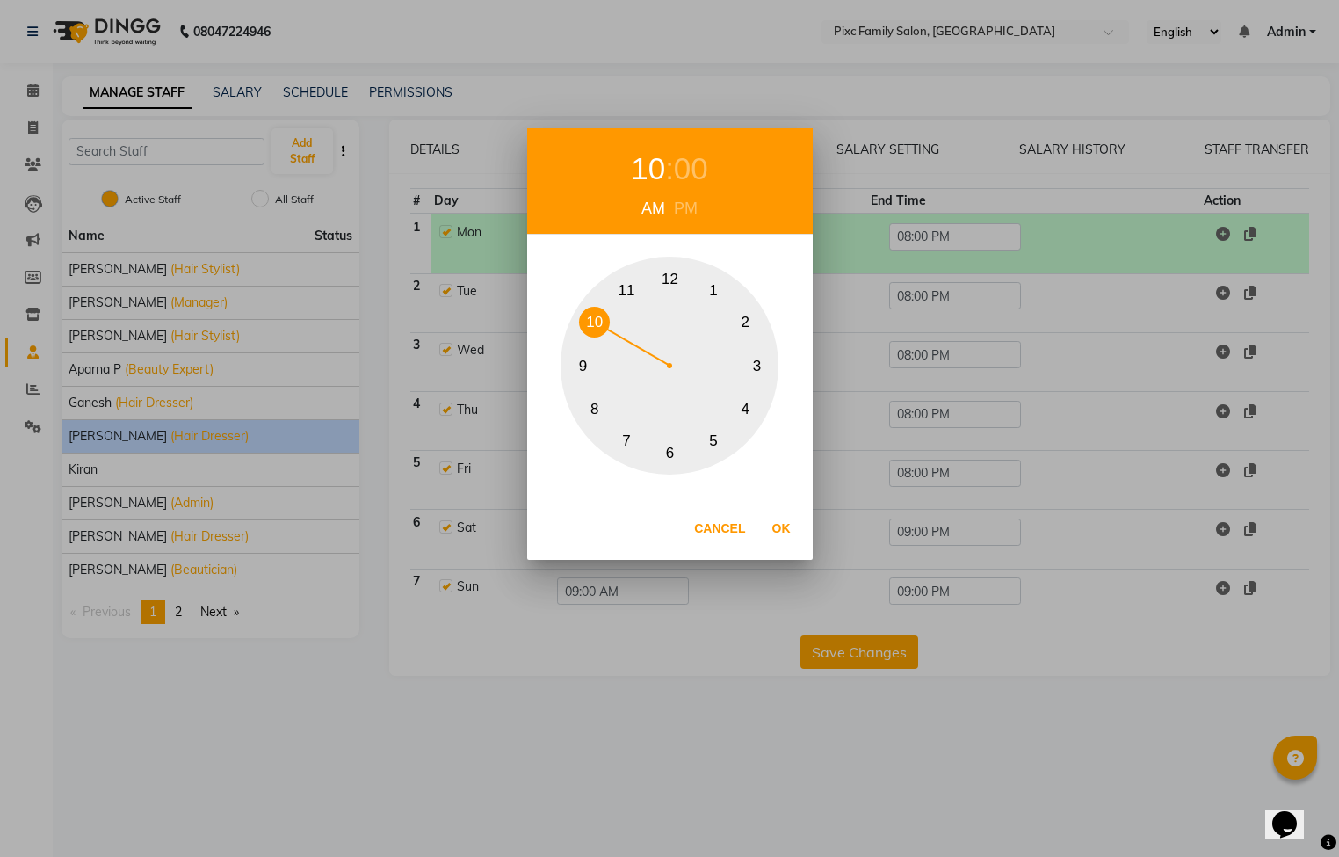
click at [622, 280] on button "11" at bounding box center [627, 290] width 31 height 31
click at [770, 530] on button "Ok" at bounding box center [782, 529] width 36 height 36
type input "11:00 AM"
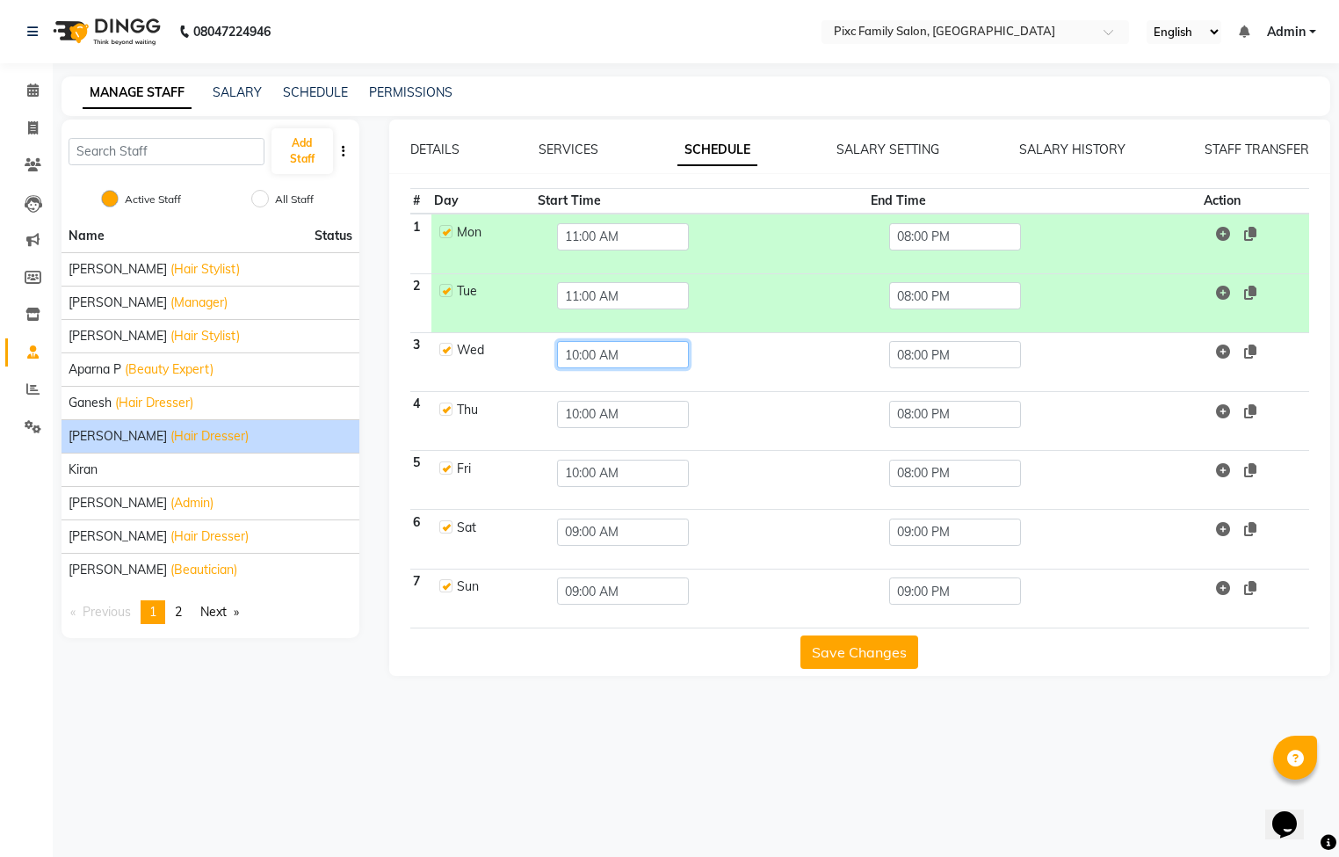
click at [586, 358] on input "10:00 AM" at bounding box center [623, 354] width 132 height 27
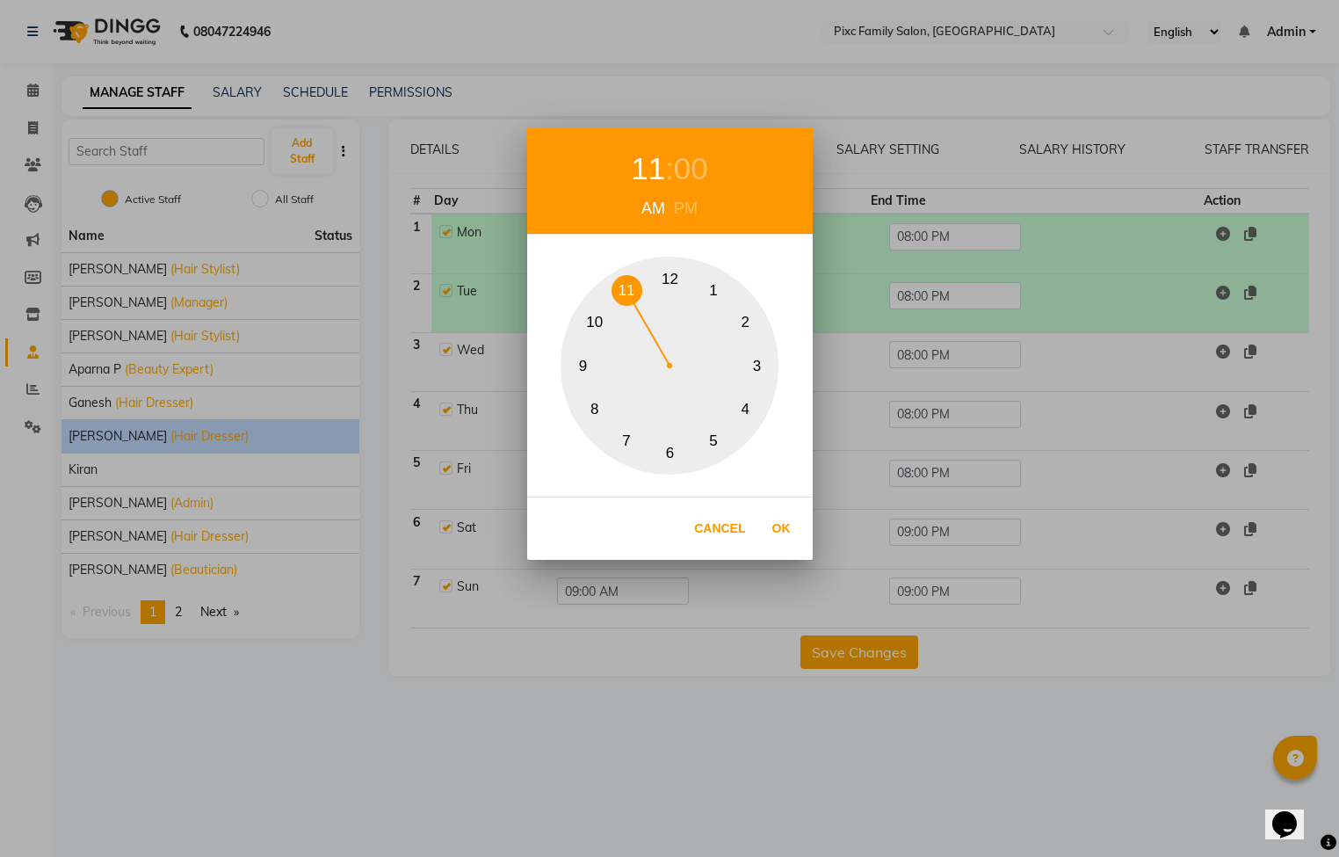
click at [628, 288] on button "11" at bounding box center [627, 290] width 31 height 31
click at [783, 525] on button "Ok" at bounding box center [782, 529] width 36 height 36
type input "11:00 AM"
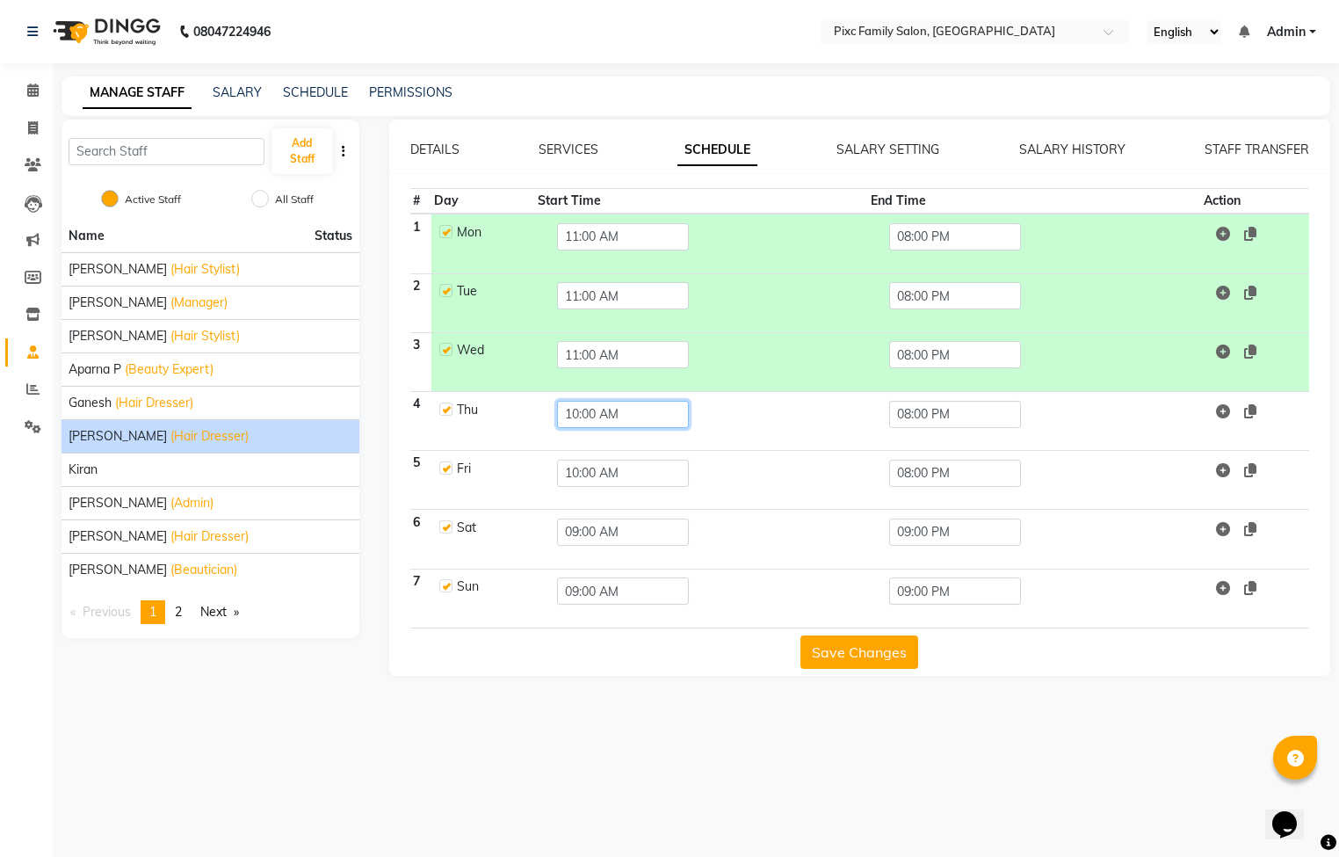
click at [612, 409] on input "10:00 AM" at bounding box center [623, 414] width 132 height 27
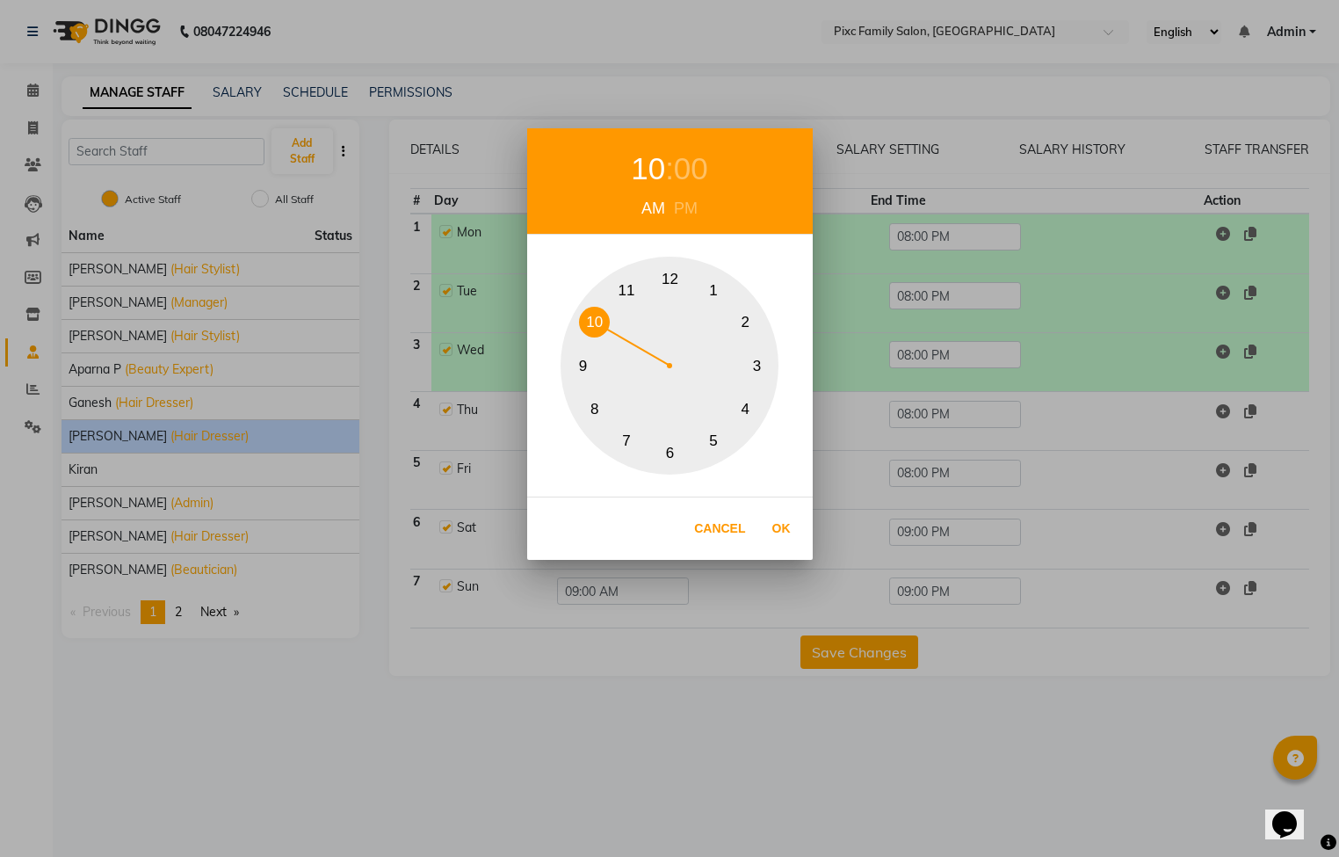
click at [623, 287] on button "11" at bounding box center [627, 290] width 31 height 31
click at [779, 535] on button "Ok" at bounding box center [782, 529] width 36 height 36
type input "11:00 AM"
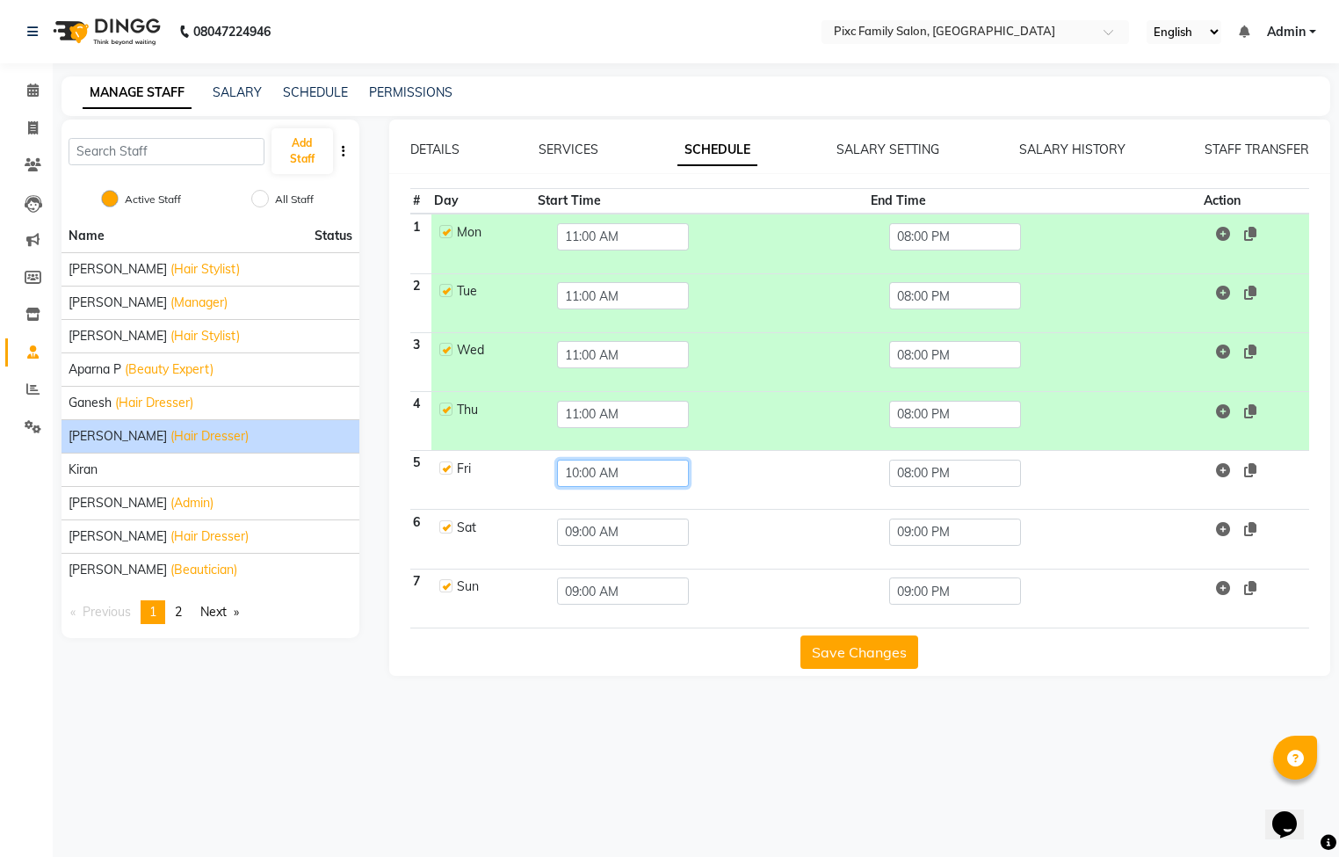
click at [620, 470] on input "10:00 AM" at bounding box center [623, 473] width 132 height 27
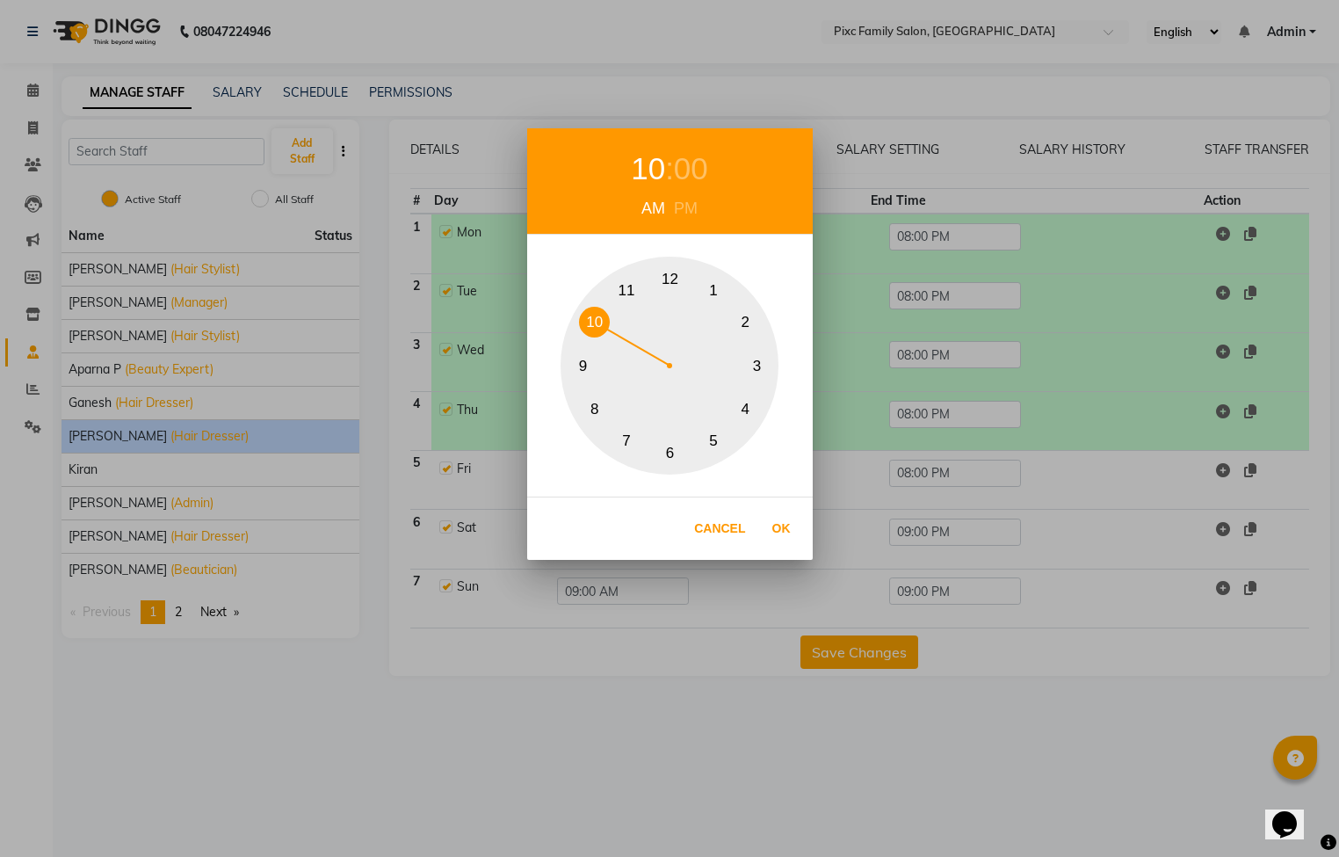
click at [628, 288] on button "11" at bounding box center [627, 290] width 31 height 31
click at [779, 517] on button "Ok" at bounding box center [782, 529] width 36 height 36
type input "11:00 AM"
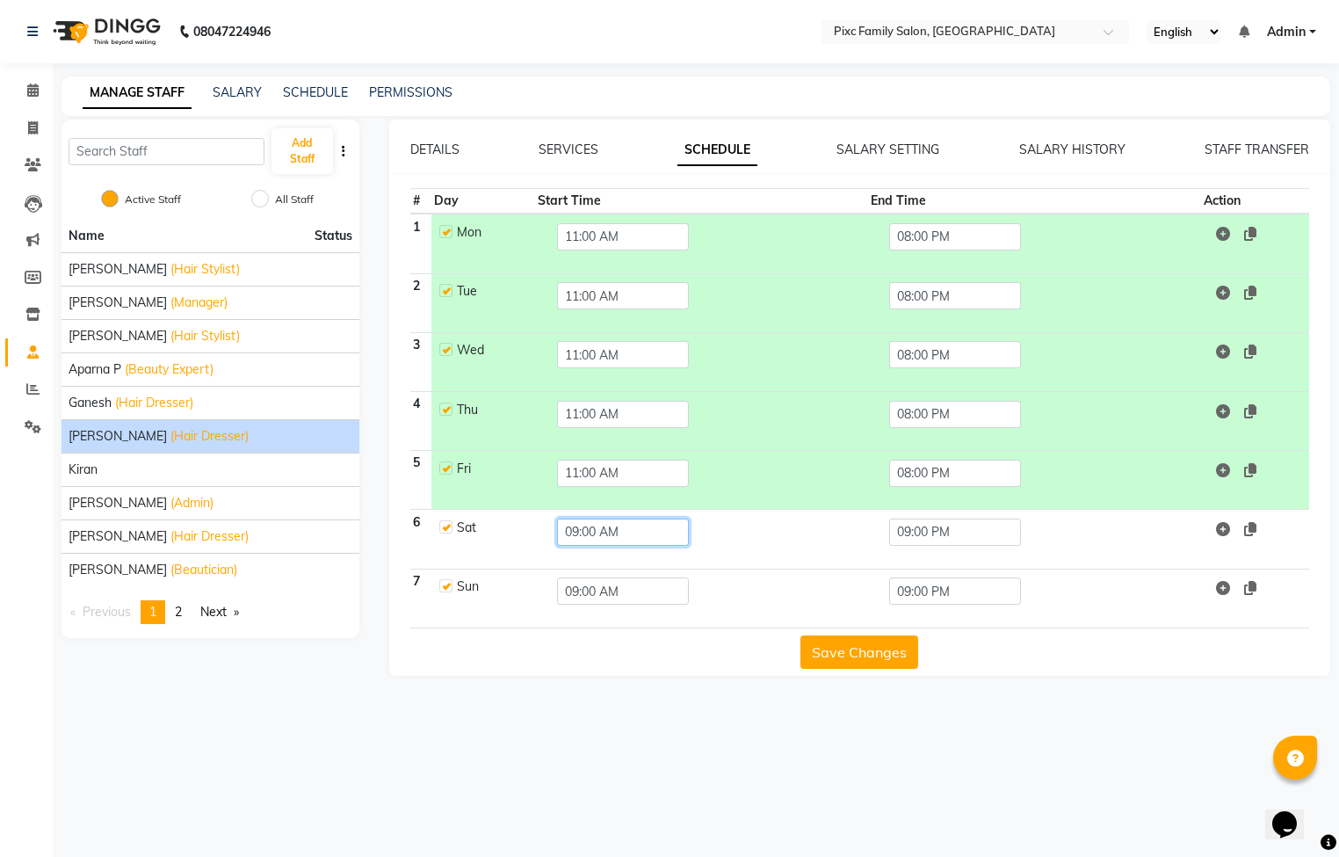
click at [585, 531] on input "09:00 AM" at bounding box center [623, 531] width 132 height 27
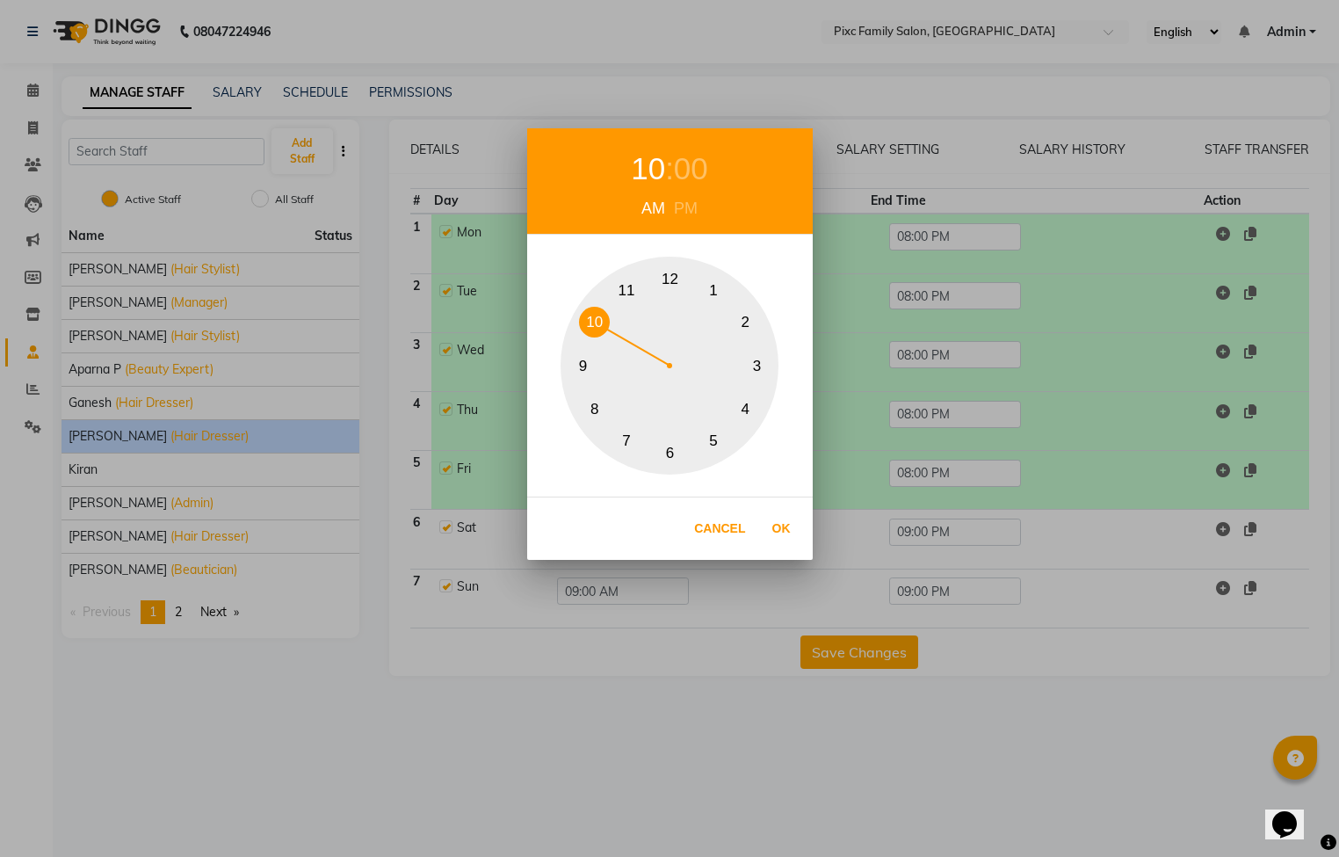
click at [591, 322] on button "10" at bounding box center [594, 322] width 31 height 31
click at [786, 528] on button "Ok" at bounding box center [782, 529] width 36 height 36
type input "10:00 AM"
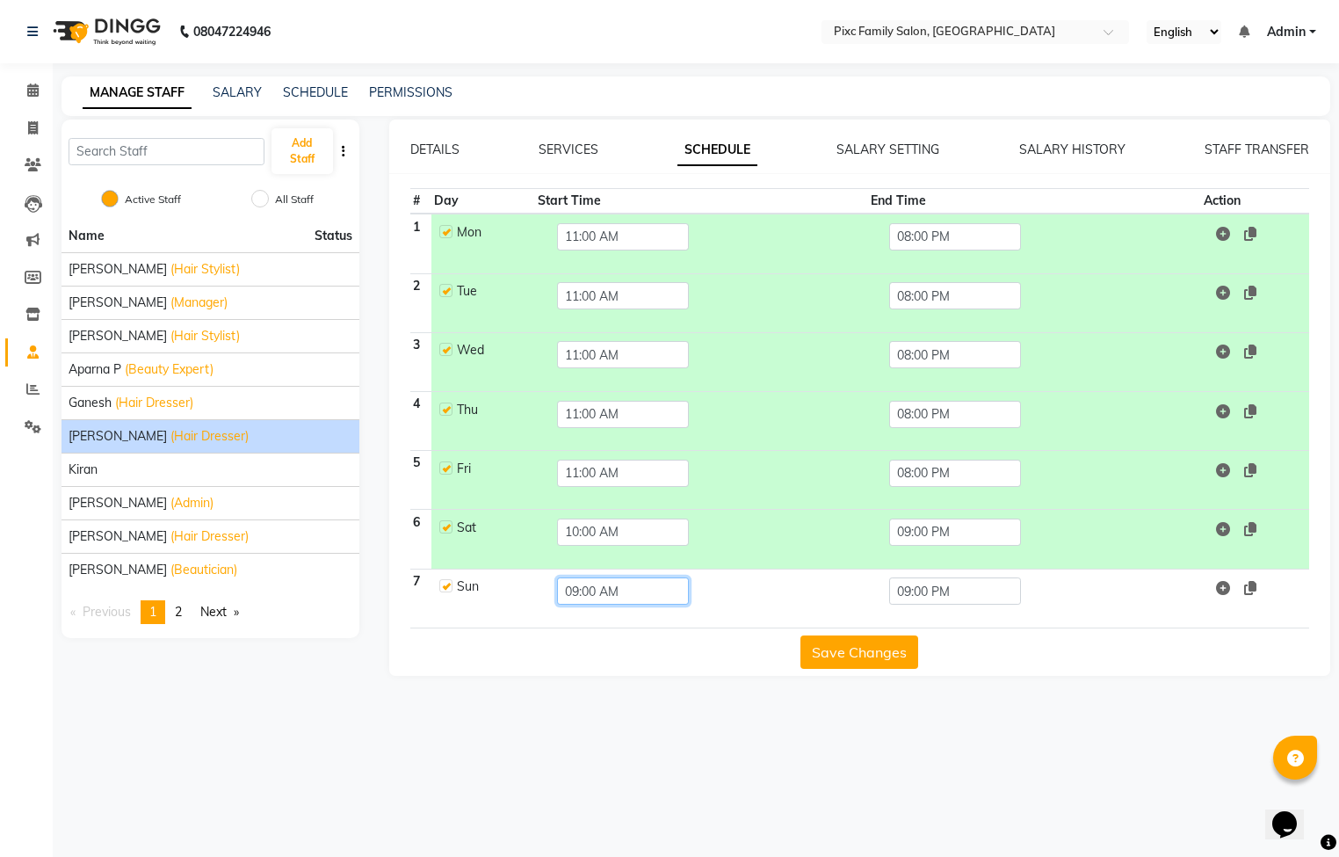
click at [612, 589] on input "09:00 AM" at bounding box center [623, 590] width 132 height 27
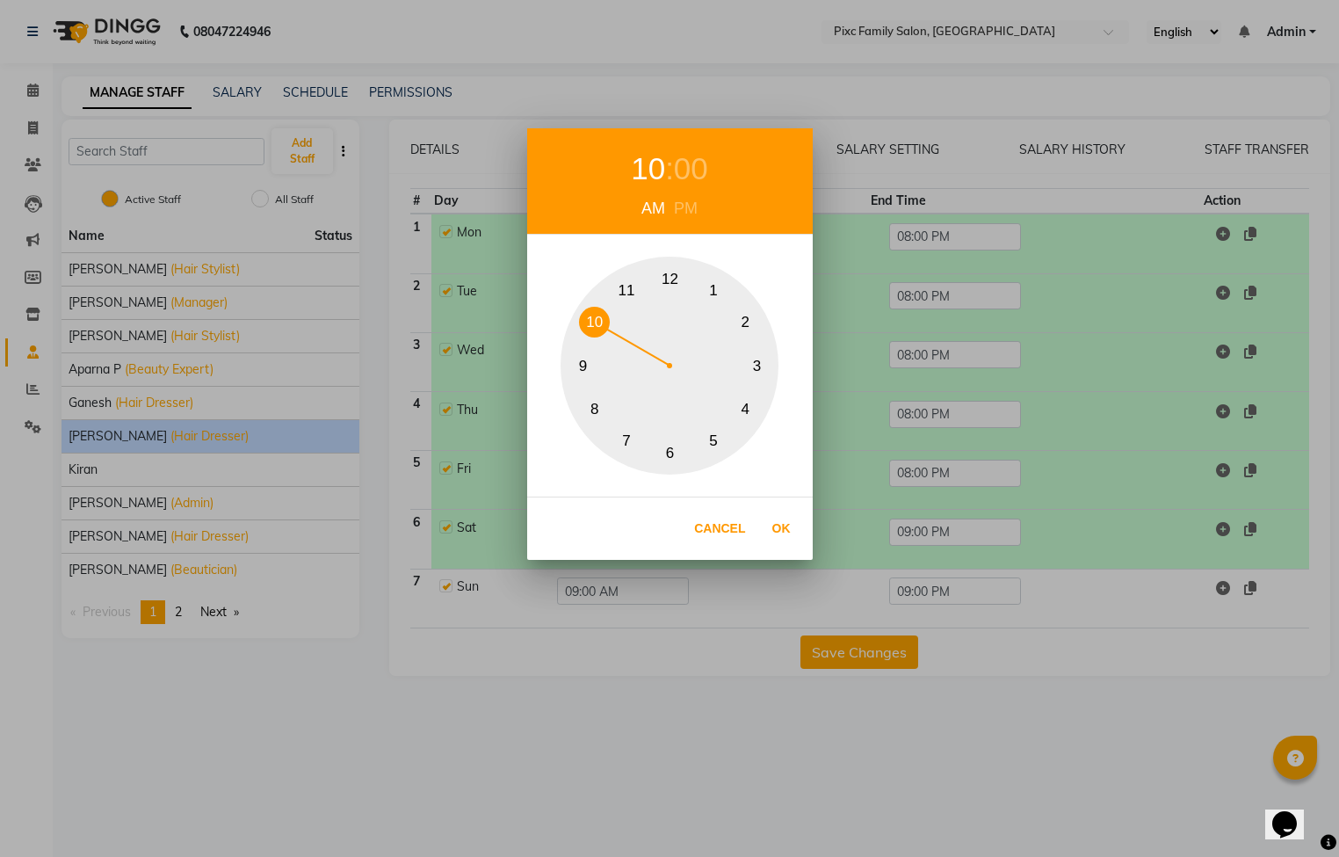
click at [594, 320] on button "10" at bounding box center [594, 322] width 31 height 31
click at [773, 541] on button "Ok" at bounding box center [782, 529] width 36 height 36
type input "10:00 AM"
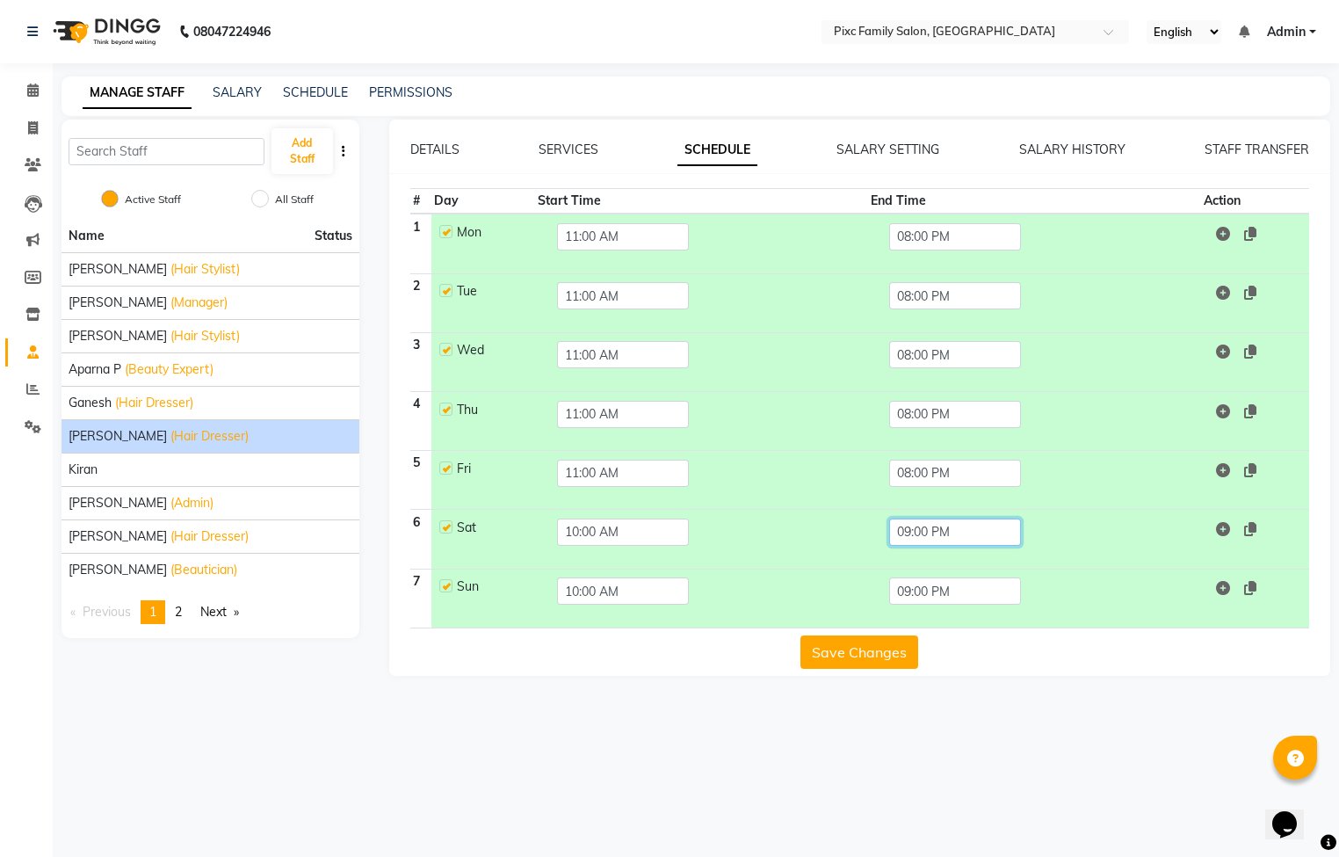
click at [974, 532] on input "09:00 PM" at bounding box center [955, 531] width 132 height 27
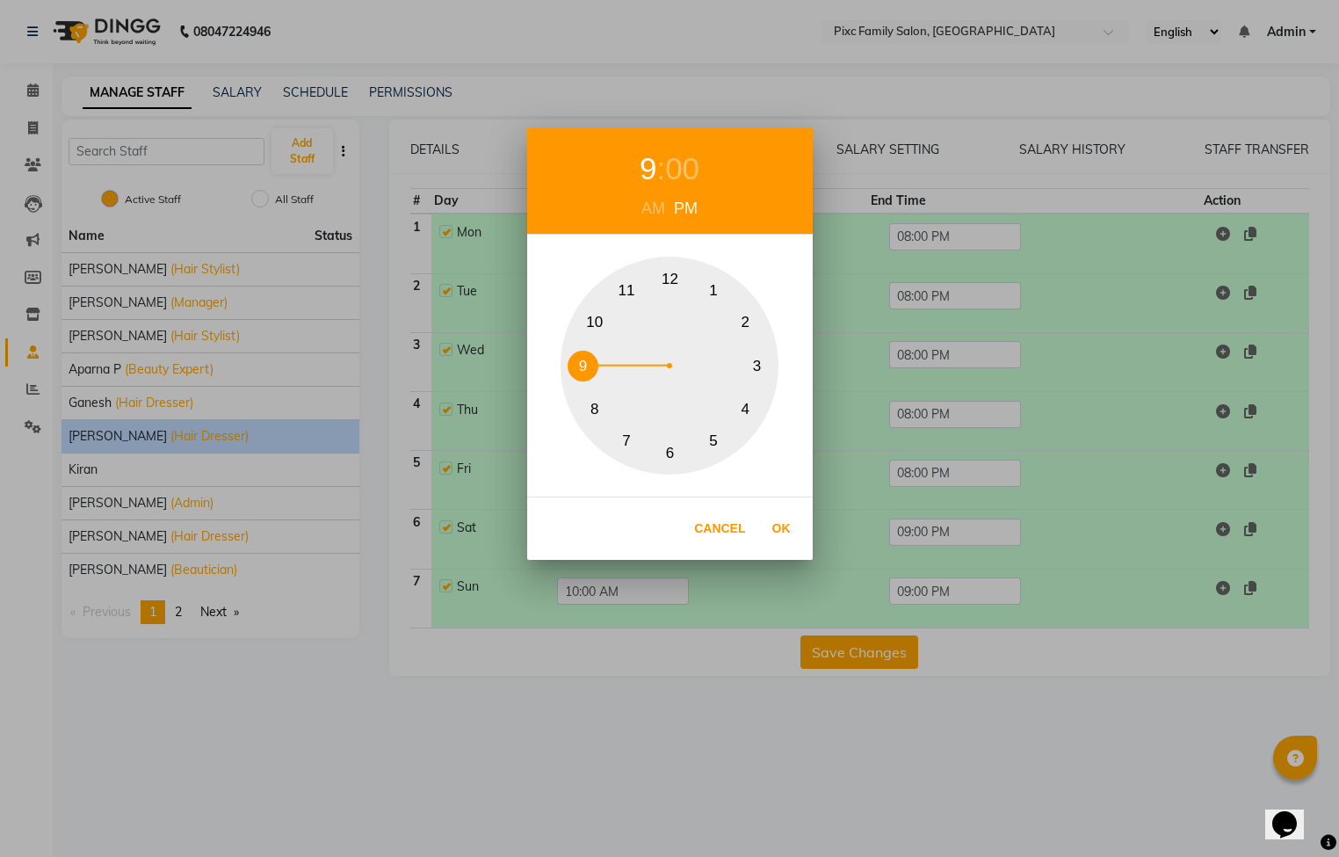
click at [588, 409] on button "8" at bounding box center [594, 409] width 31 height 31
click at [773, 525] on button "Ok" at bounding box center [782, 529] width 36 height 36
type input "08:00 PM"
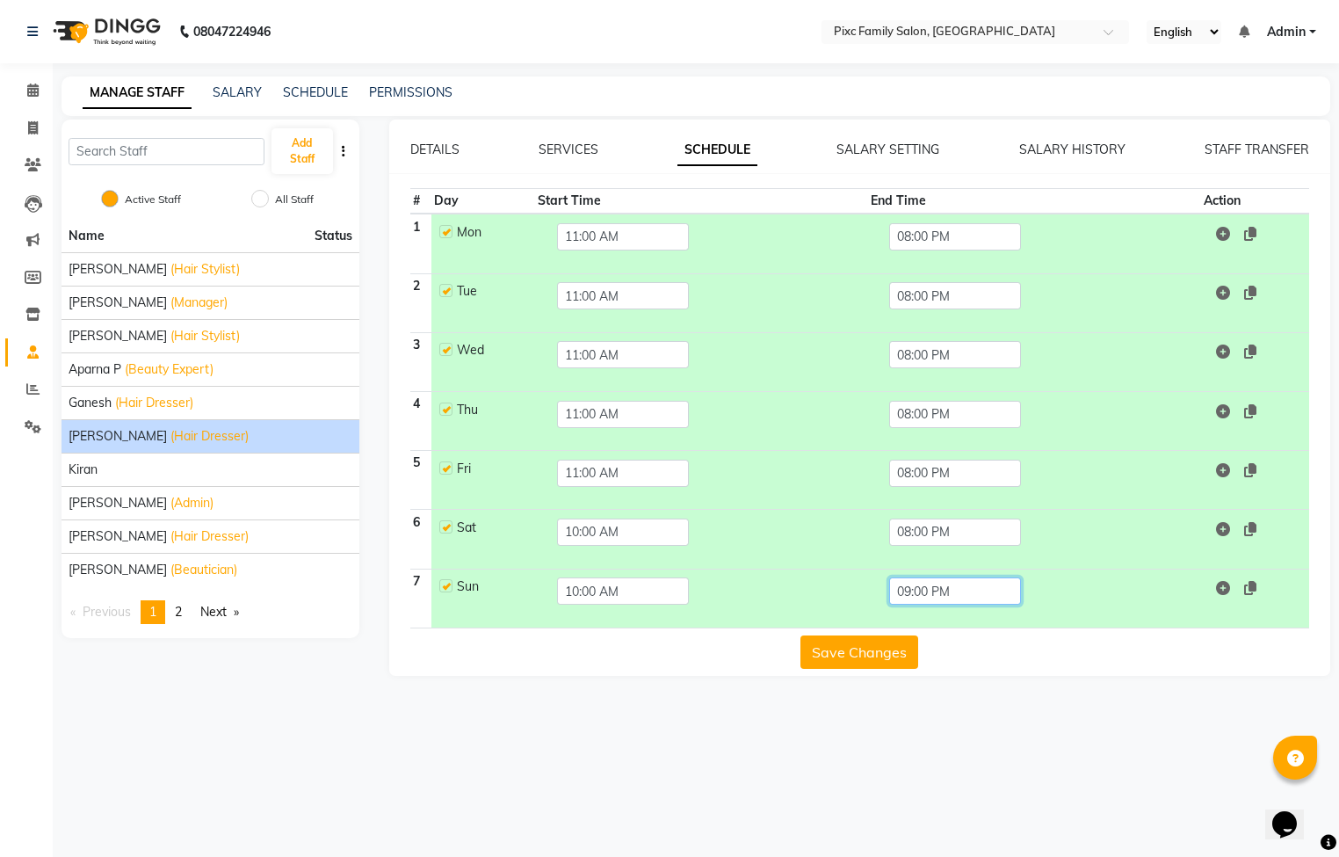
click at [946, 589] on input "09:00 PM" at bounding box center [955, 590] width 132 height 27
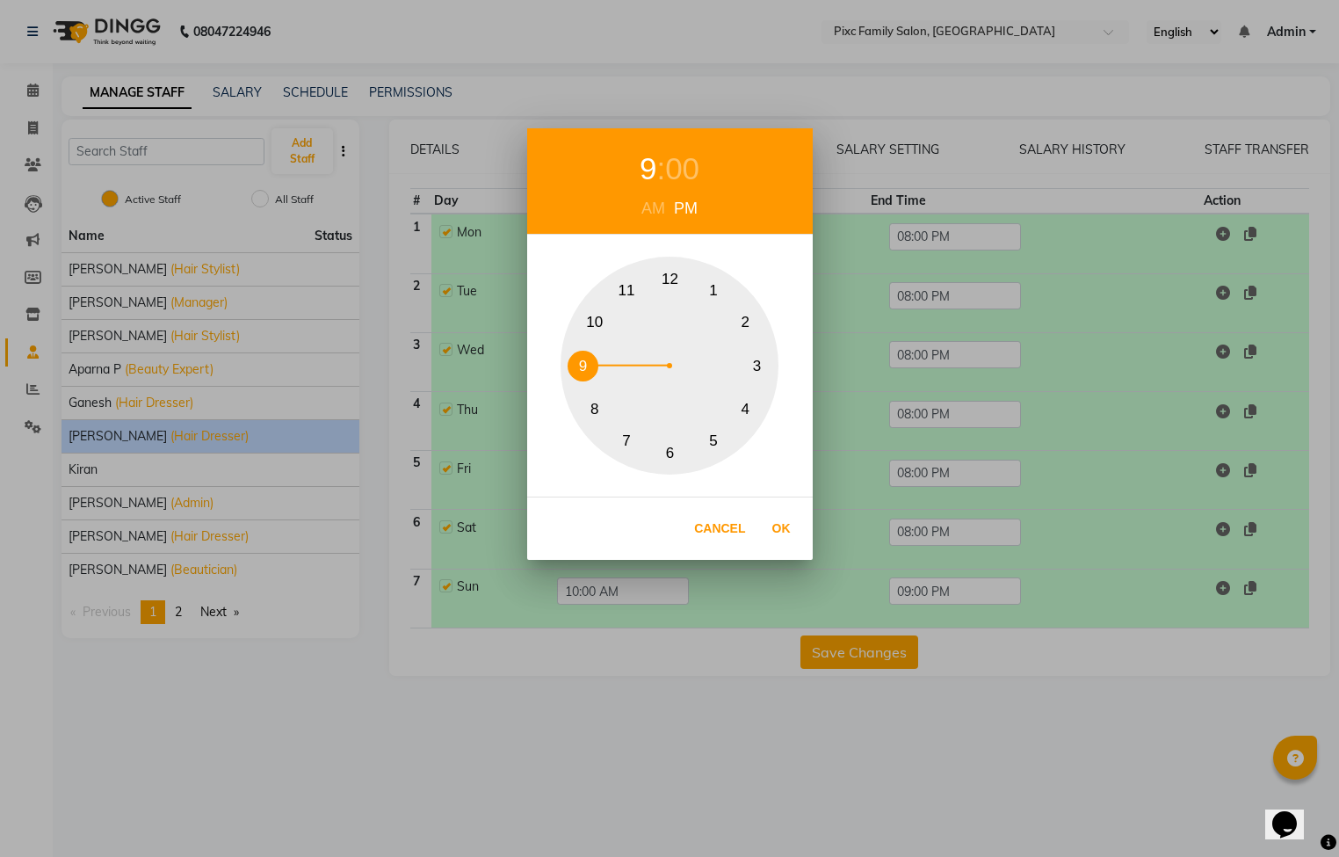
click at [598, 404] on button "8" at bounding box center [594, 409] width 31 height 31
click at [778, 528] on button "Ok" at bounding box center [782, 529] width 36 height 36
type input "08:00 PM"
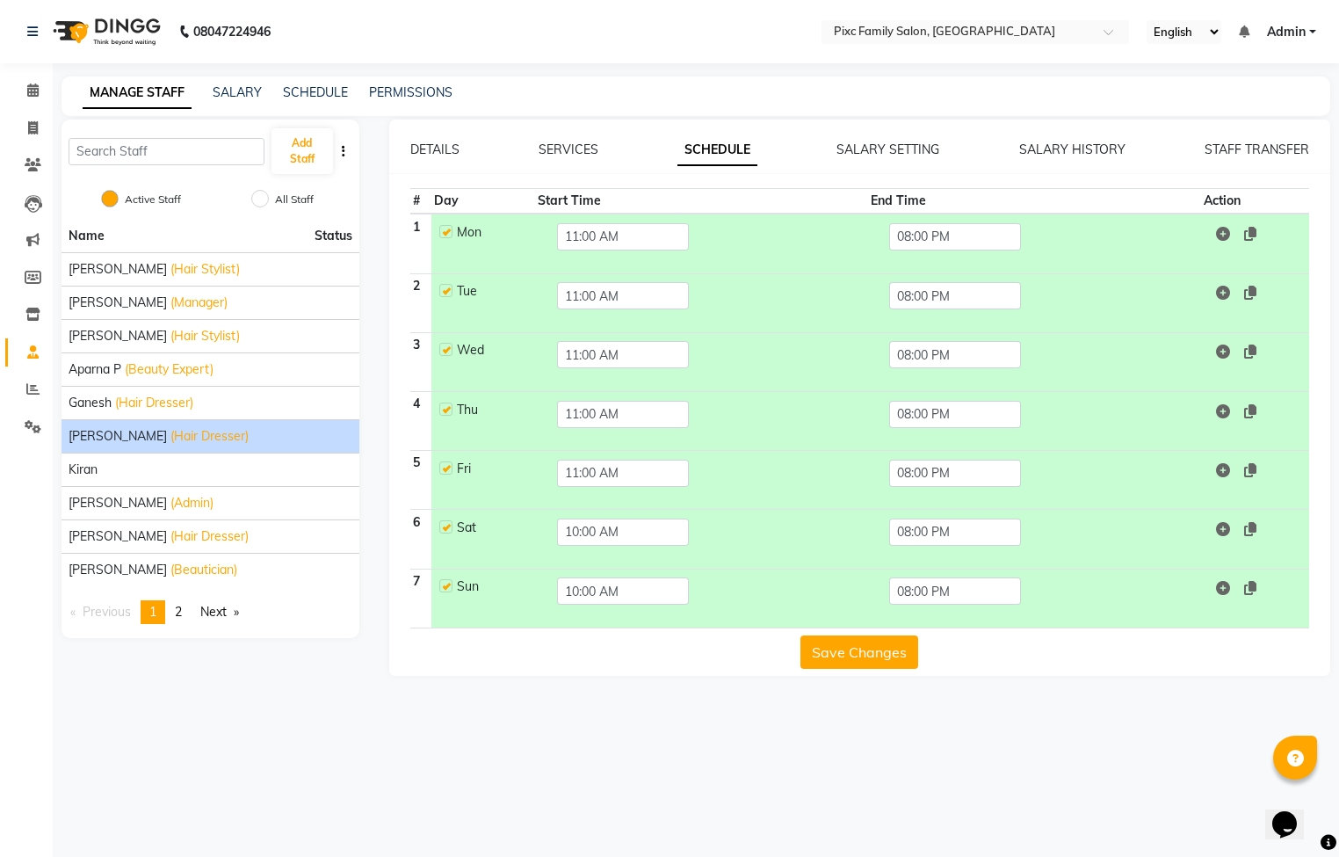
click at [865, 655] on button "Save Changes" at bounding box center [859, 651] width 118 height 33
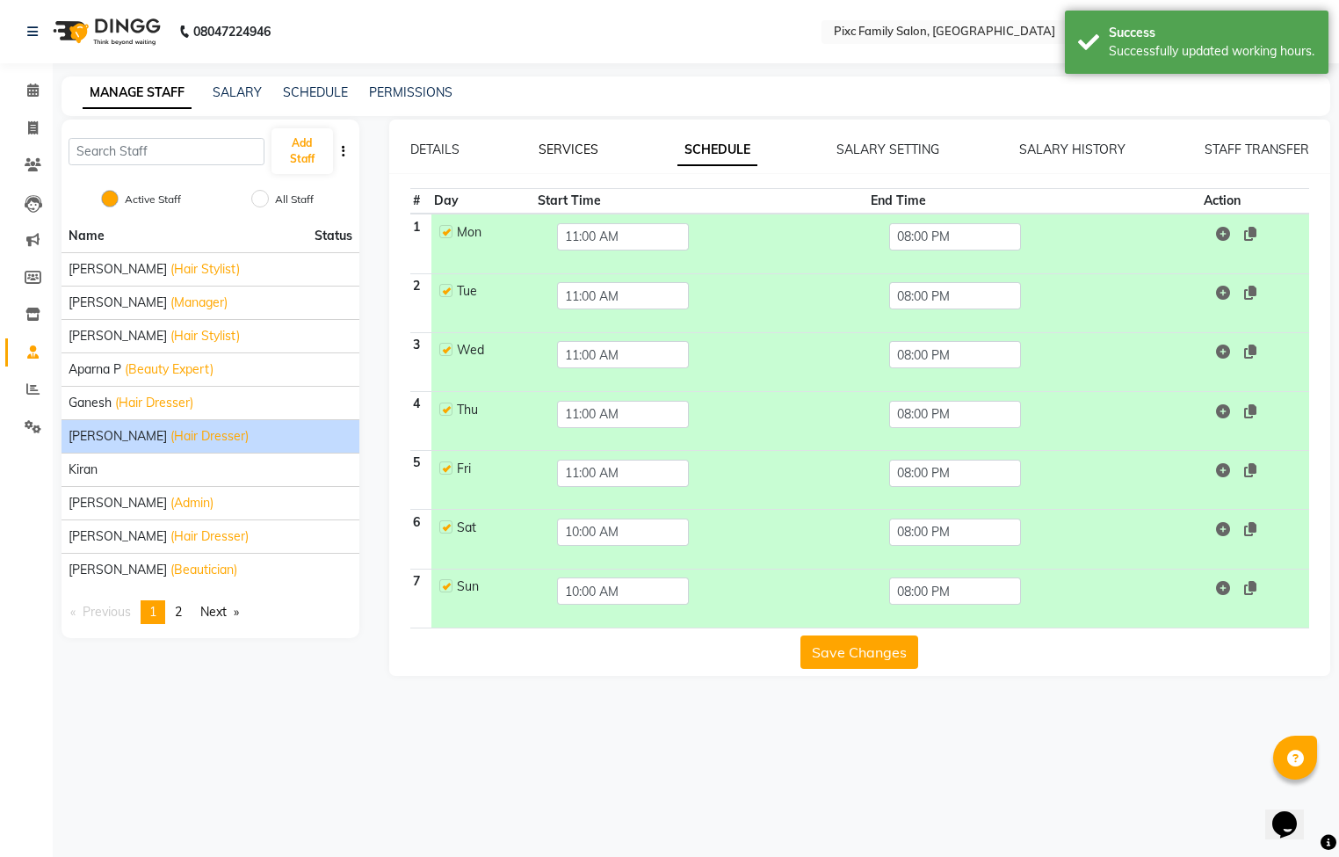
click at [549, 150] on link "SERVICES" at bounding box center [569, 149] width 60 height 16
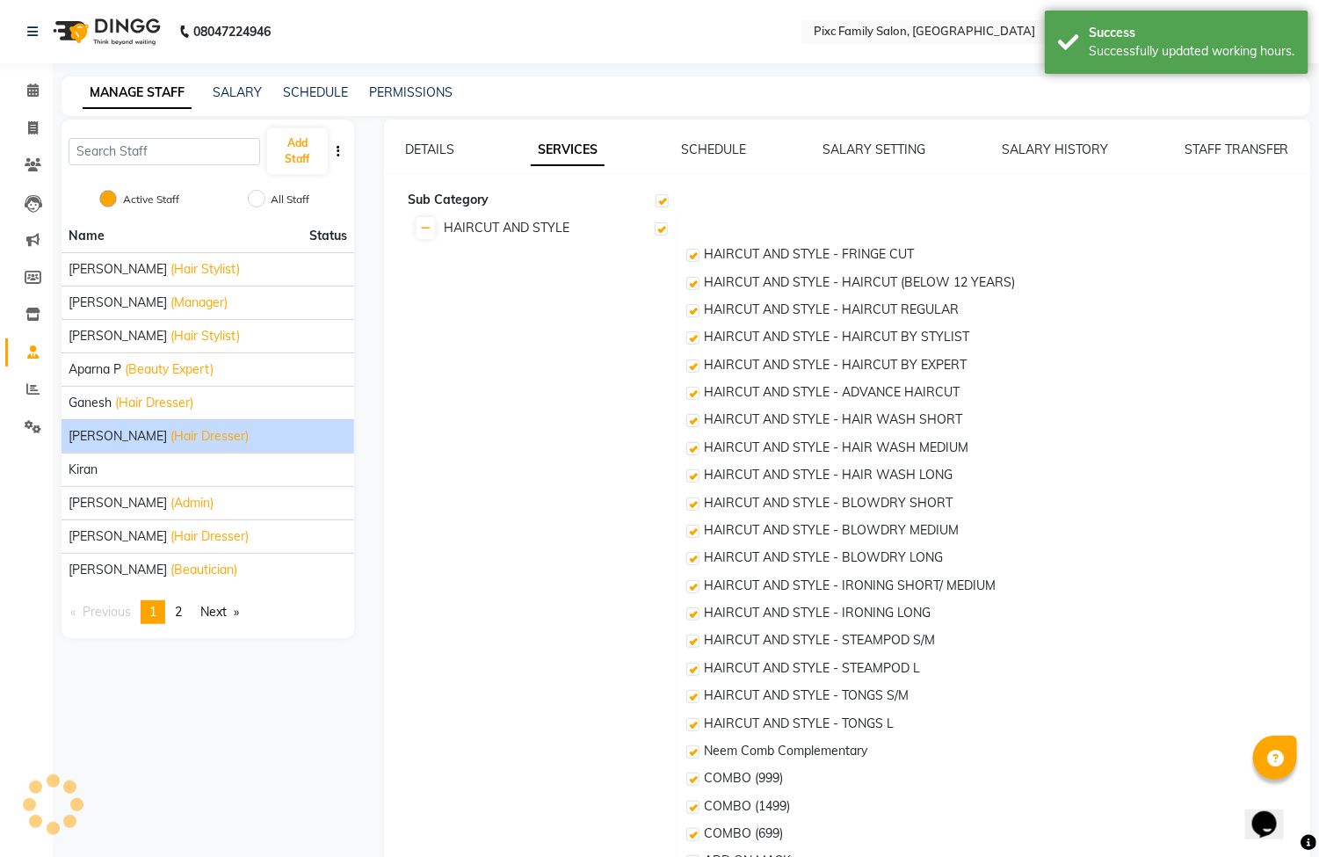
checkbox input "true"
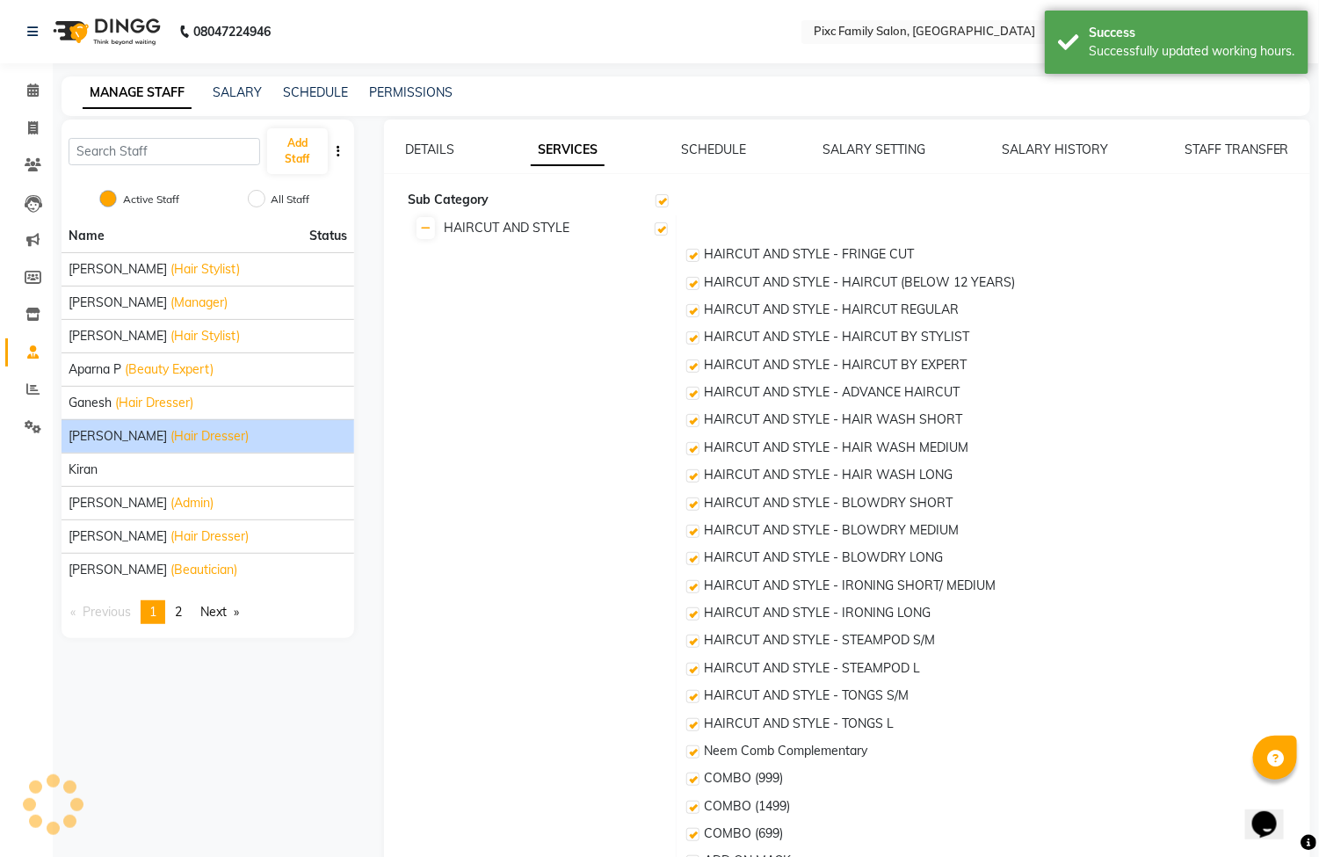
checkbox input "true"
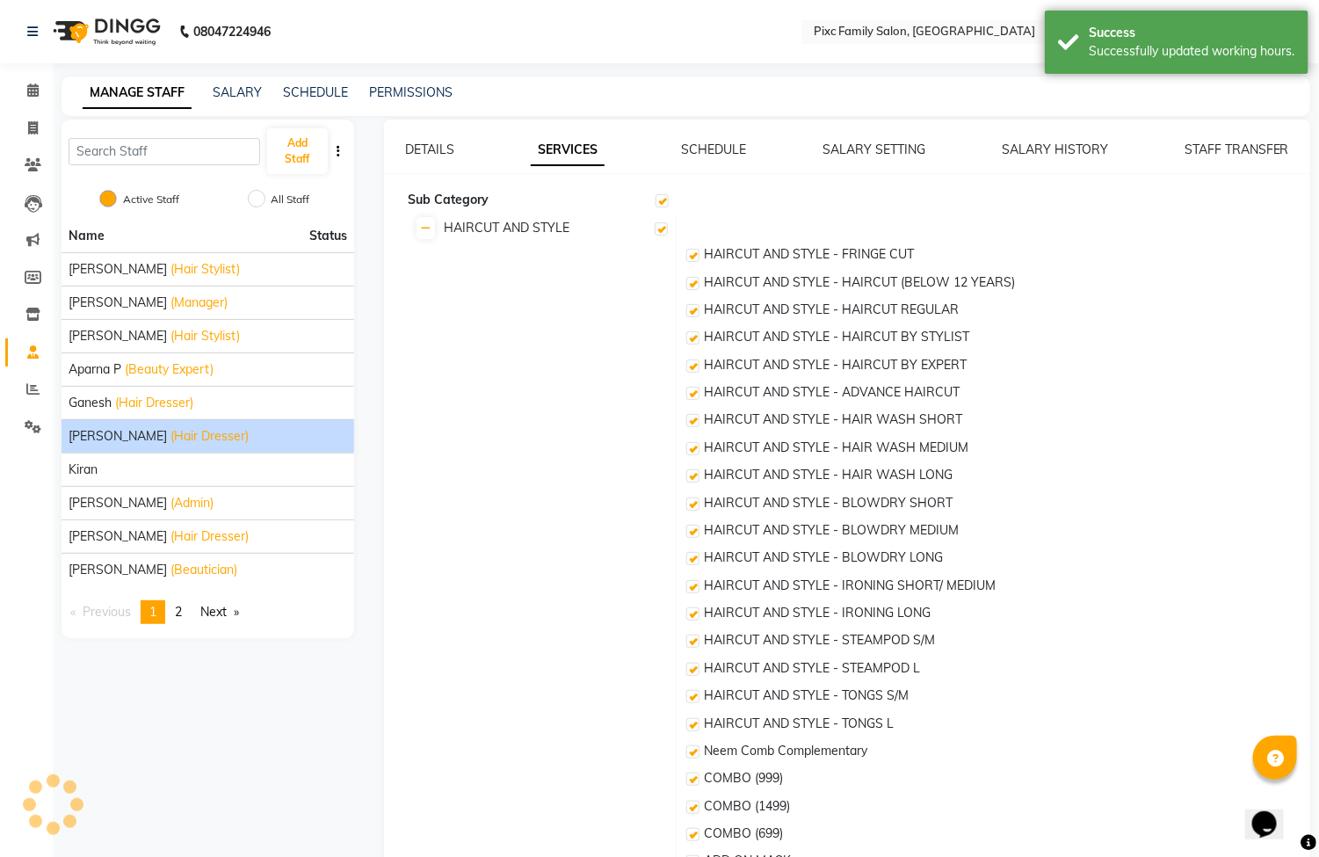
checkbox input "true"
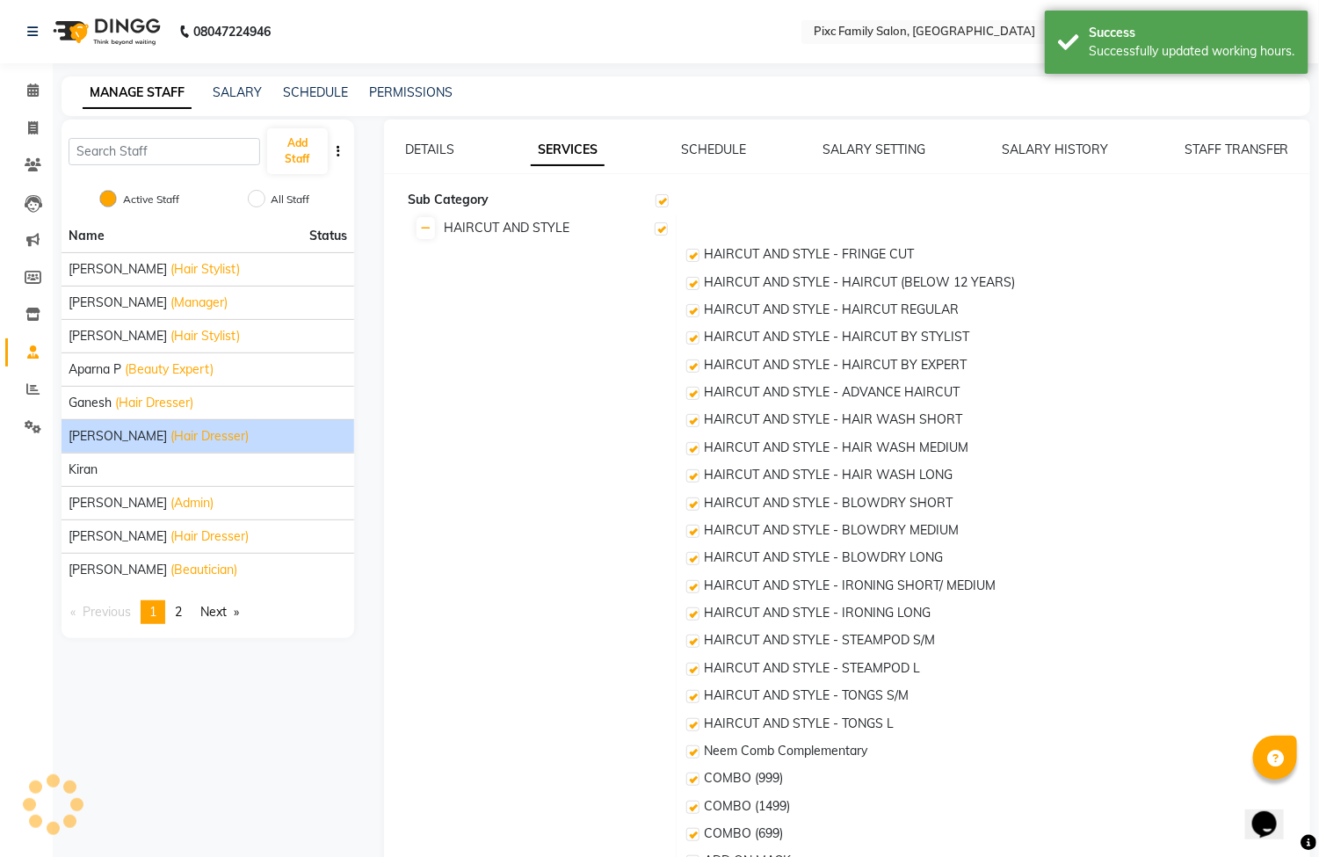
checkbox input "true"
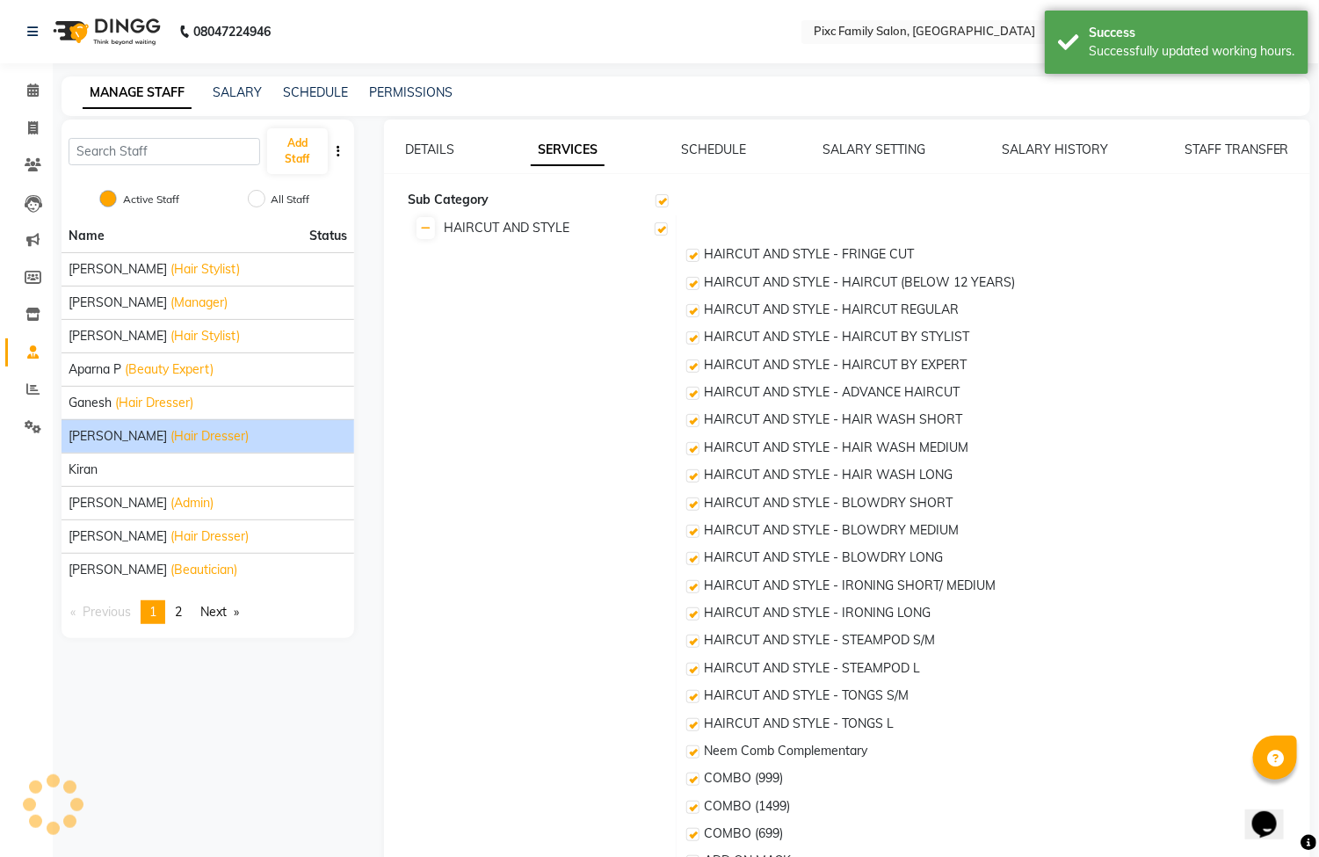
checkbox input "true"
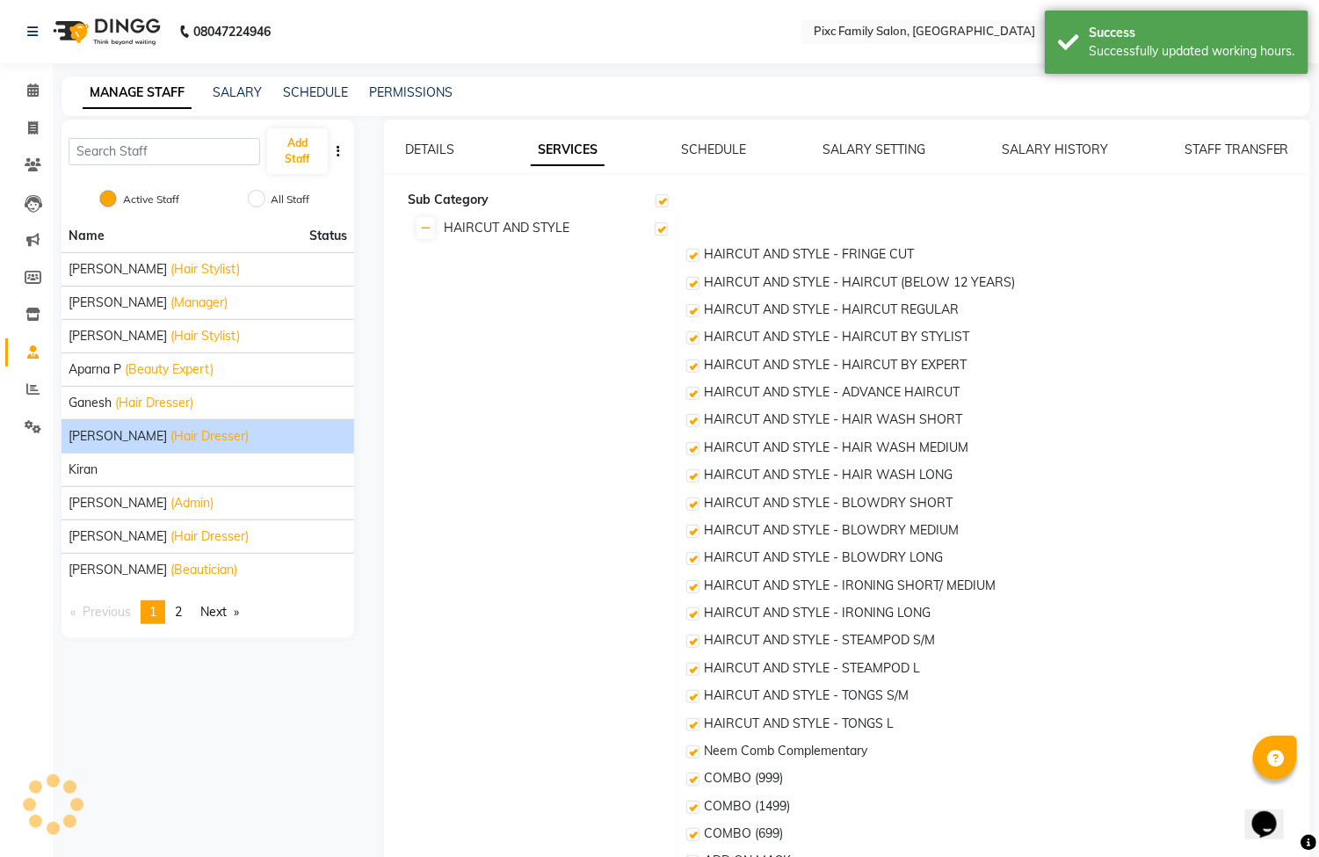
checkbox input "true"
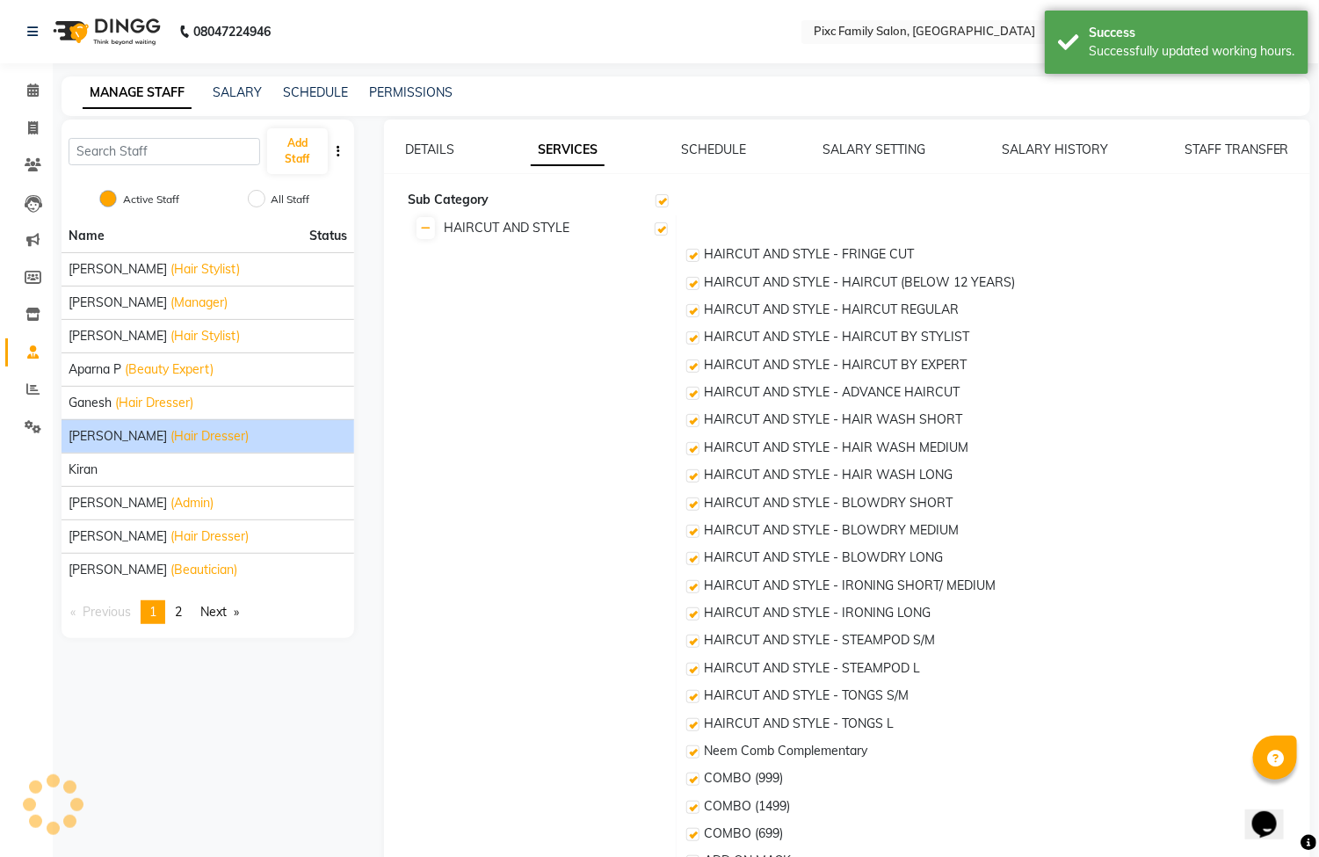
checkbox input "true"
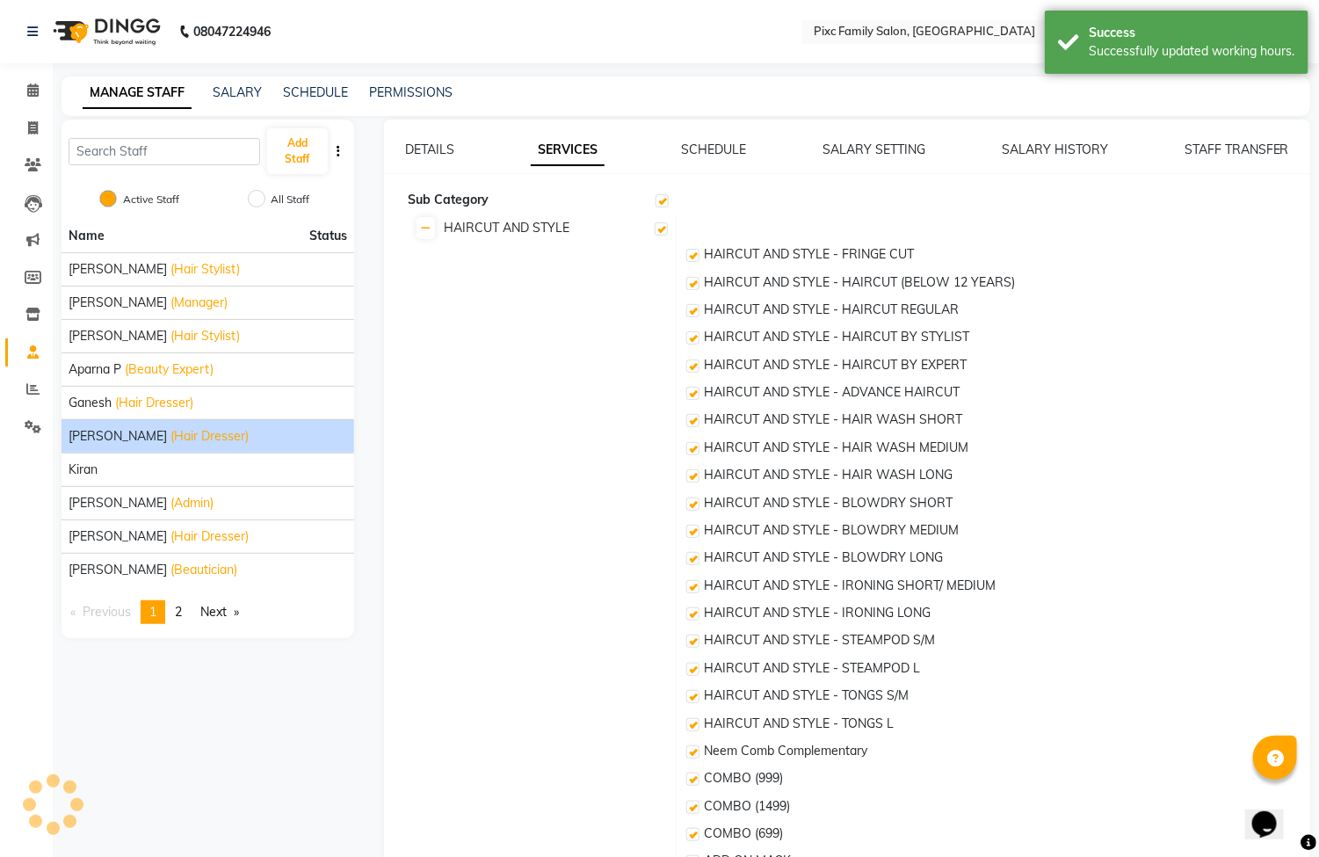
checkbox input "true"
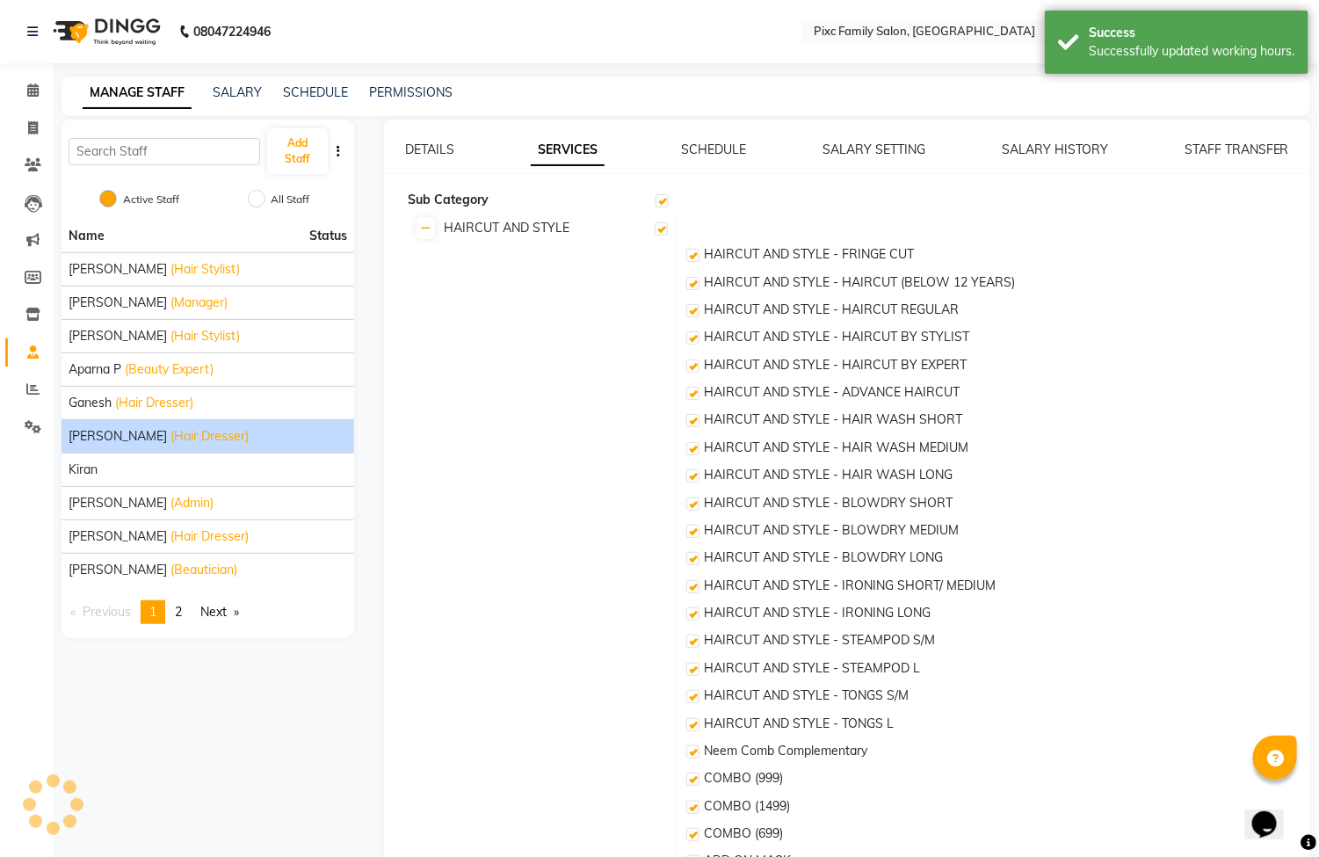
checkbox input "true"
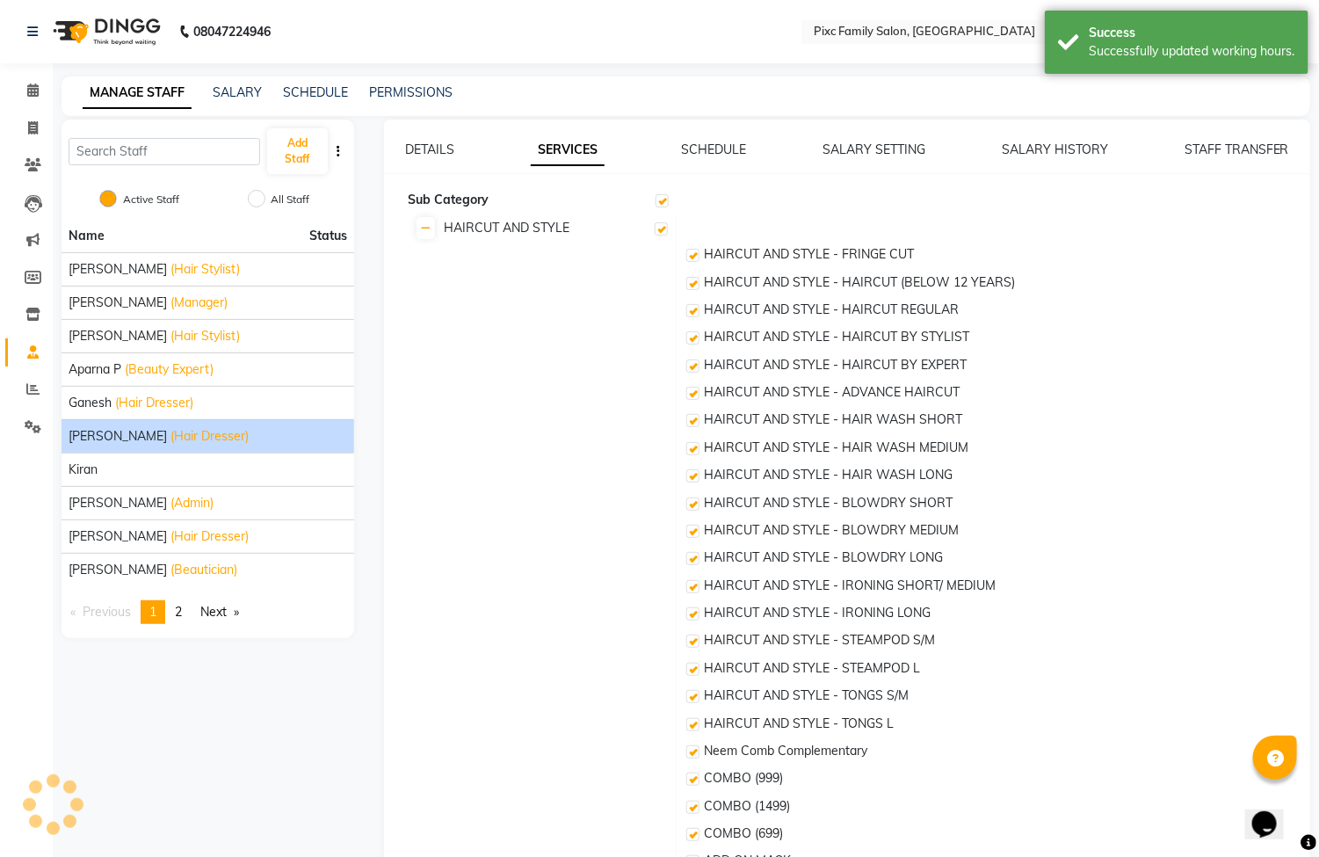
checkbox input "true"
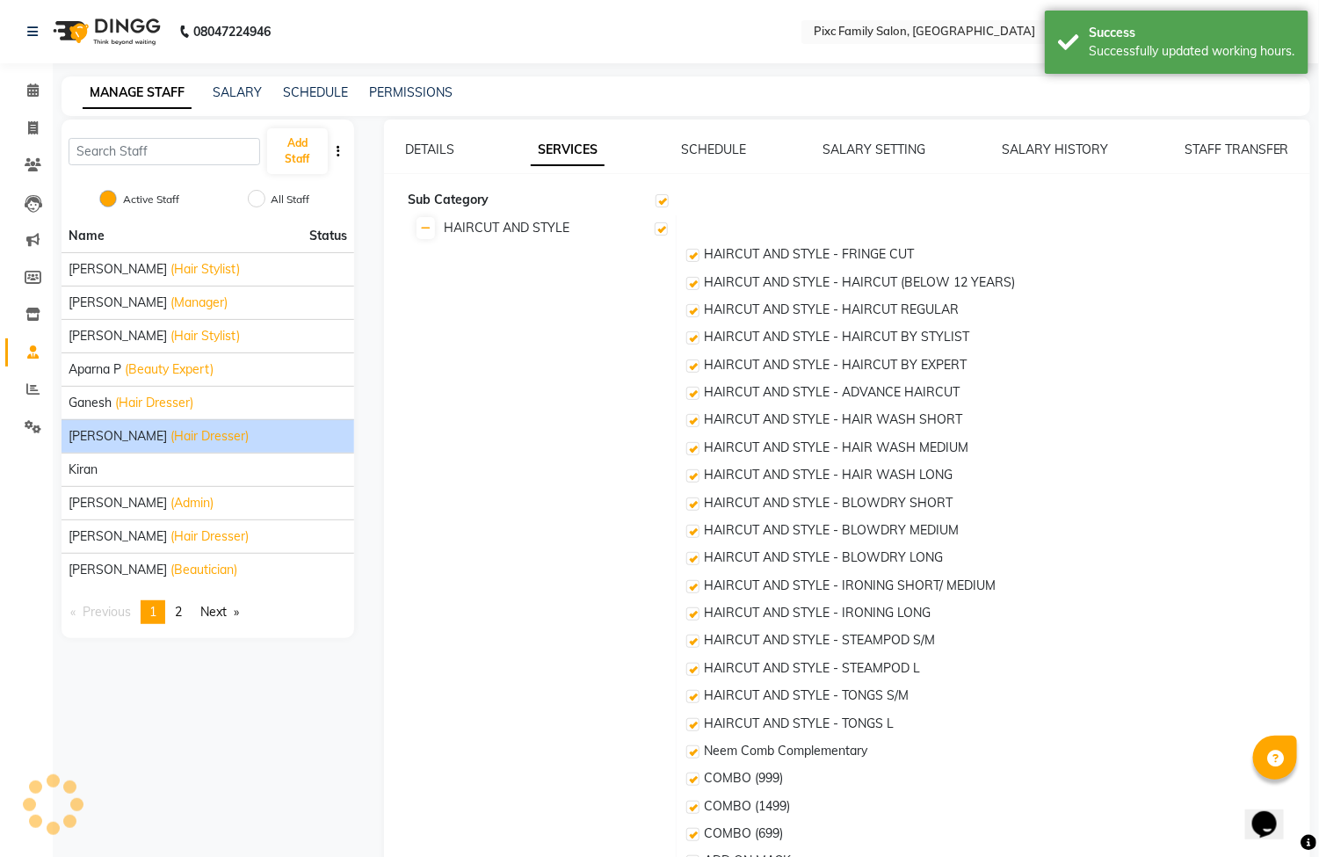
checkbox input "true"
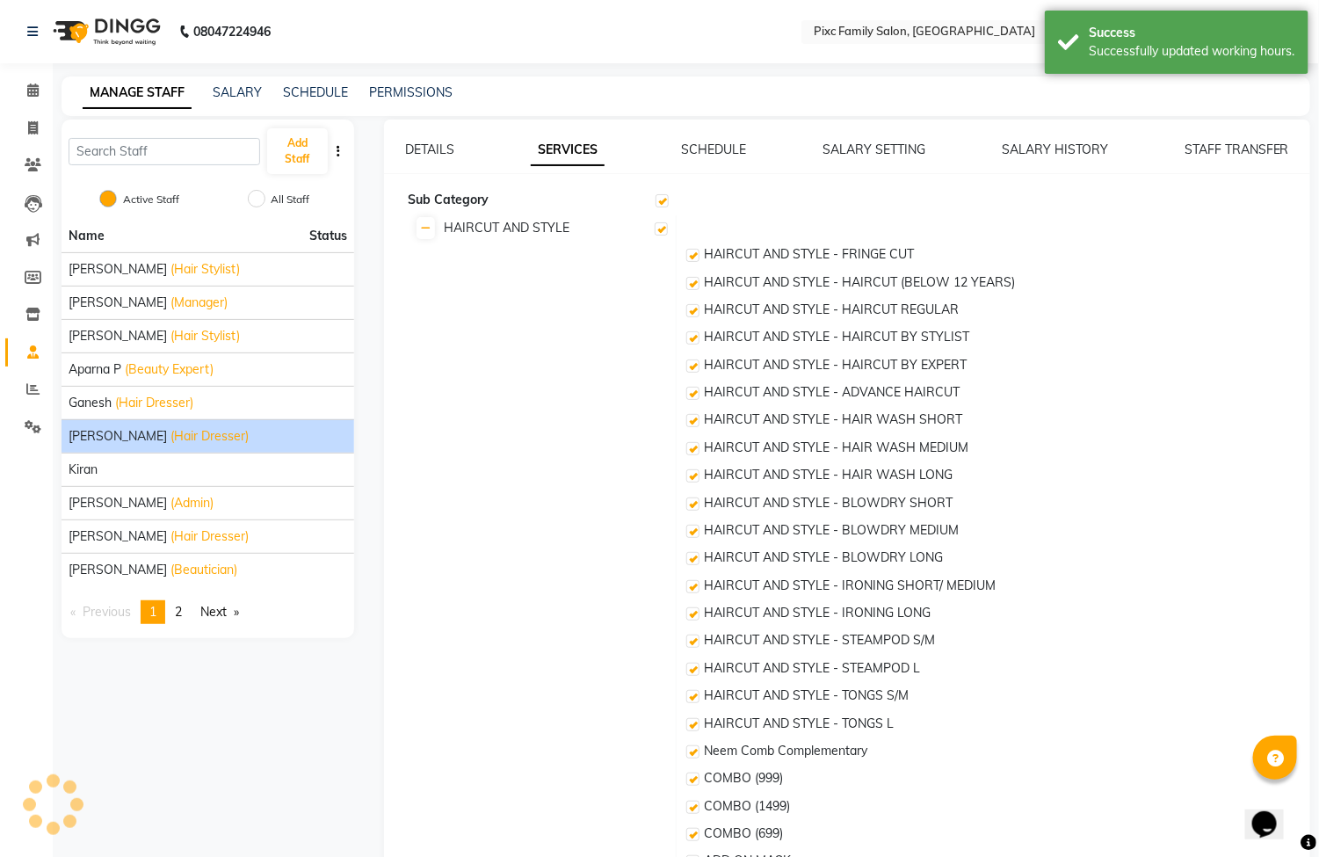
checkbox input "true"
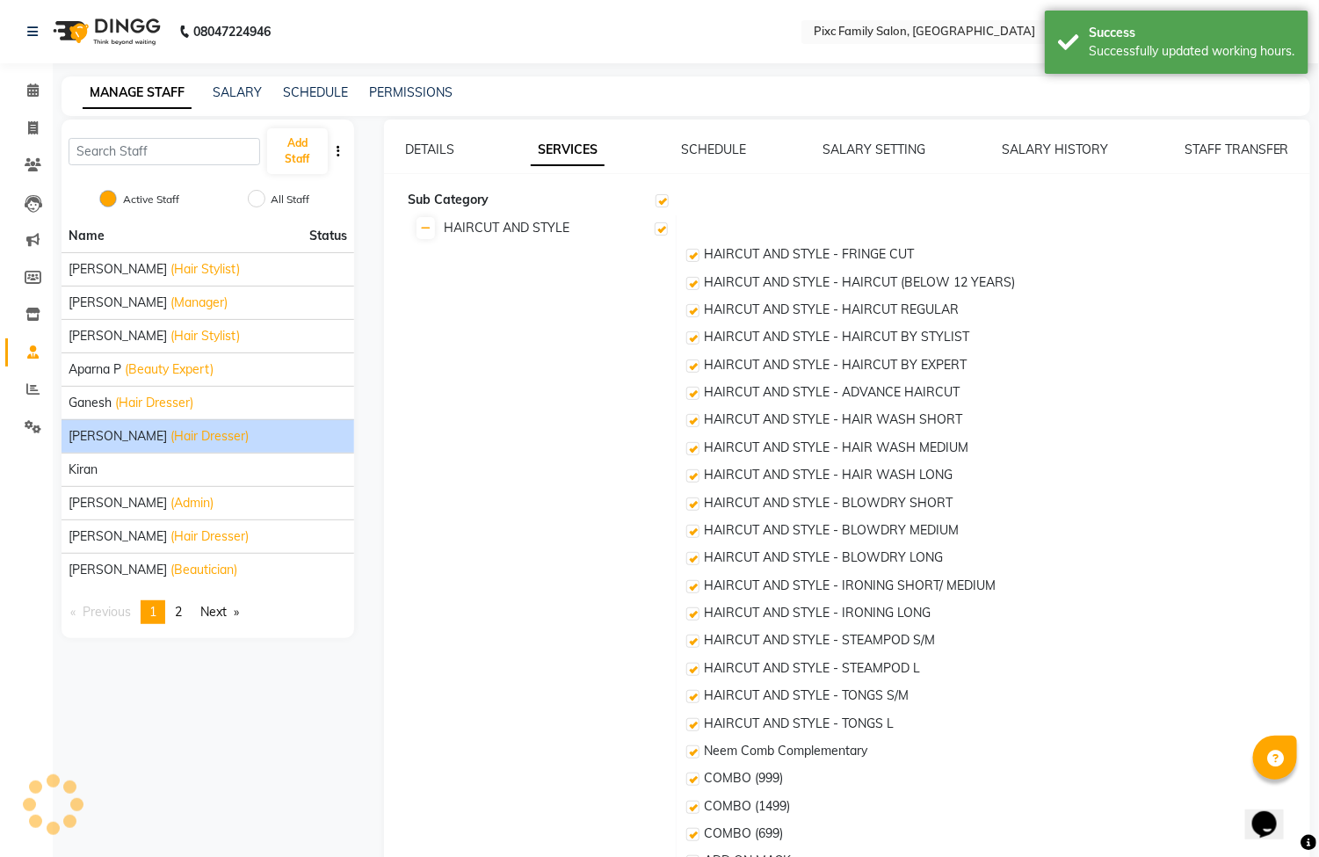
checkbox input "true"
click at [847, 145] on link "SALARY SETTING" at bounding box center [873, 149] width 103 height 16
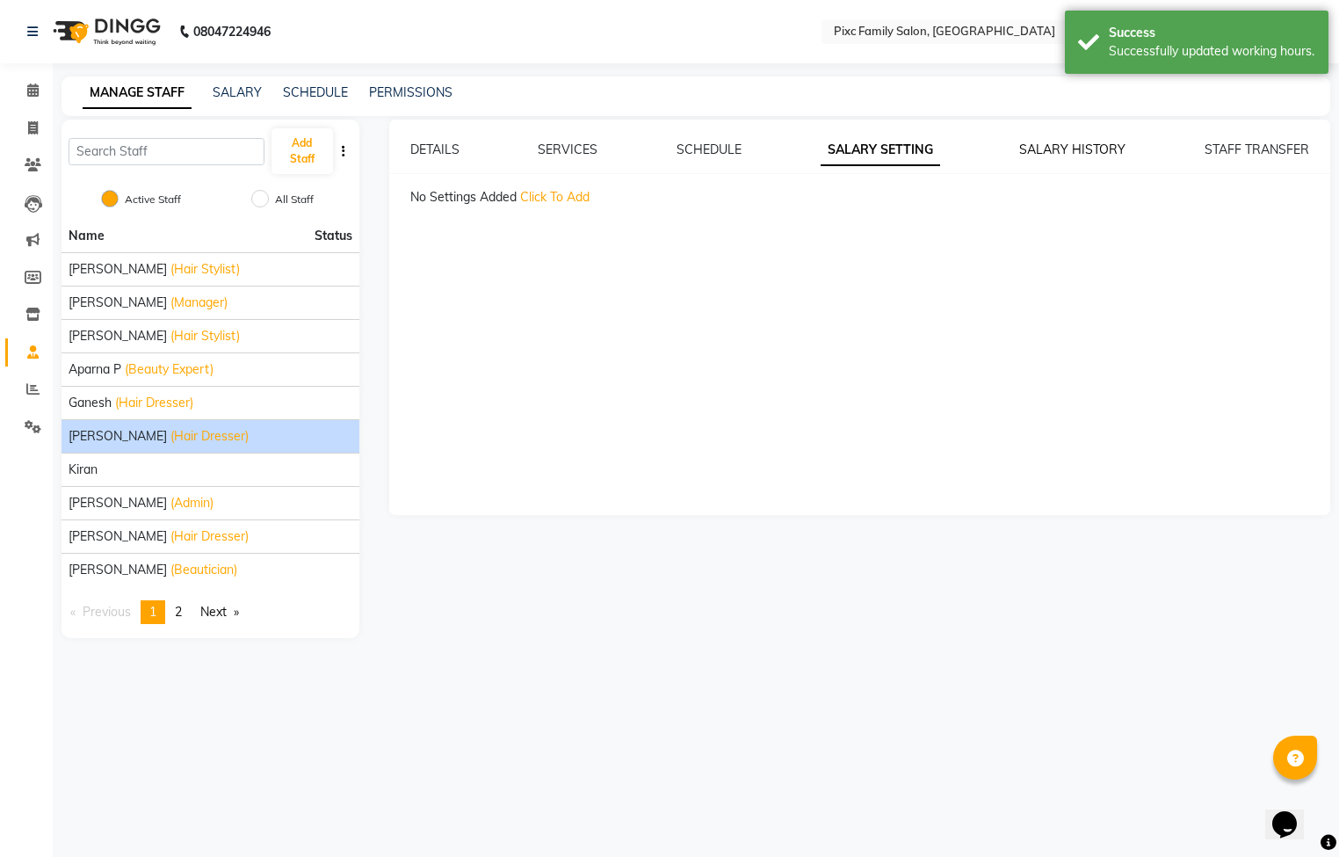
click at [1055, 150] on link "SALARY HISTORY" at bounding box center [1072, 149] width 106 height 16
click at [1274, 156] on div "STAFF TRANSFER" at bounding box center [1257, 150] width 105 height 18
click at [1228, 141] on link "STAFF TRANSFER" at bounding box center [1257, 149] width 105 height 16
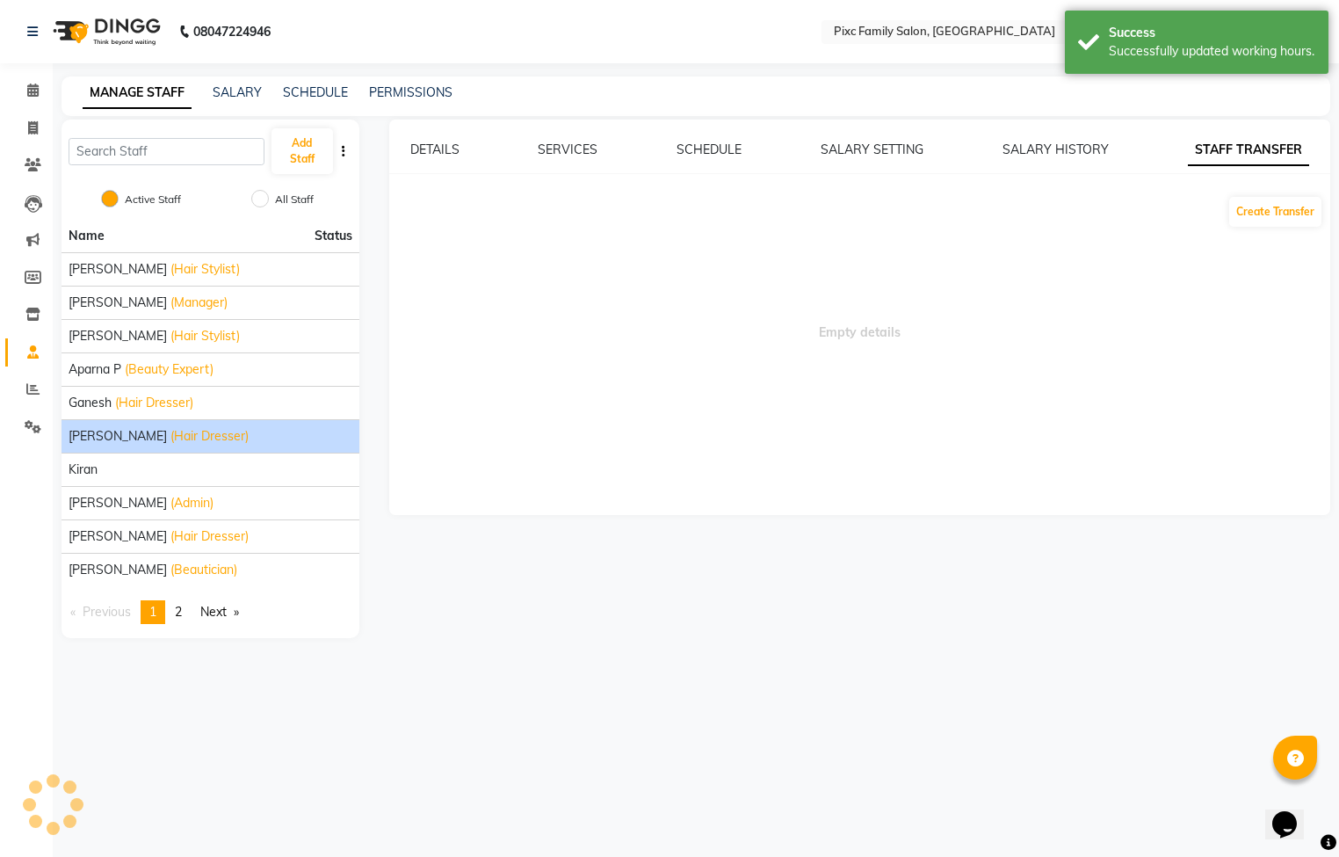
click at [432, 141] on div "DETAILS" at bounding box center [434, 150] width 49 height 18
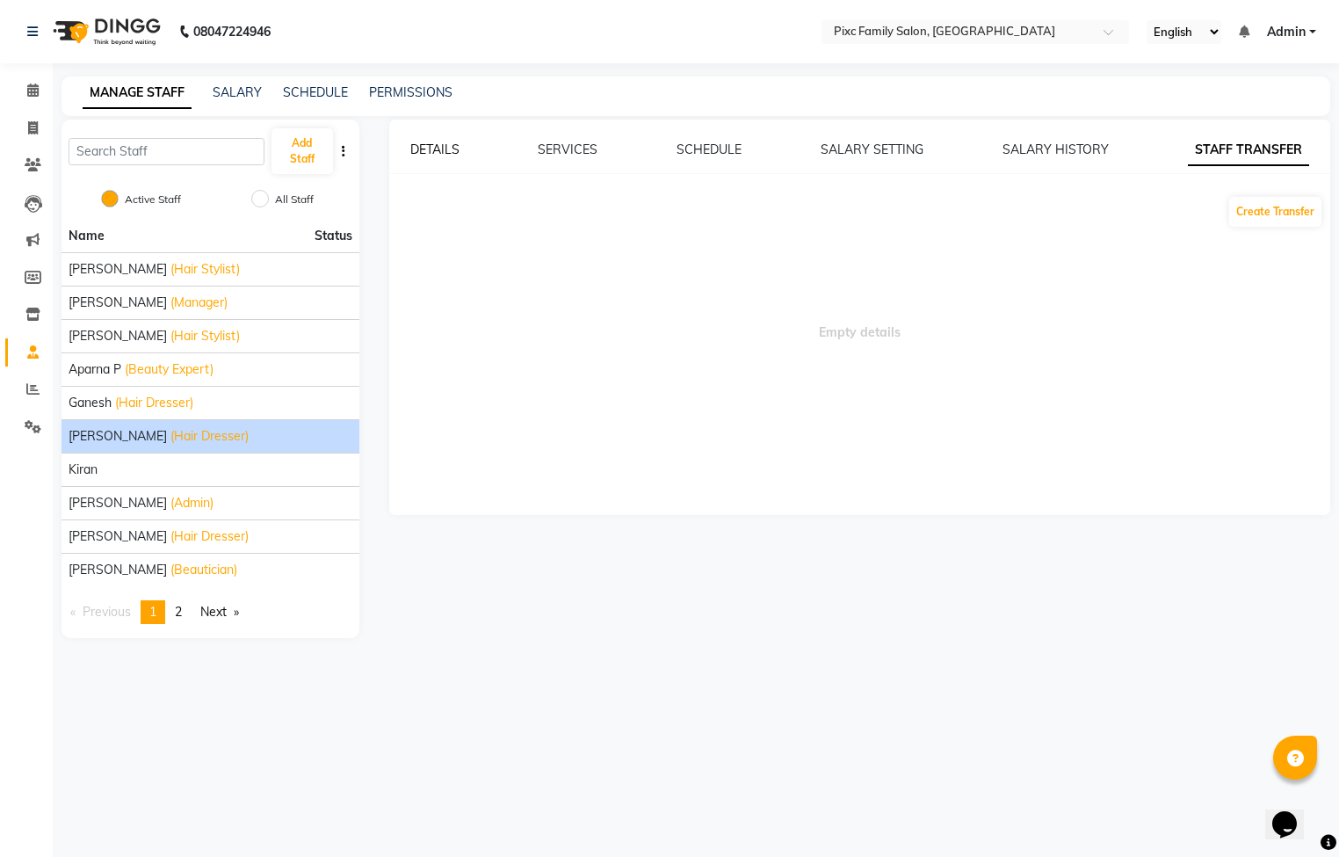
click at [430, 150] on link "DETAILS" at bounding box center [434, 149] width 49 height 16
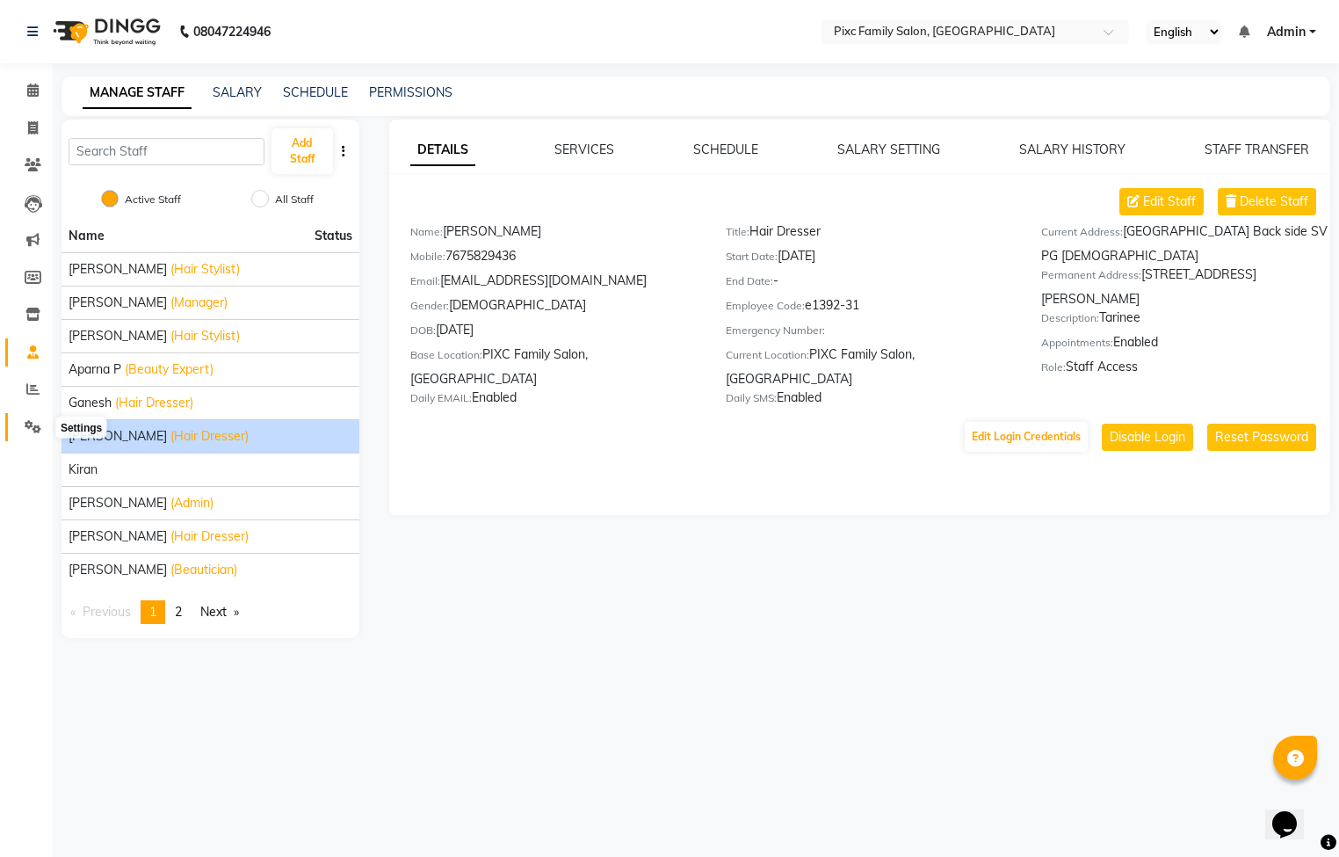
click at [34, 417] on span at bounding box center [33, 427] width 31 height 20
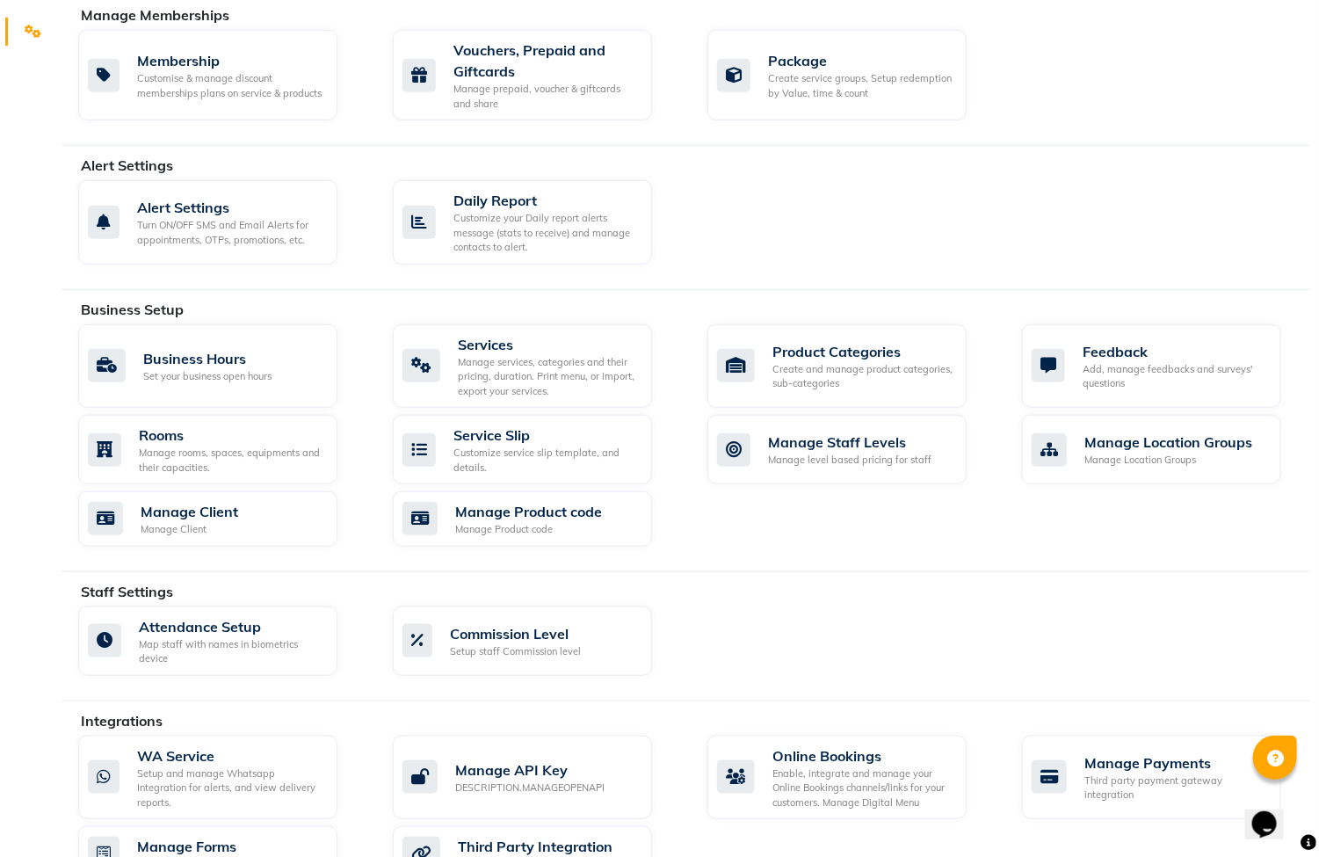
scroll to position [527, 0]
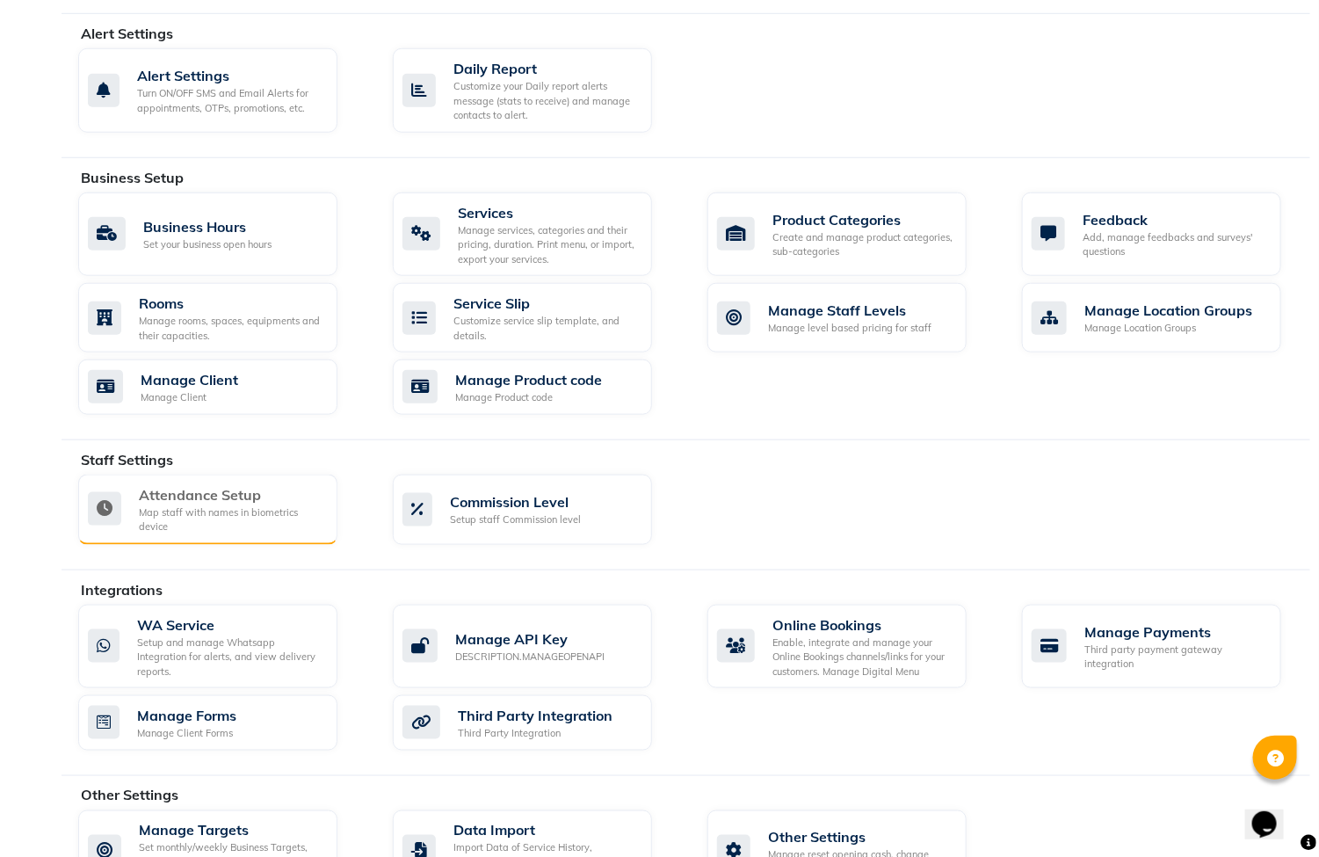
click at [261, 505] on div "Attendance Setup" at bounding box center [231, 494] width 185 height 21
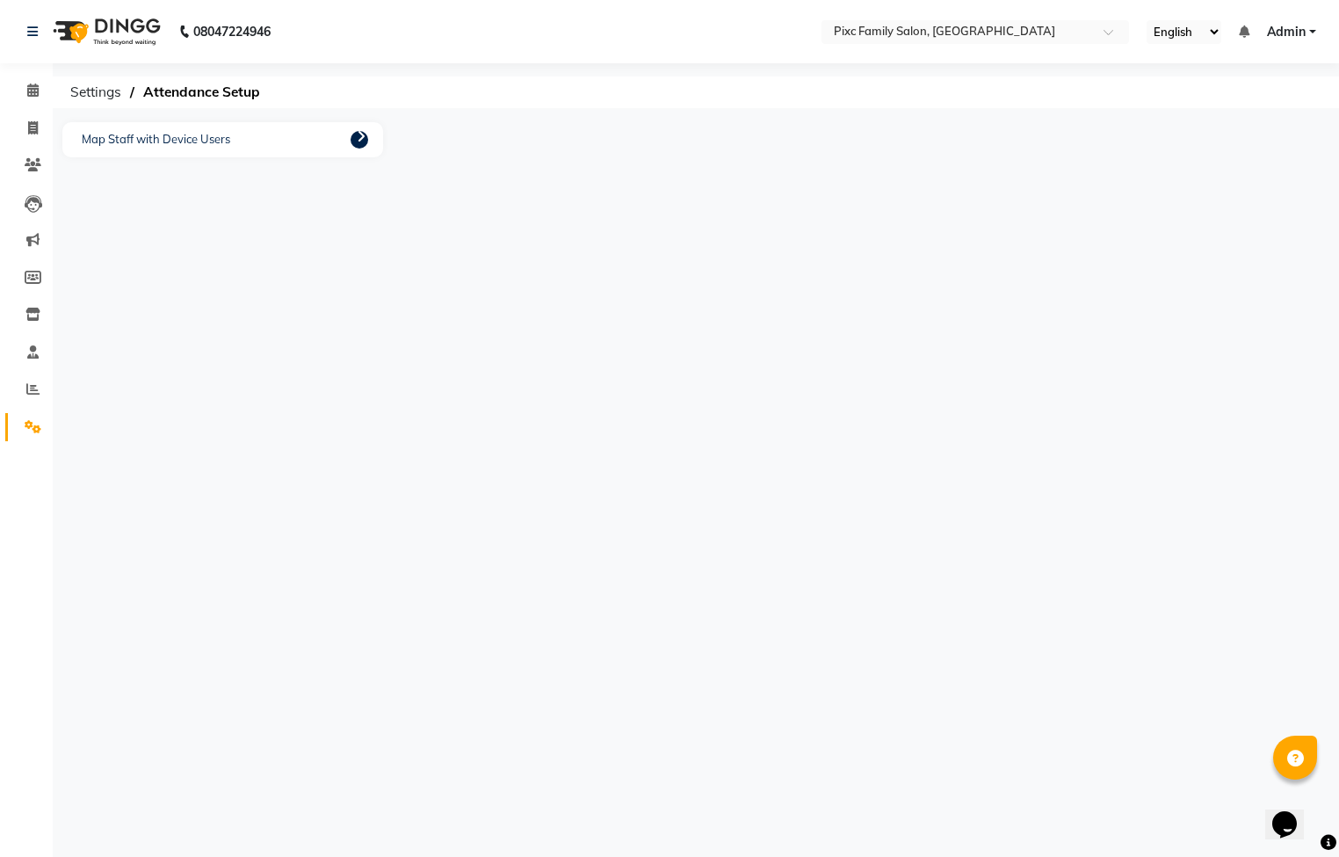
click at [357, 133] on icon at bounding box center [361, 136] width 9 height 14
select select "16508"
select select "66498"
select select "66551"
select select
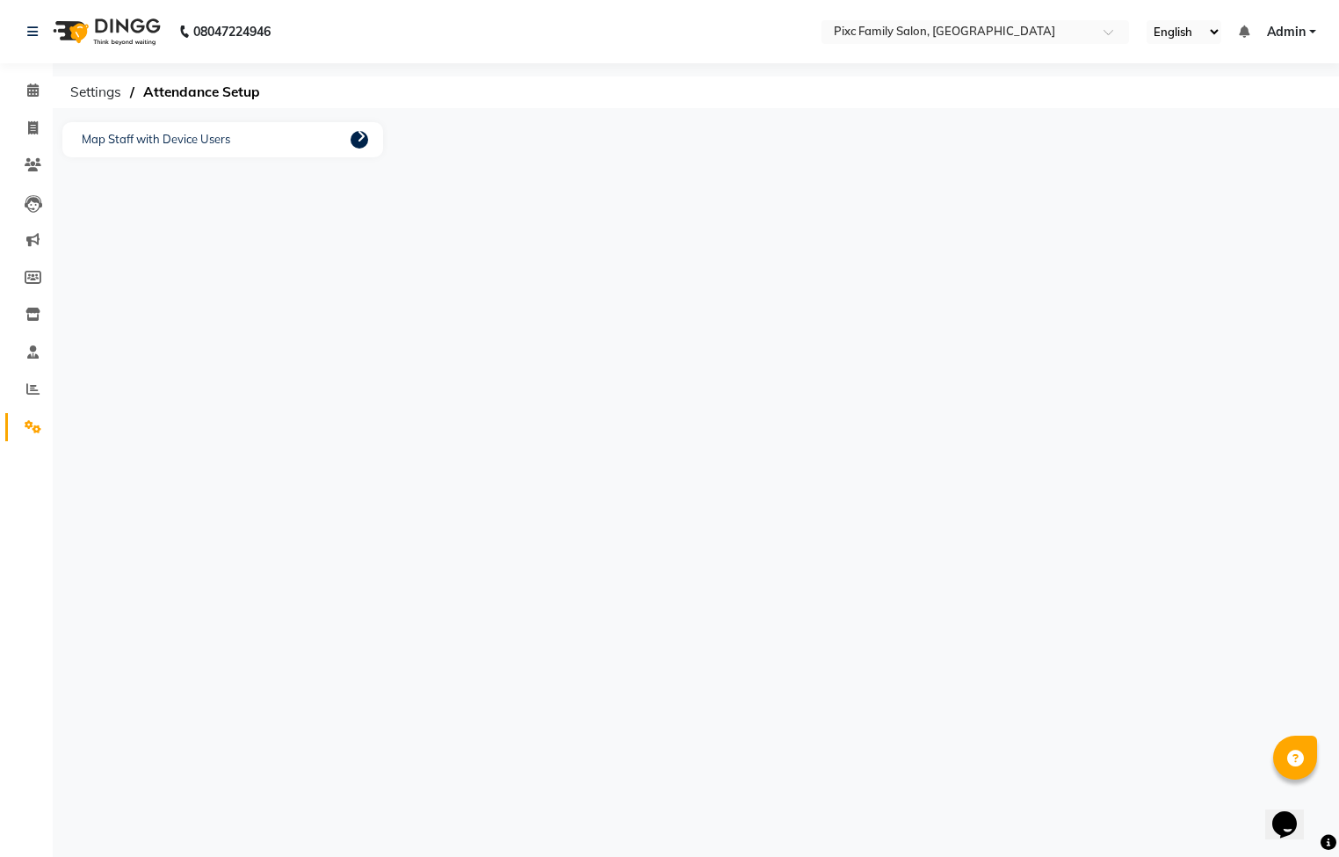
select select "64028"
select select "39023"
select select "52979"
select select
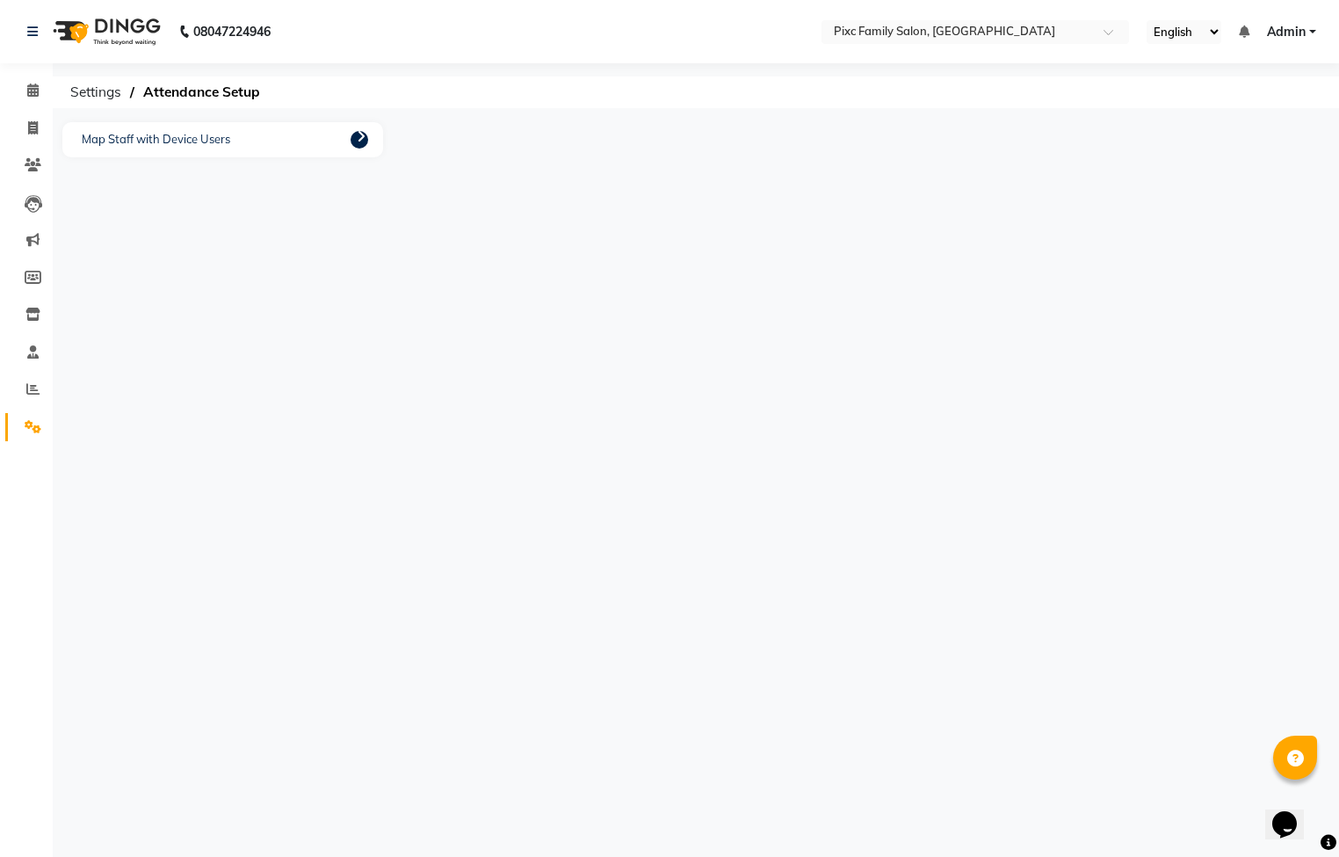
select select "64032"
select select "89453"
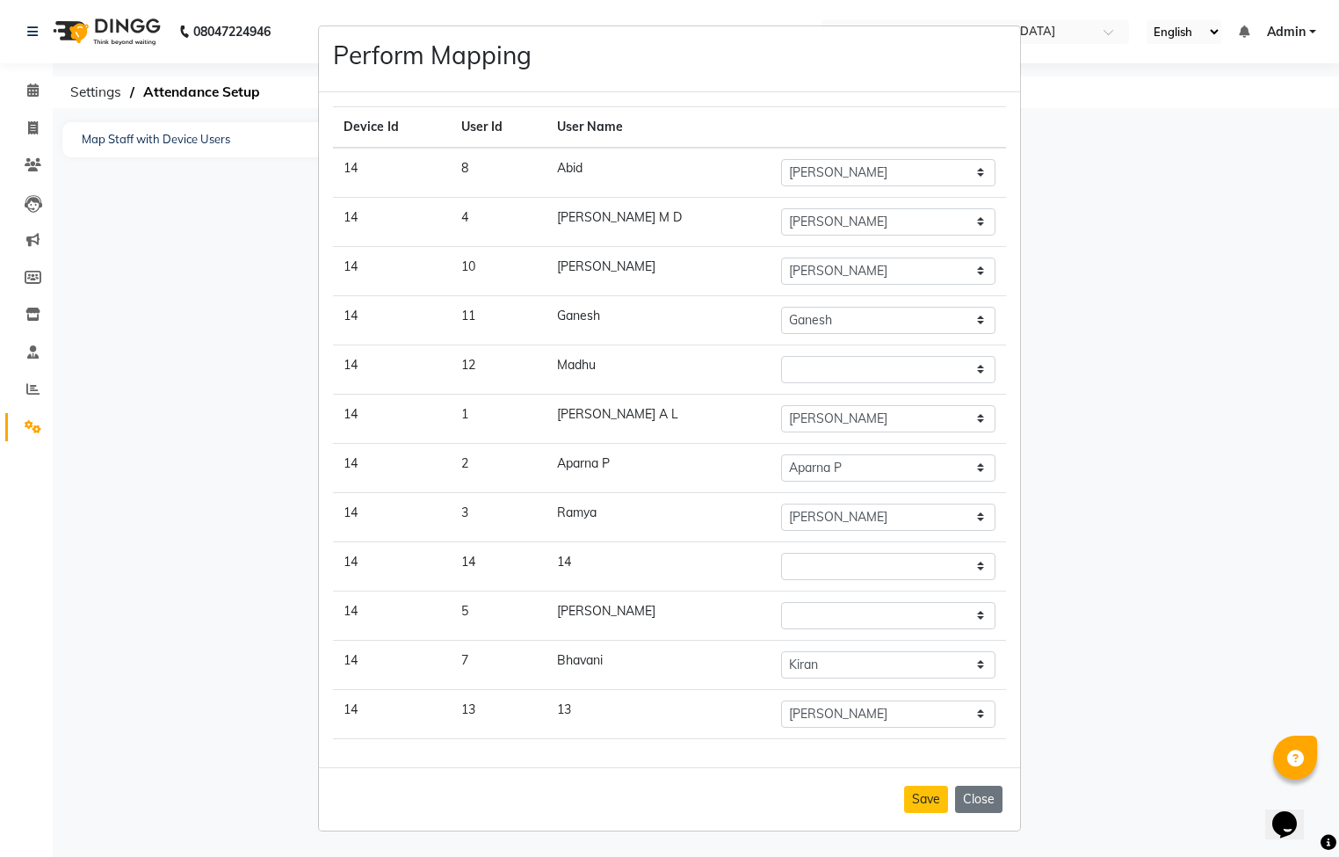
scroll to position [5, 0]
click at [833, 570] on select "Abid Haidar Aiswarya Babu Akil Khan Aparna P Ganesh Jagadeesh Kiran Kiran Kumar…" at bounding box center [888, 566] width 214 height 27
select select "90556"
click at [781, 553] on select "Abid Haidar Aiswarya Babu Akil Khan Aparna P Ganesh Jagadeesh Kiran Kiran Kumar…" at bounding box center [888, 566] width 214 height 27
click at [917, 792] on button "Save" at bounding box center [926, 799] width 44 height 27
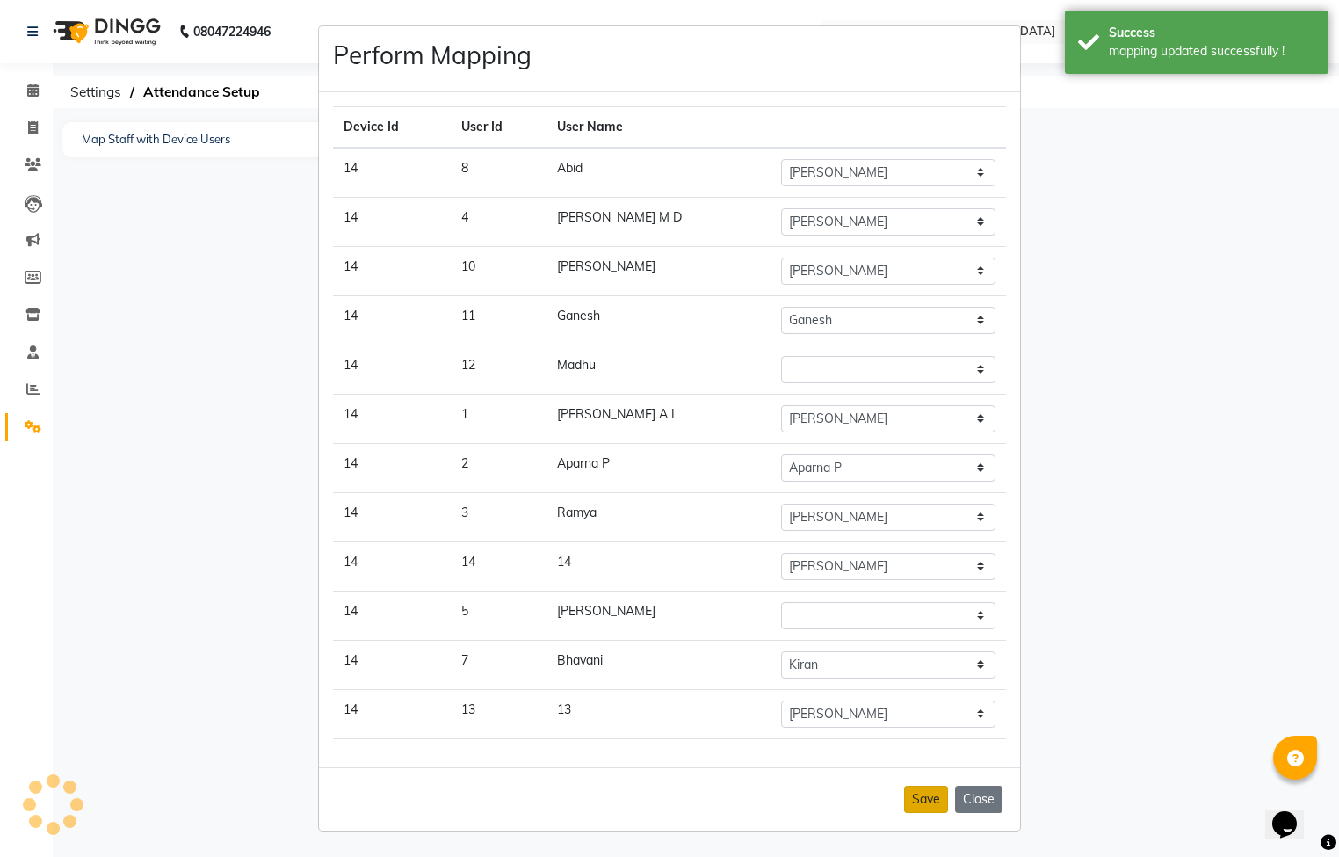
select select "16508"
select select "66498"
select select "66551"
select select
select select "64028"
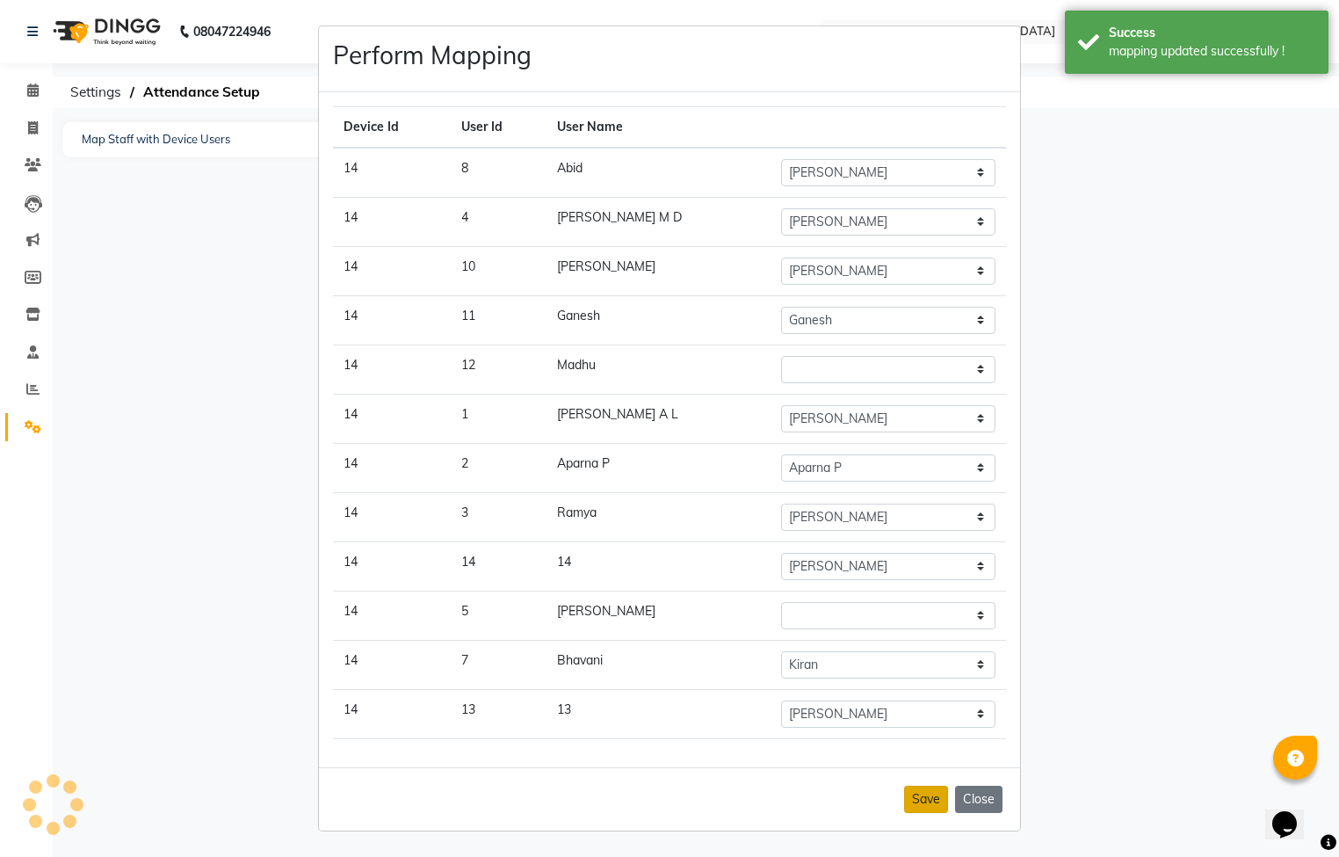
select select "39023"
select select "52979"
select select "90556"
select select
select select "64032"
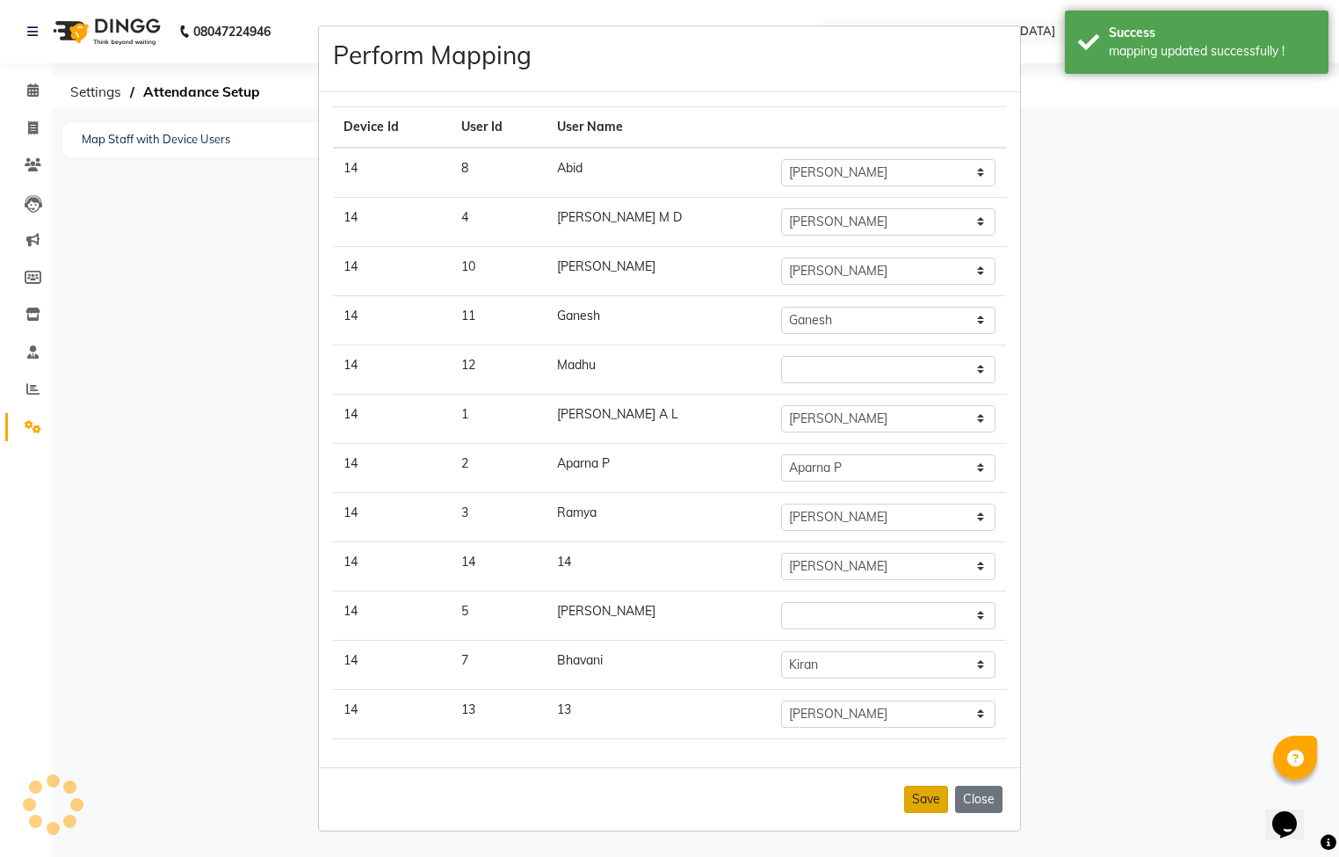
select select "89453"
click at [32, 88] on ngb-modal-window "Perform Mapping Device Id User Id User Name 14 8 Abid Abid Haidar Aiswarya Babu…" at bounding box center [669, 428] width 1339 height 857
click at [40, 122] on ngb-modal-window "Perform Mapping Device Id User Id User Name 14 8 Abid Abid Haidar Aiswarya Babu…" at bounding box center [669, 428] width 1339 height 857
click at [904, 804] on button "Save" at bounding box center [926, 799] width 44 height 27
select select "16508"
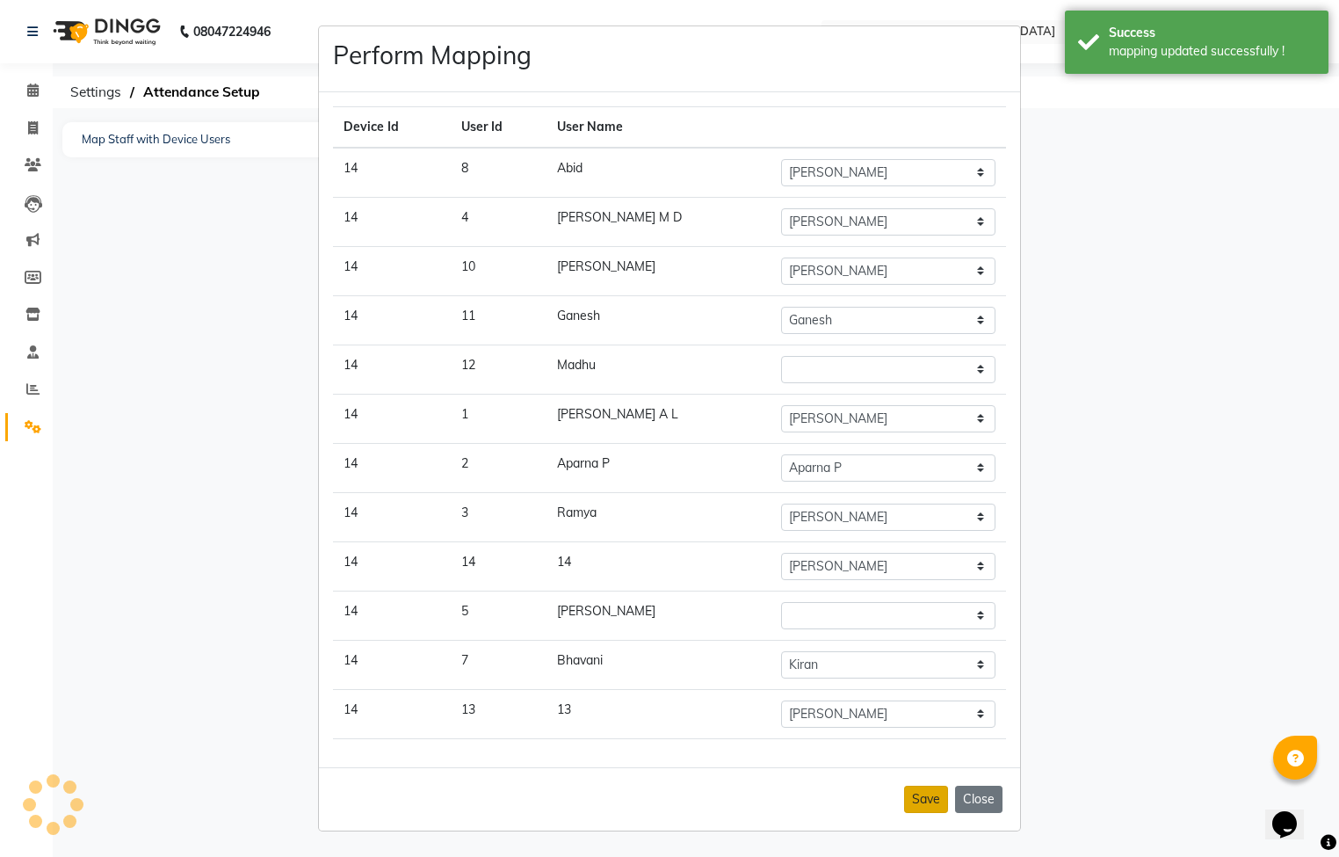
select select "66498"
select select "66551"
select select
select select "64028"
select select "39023"
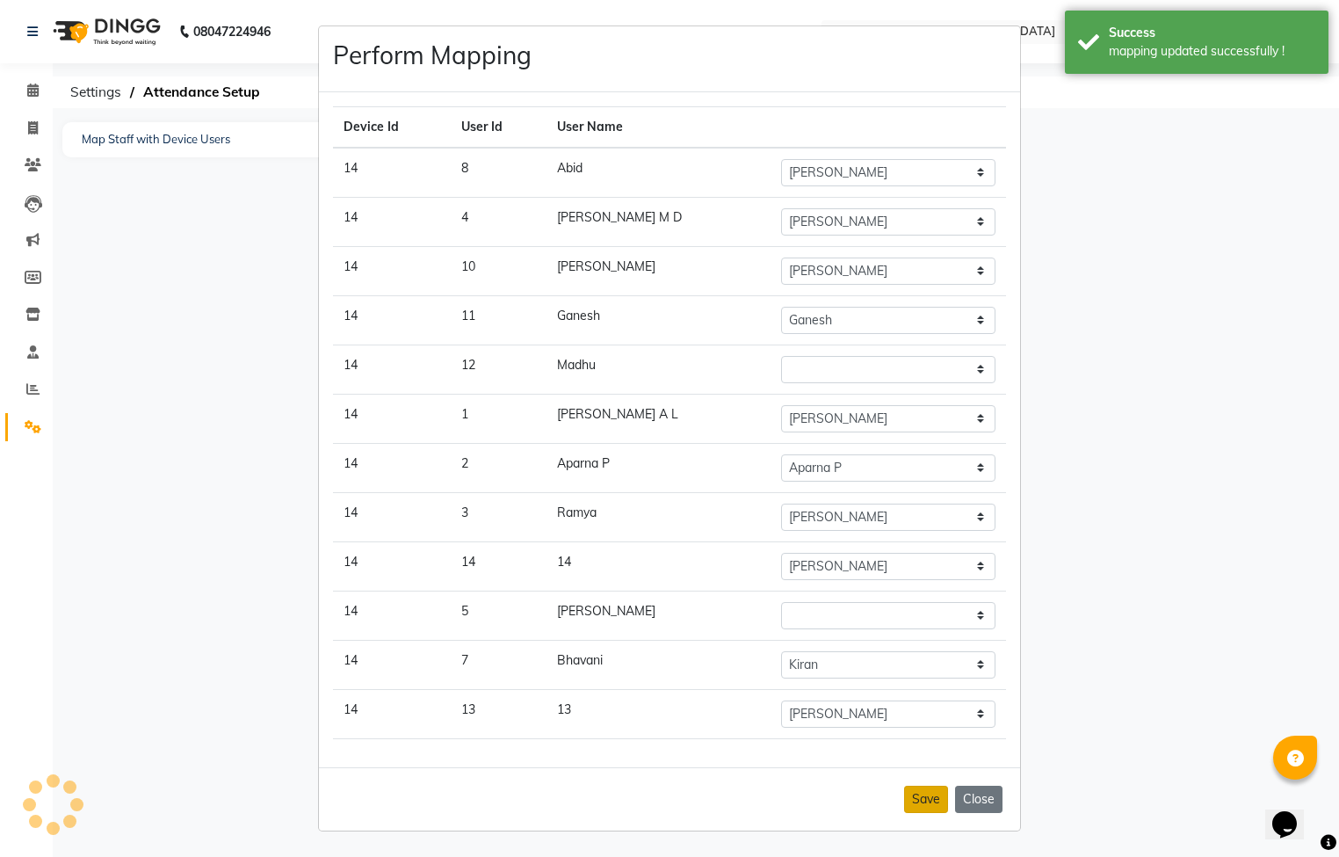
select select "52979"
select select "90556"
select select
select select "64032"
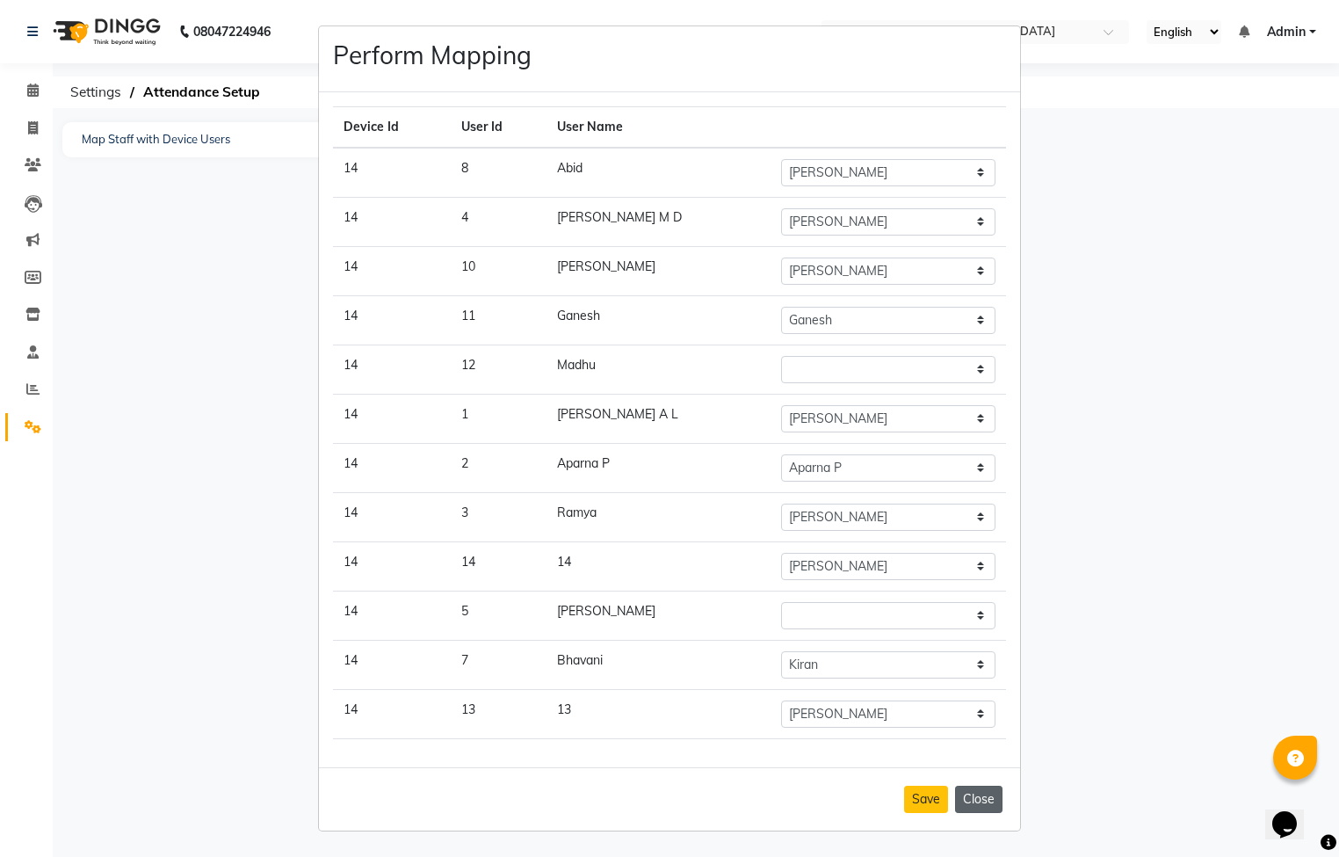
click at [971, 807] on button "Close" at bounding box center [978, 799] width 47 height 27
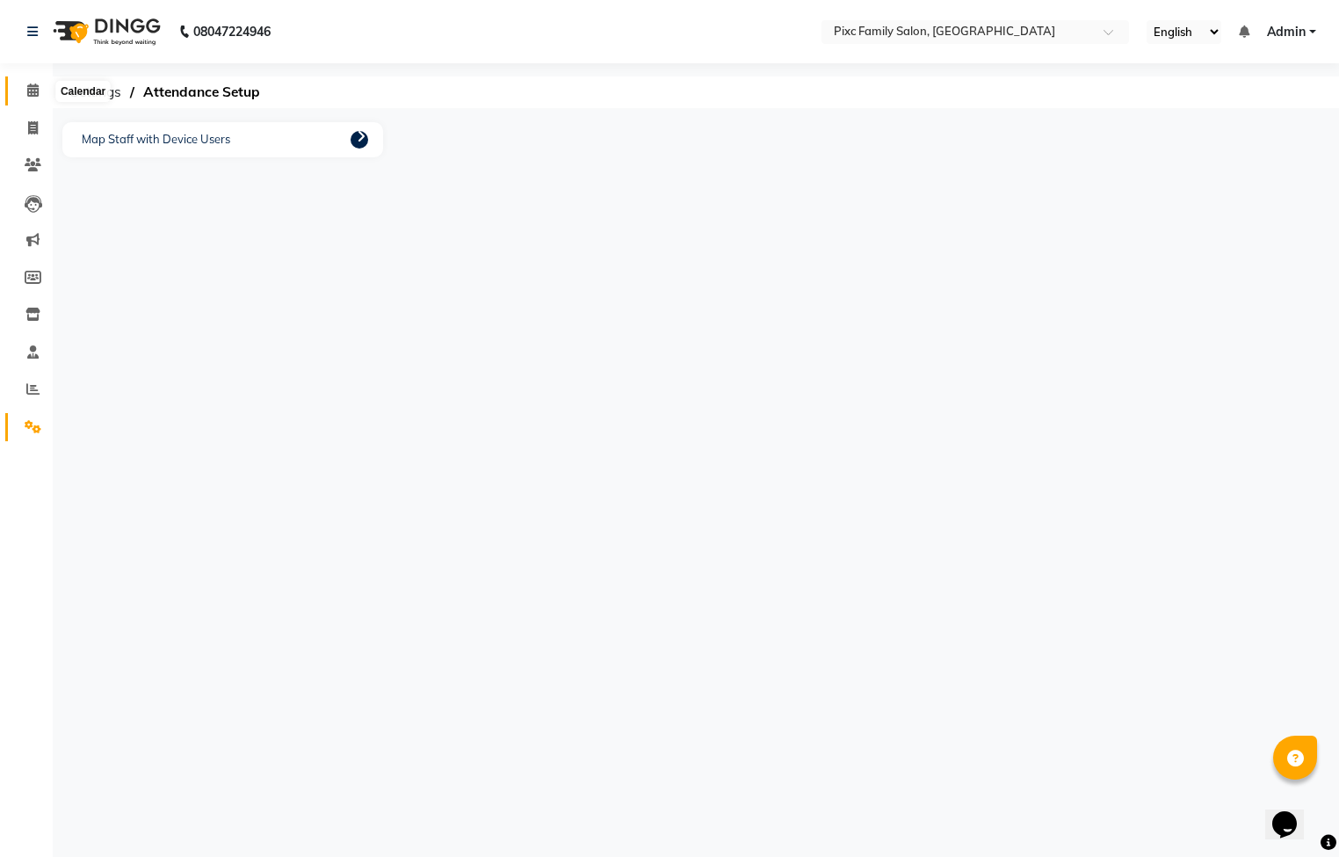
click at [34, 93] on icon at bounding box center [32, 89] width 11 height 13
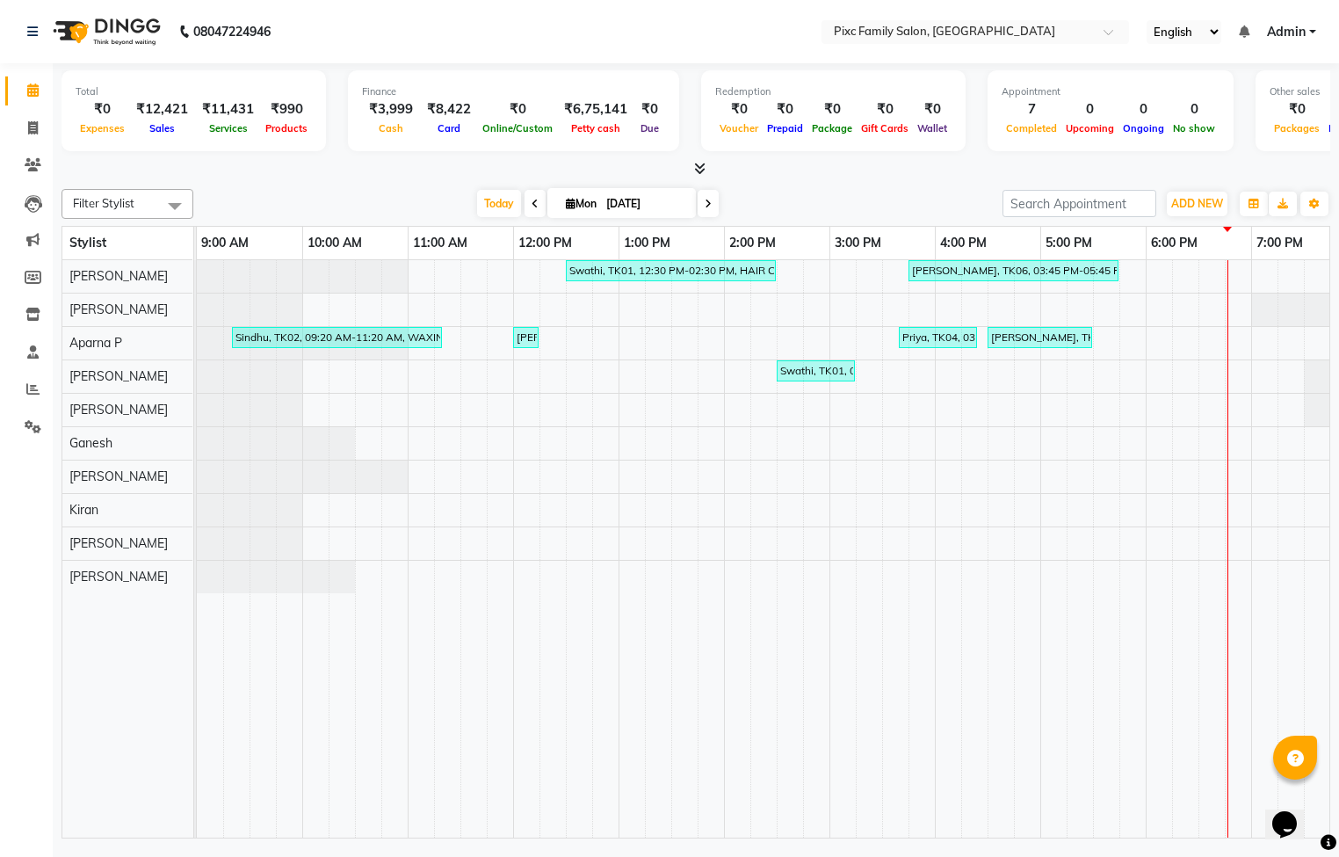
click at [696, 163] on icon at bounding box center [699, 168] width 11 height 13
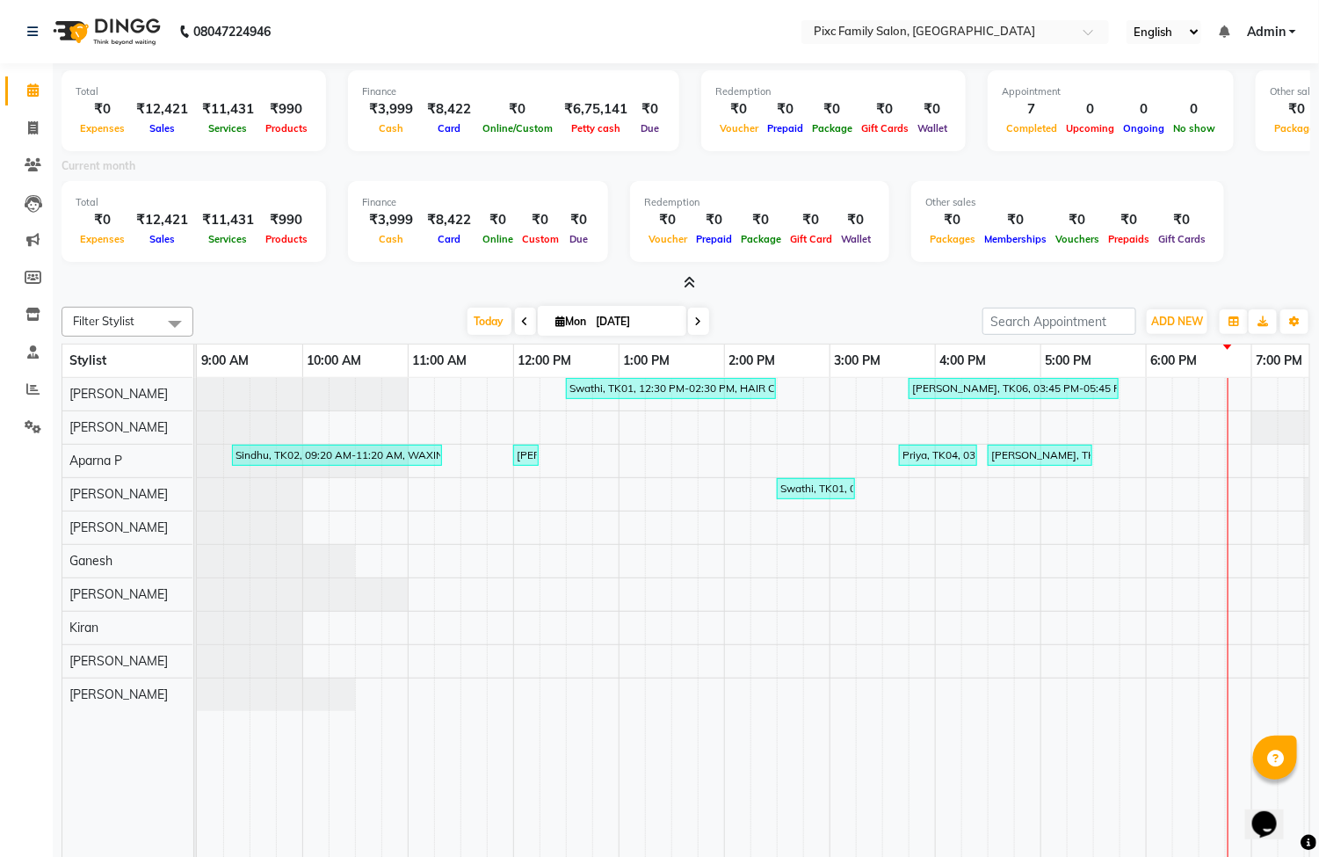
click at [688, 279] on icon at bounding box center [689, 282] width 11 height 13
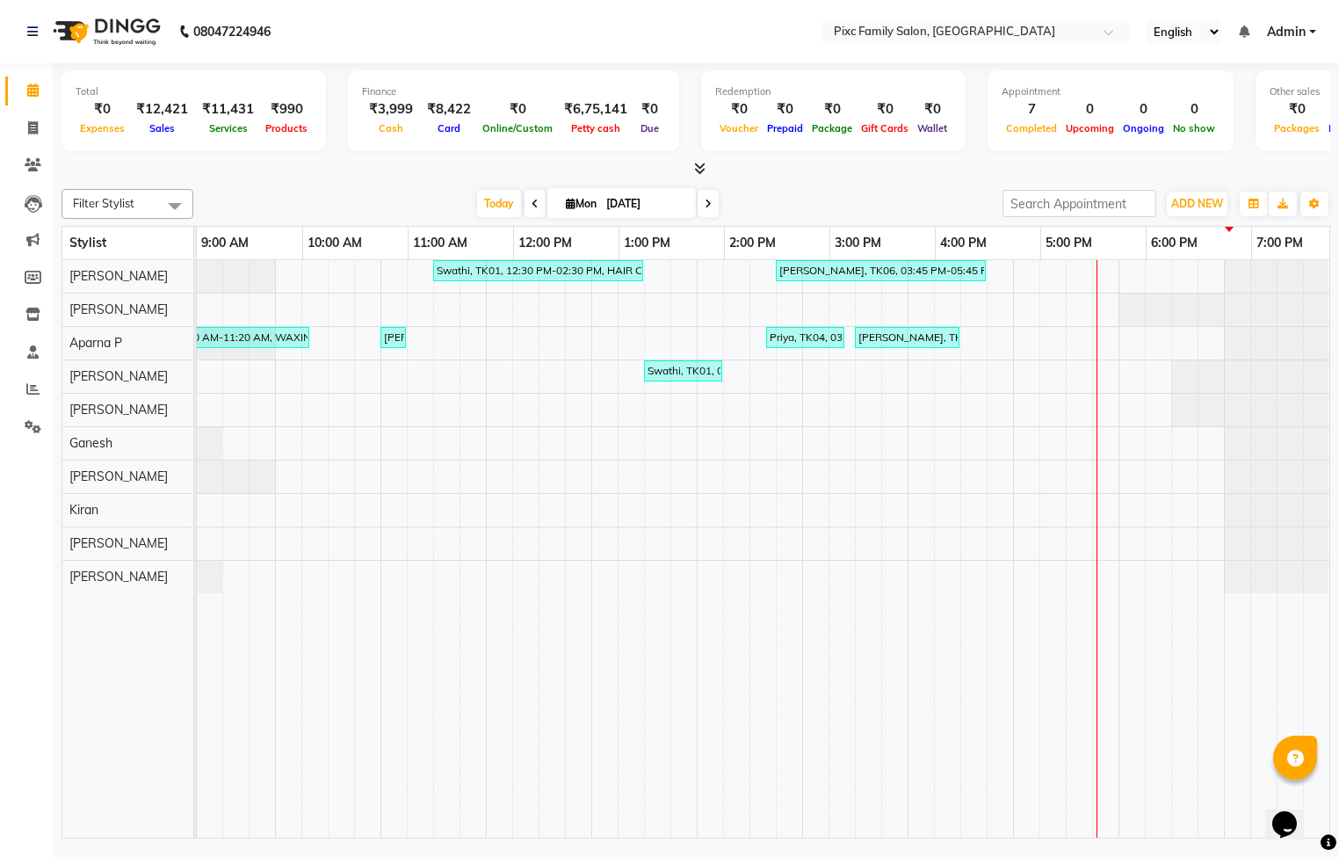
scroll to position [0, 133]
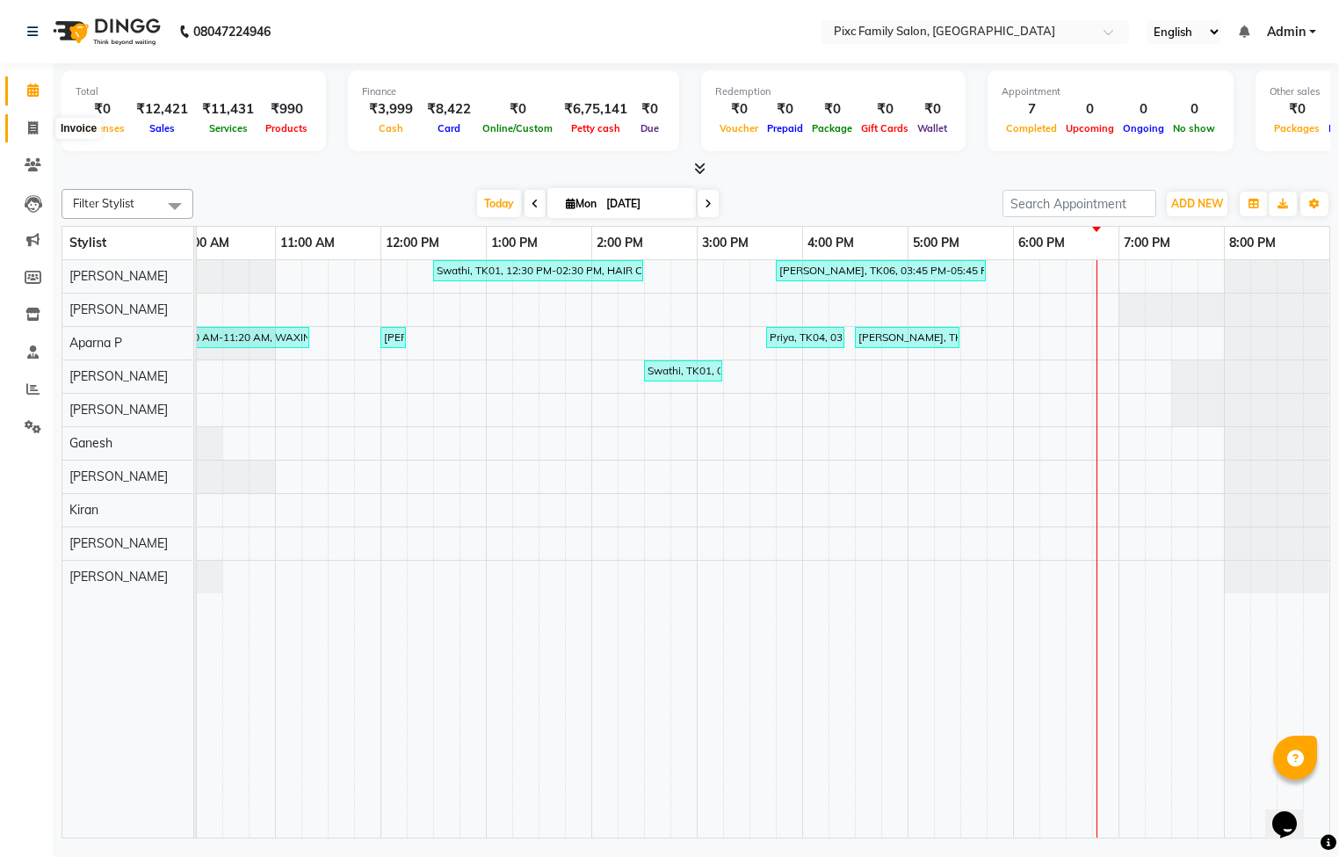
click at [33, 121] on icon at bounding box center [33, 127] width 10 height 13
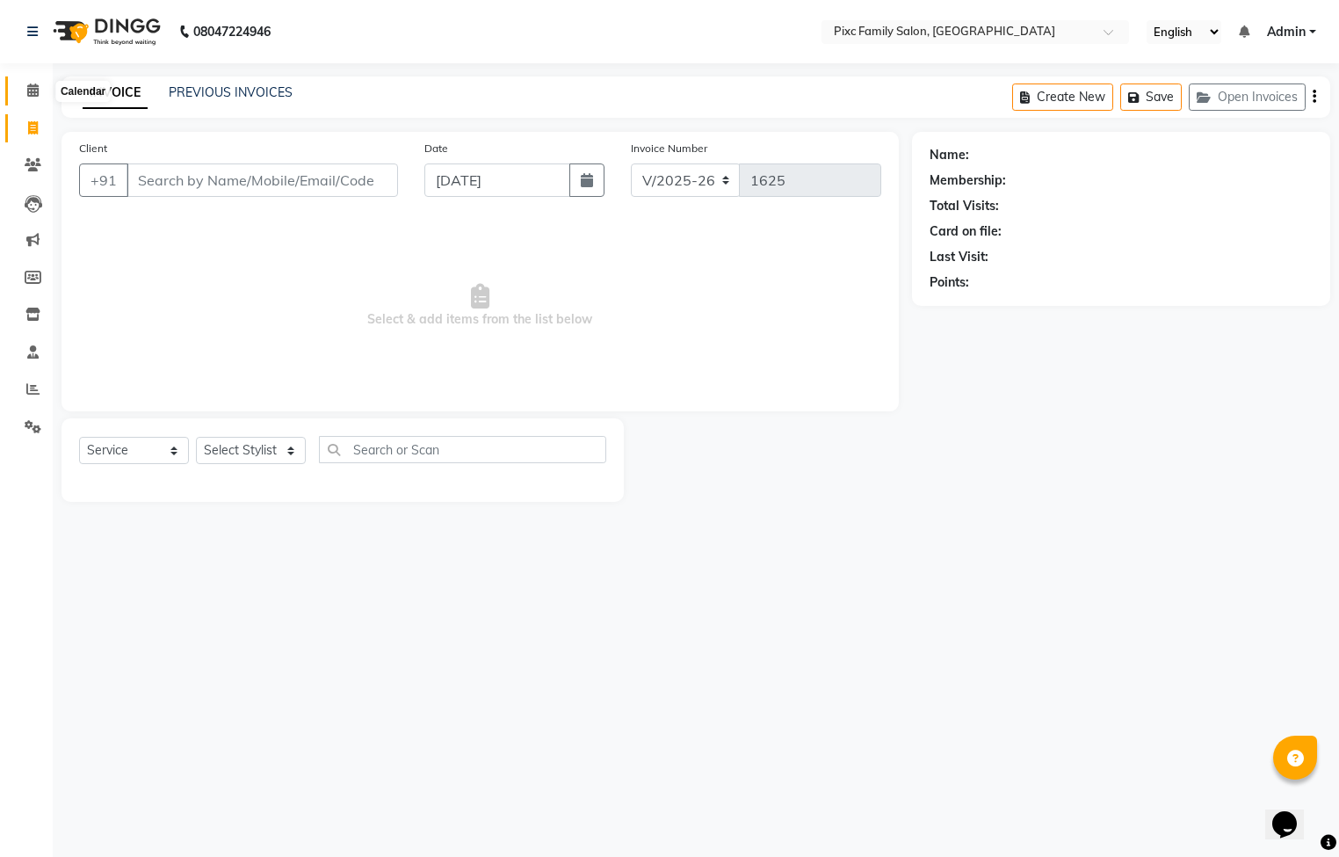
click at [29, 87] on icon at bounding box center [32, 89] width 11 height 13
